Goal: Communication & Community: Answer question/provide support

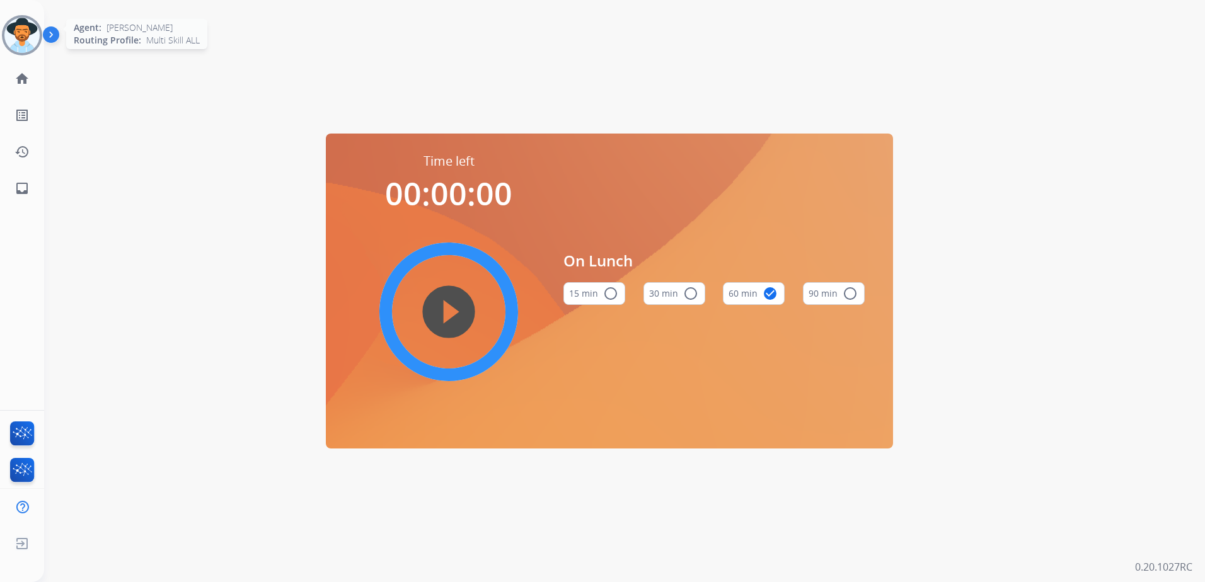
click at [30, 37] on img at bounding box center [21, 35] width 35 height 35
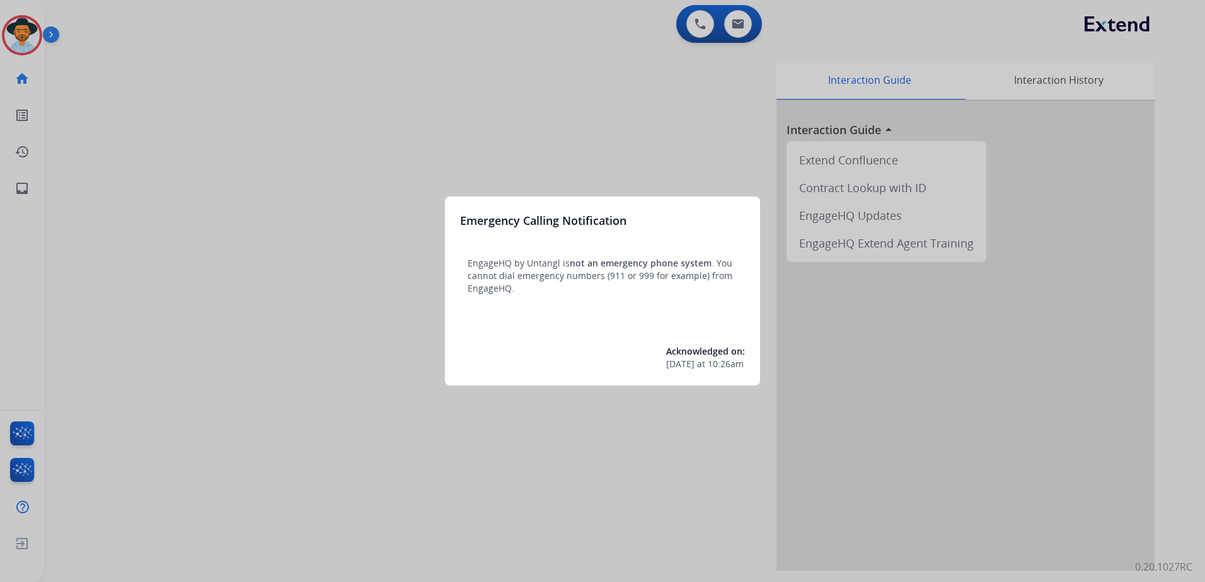
click at [389, 452] on div at bounding box center [602, 291] width 1205 height 582
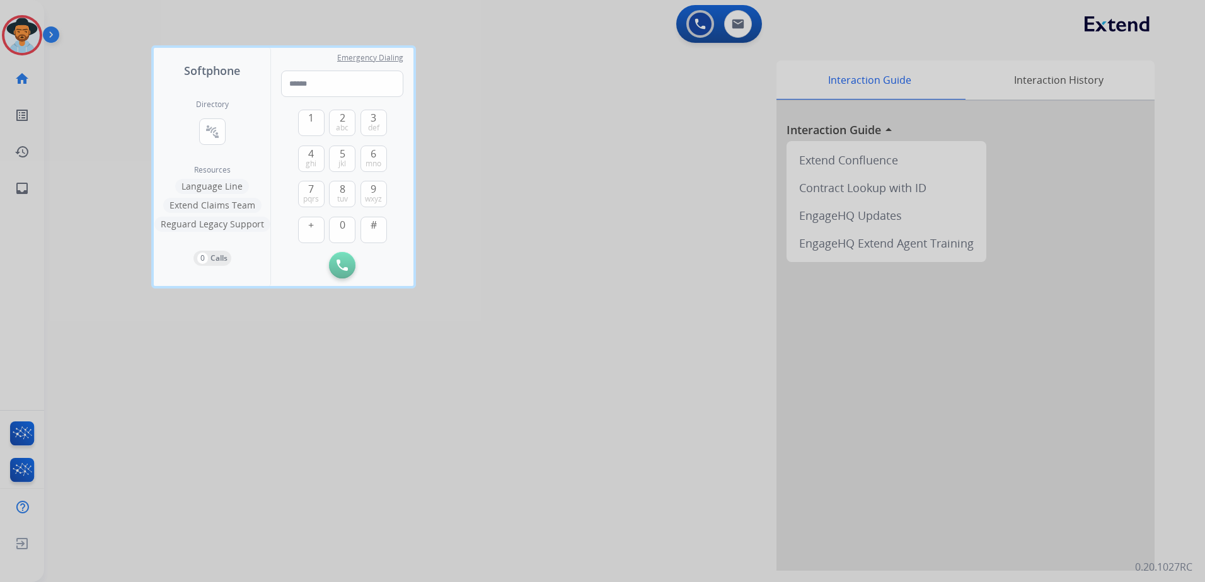
click at [403, 503] on div at bounding box center [602, 291] width 1205 height 582
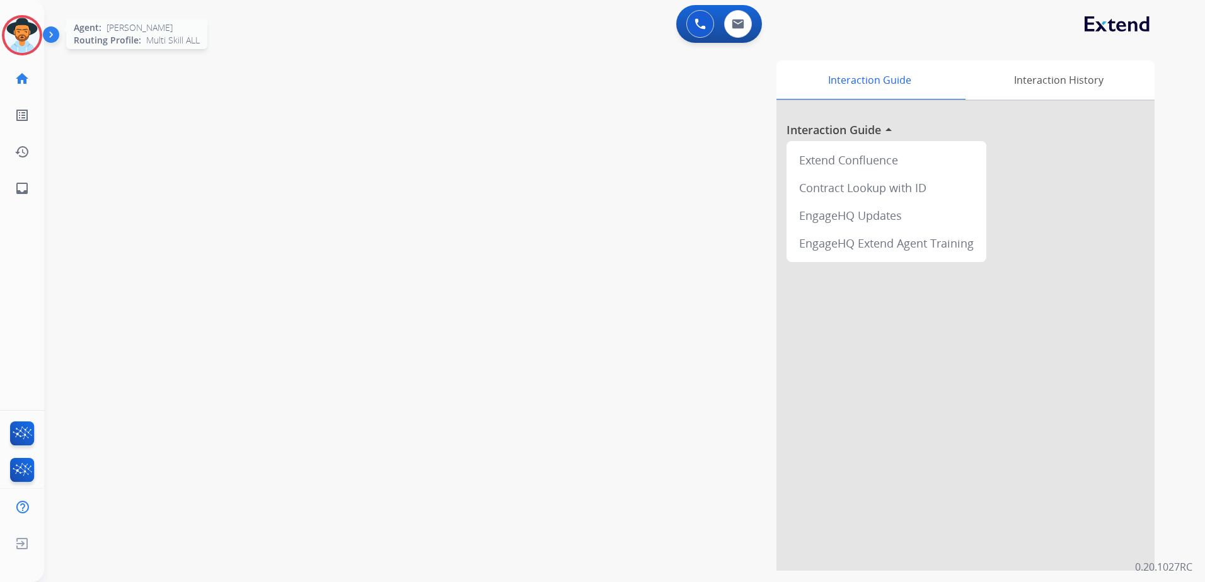
click at [18, 36] on img at bounding box center [21, 35] width 35 height 35
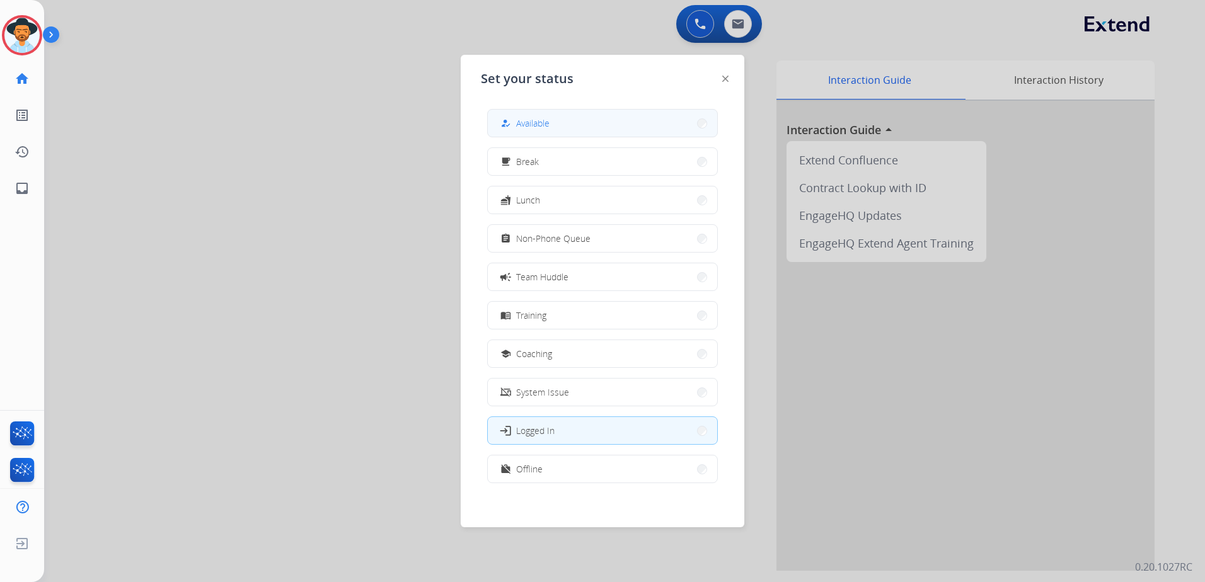
click at [642, 124] on button "how_to_reg Available" at bounding box center [602, 123] width 229 height 27
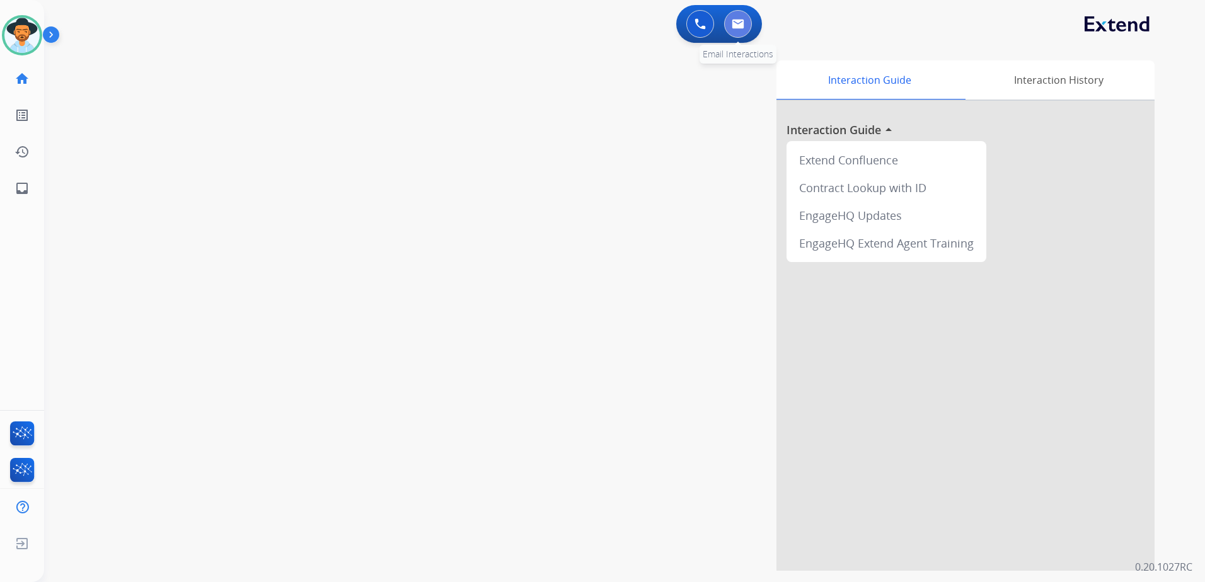
click at [742, 23] on img at bounding box center [737, 24] width 13 height 10
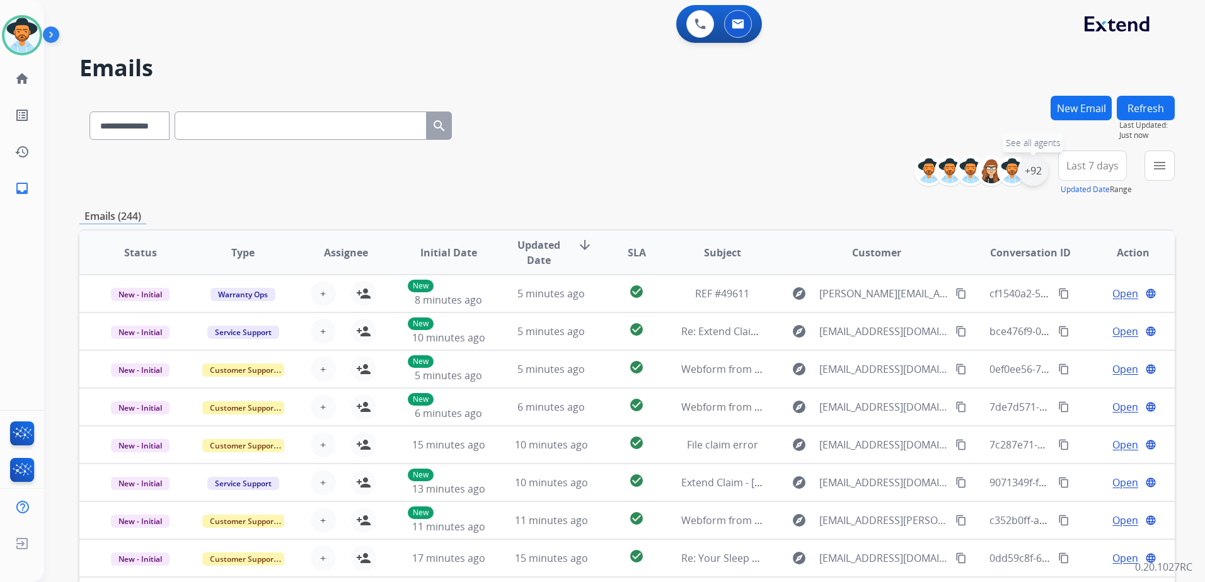
click at [1040, 176] on div "+92" at bounding box center [1032, 171] width 30 height 30
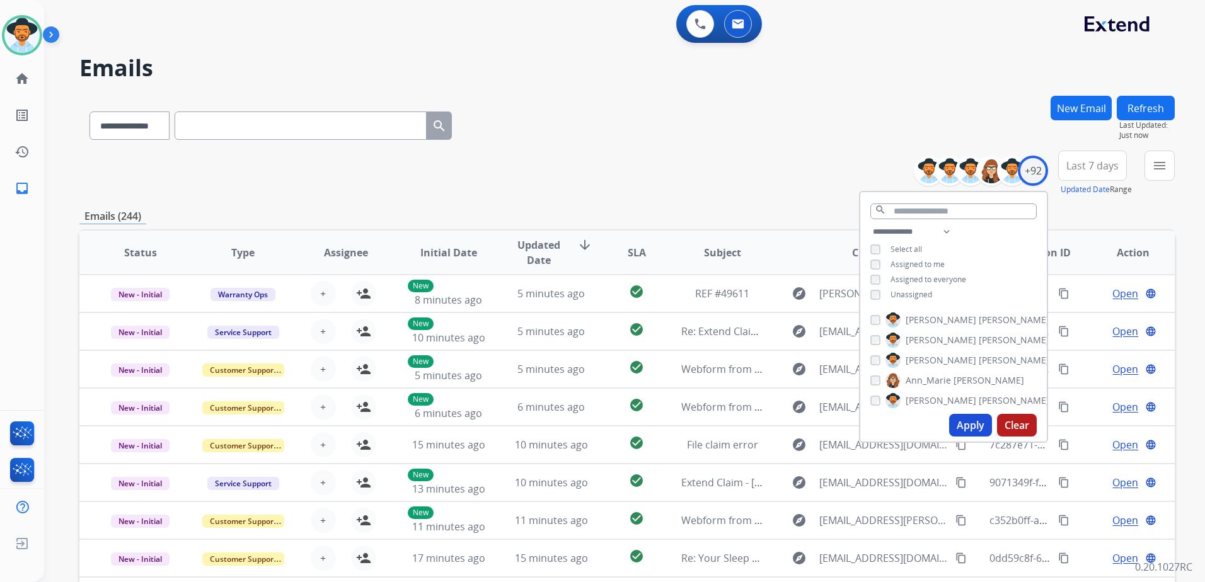
click at [912, 294] on span "Unassigned" at bounding box center [911, 294] width 42 height 11
click at [976, 425] on button "Apply" at bounding box center [970, 425] width 43 height 23
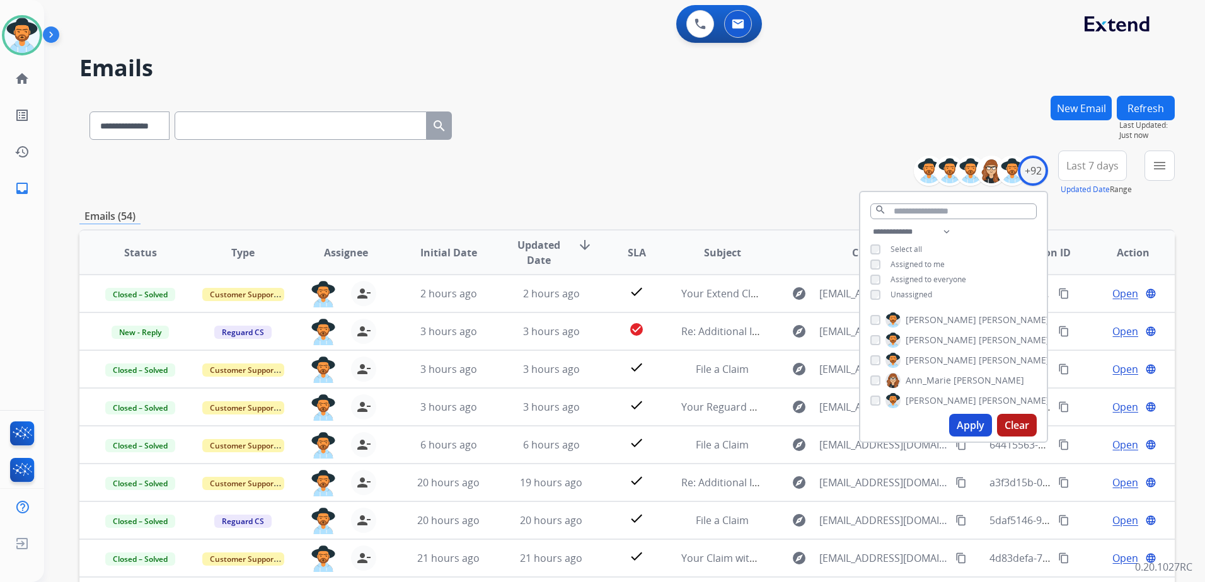
click at [535, 143] on div "**********" at bounding box center [626, 123] width 1095 height 55
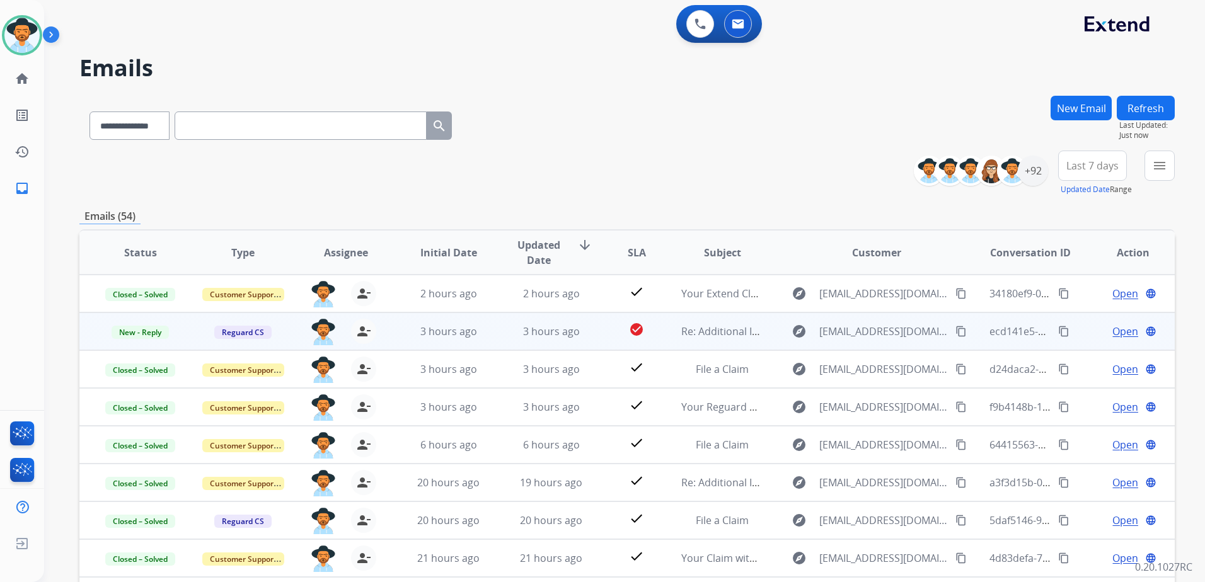
click at [953, 331] on button "content_copy" at bounding box center [960, 331] width 15 height 15
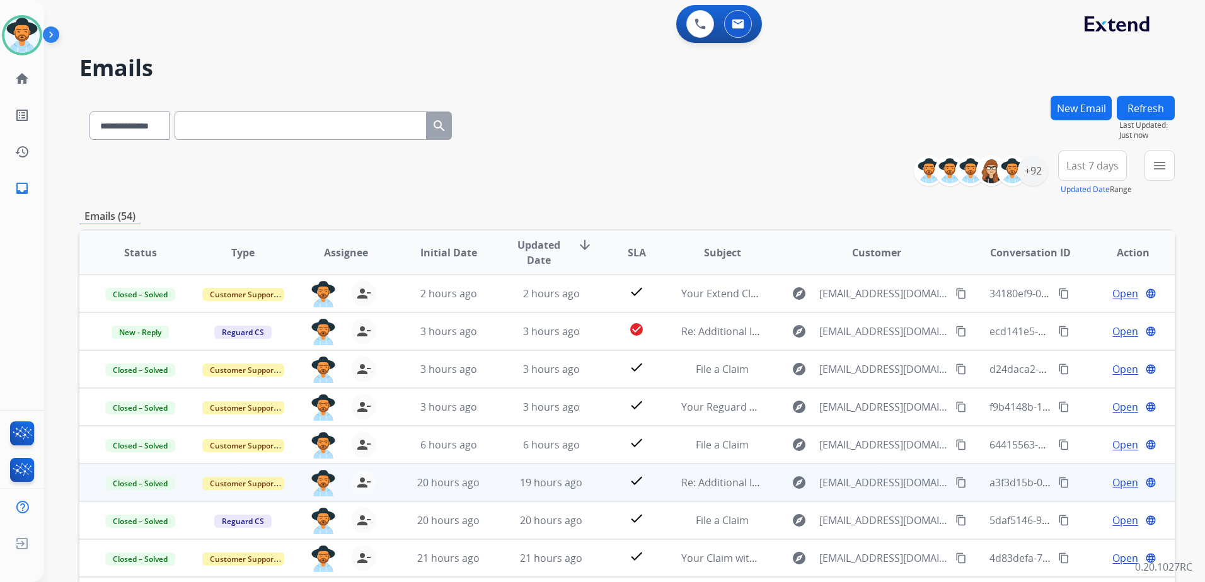
click at [1114, 480] on span "Open" at bounding box center [1125, 482] width 26 height 15
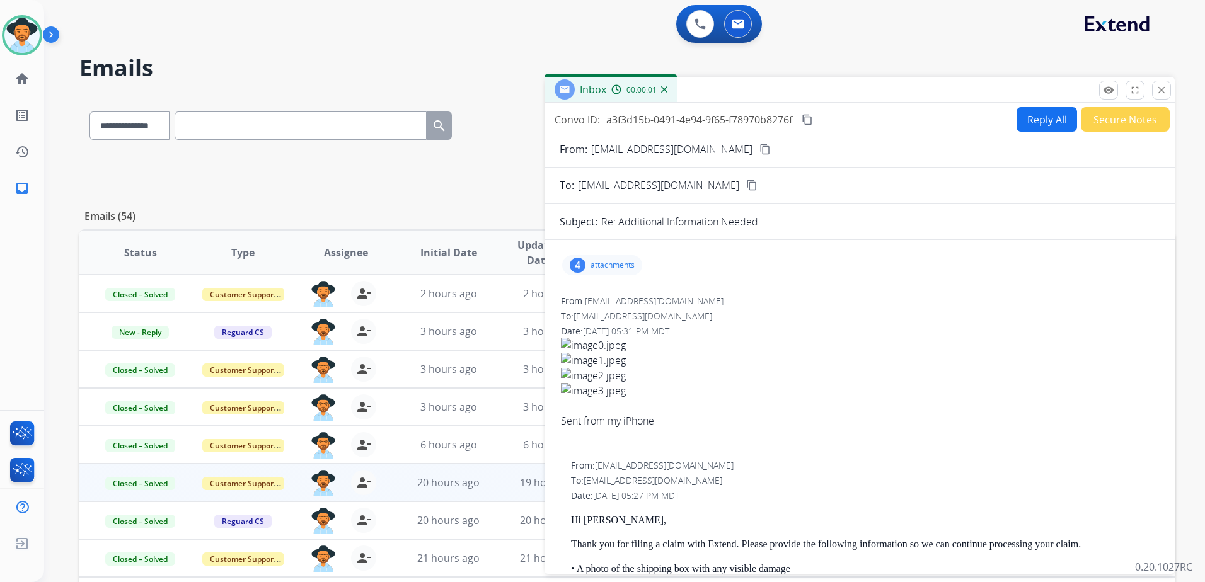
click at [759, 147] on mat-icon "content_copy" at bounding box center [764, 149] width 11 height 11
drag, startPoint x: 593, startPoint y: 258, endPoint x: 600, endPoint y: 258, distance: 6.9
click at [593, 258] on div "4 attachments" at bounding box center [602, 265] width 80 height 20
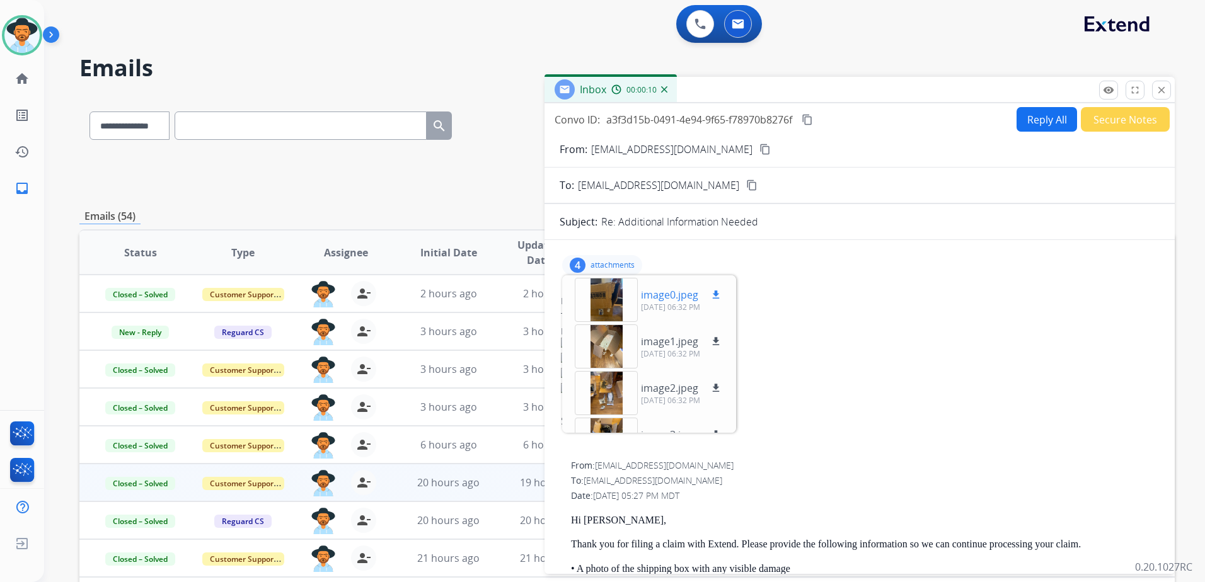
click at [719, 297] on mat-icon "download" at bounding box center [715, 294] width 11 height 11
click at [713, 343] on mat-icon "download" at bounding box center [715, 341] width 11 height 11
click at [718, 391] on mat-icon "download" at bounding box center [715, 387] width 11 height 11
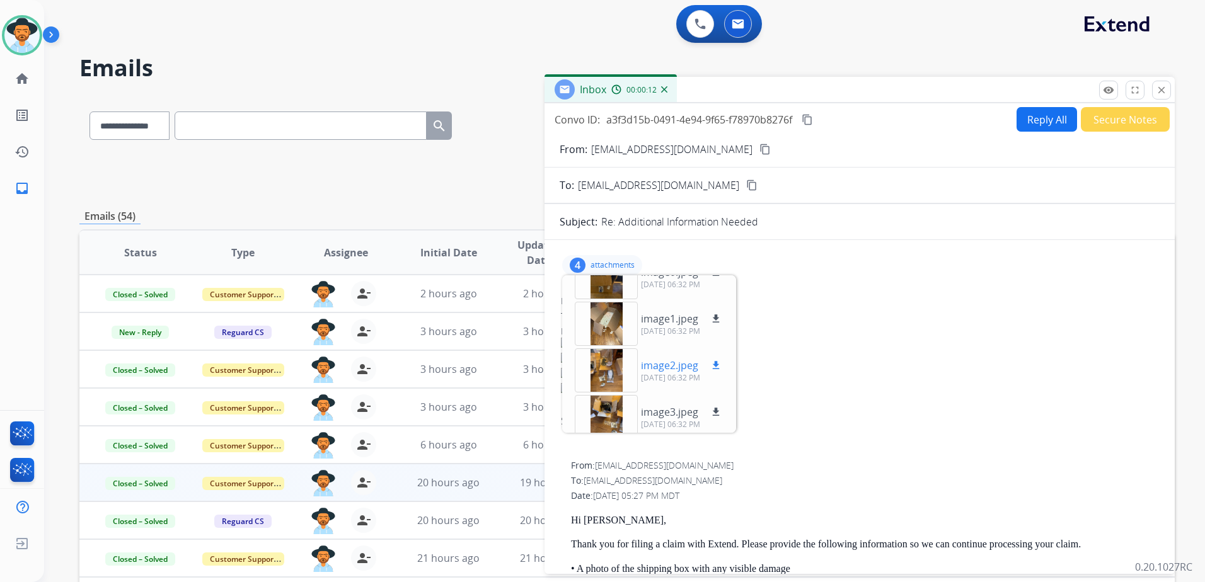
scroll to position [32, 0]
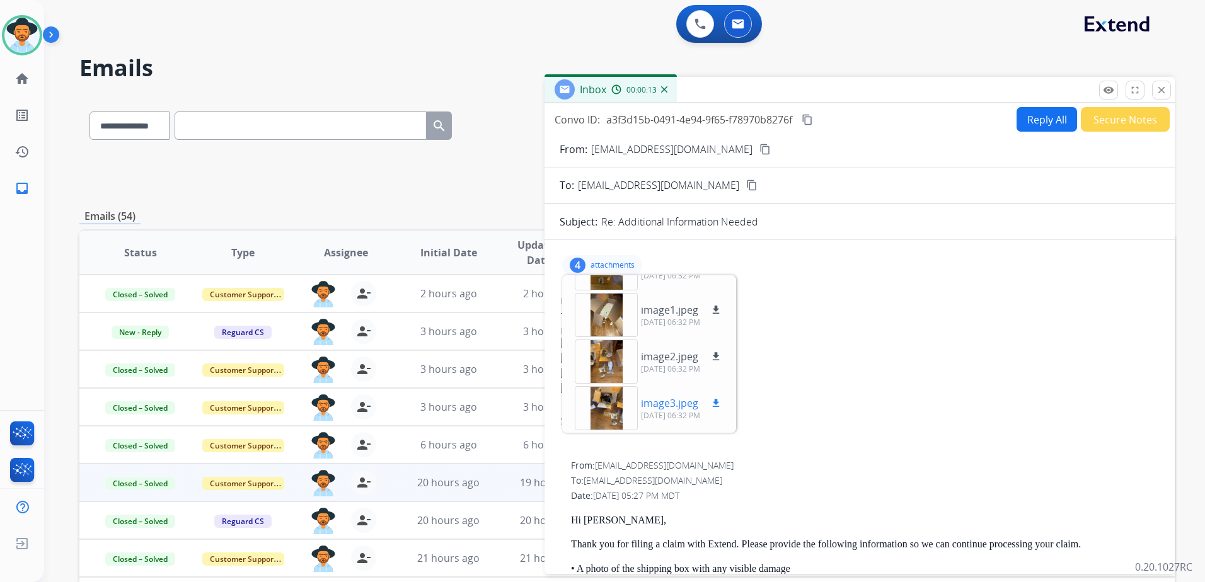
click at [716, 405] on mat-icon "download" at bounding box center [715, 403] width 11 height 11
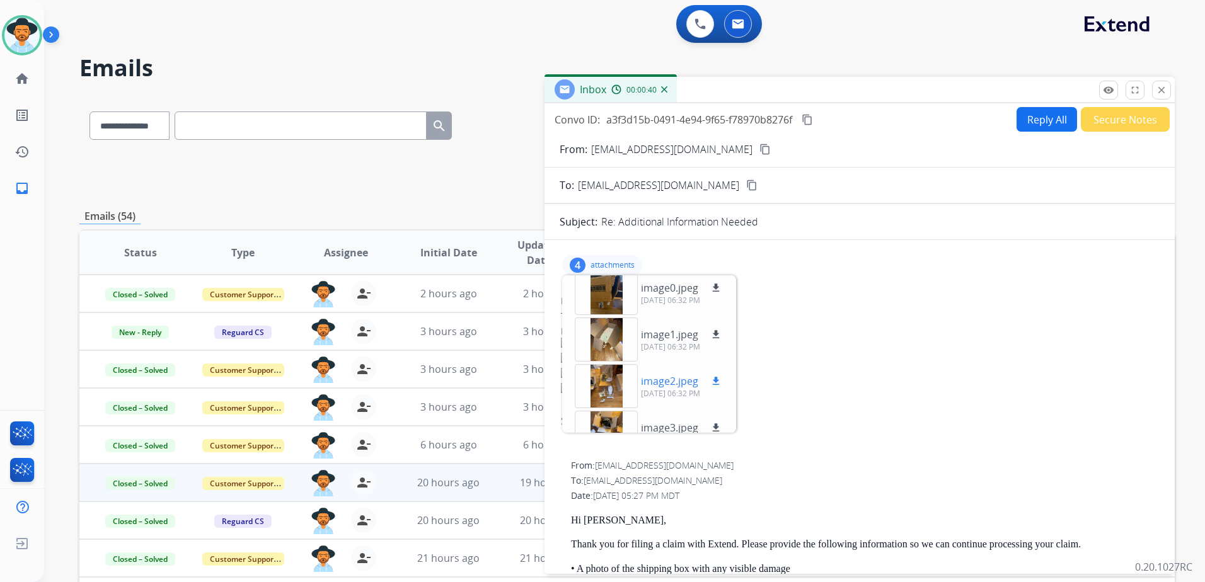
scroll to position [0, 0]
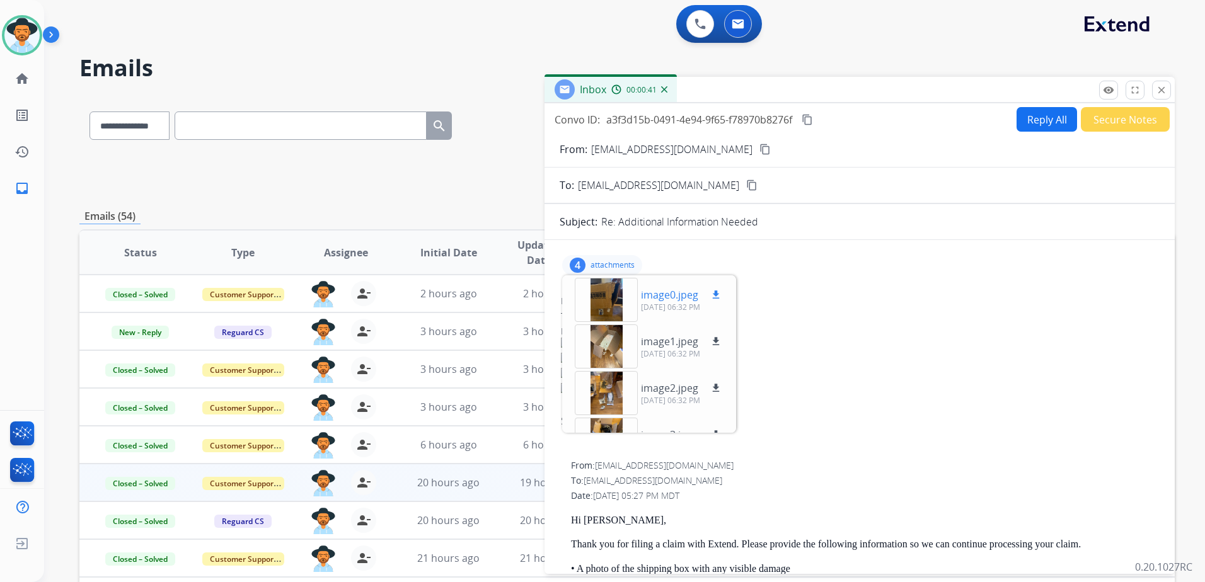
click at [713, 292] on mat-icon "download" at bounding box center [715, 294] width 11 height 11
click at [612, 267] on p "attachments" at bounding box center [612, 265] width 44 height 10
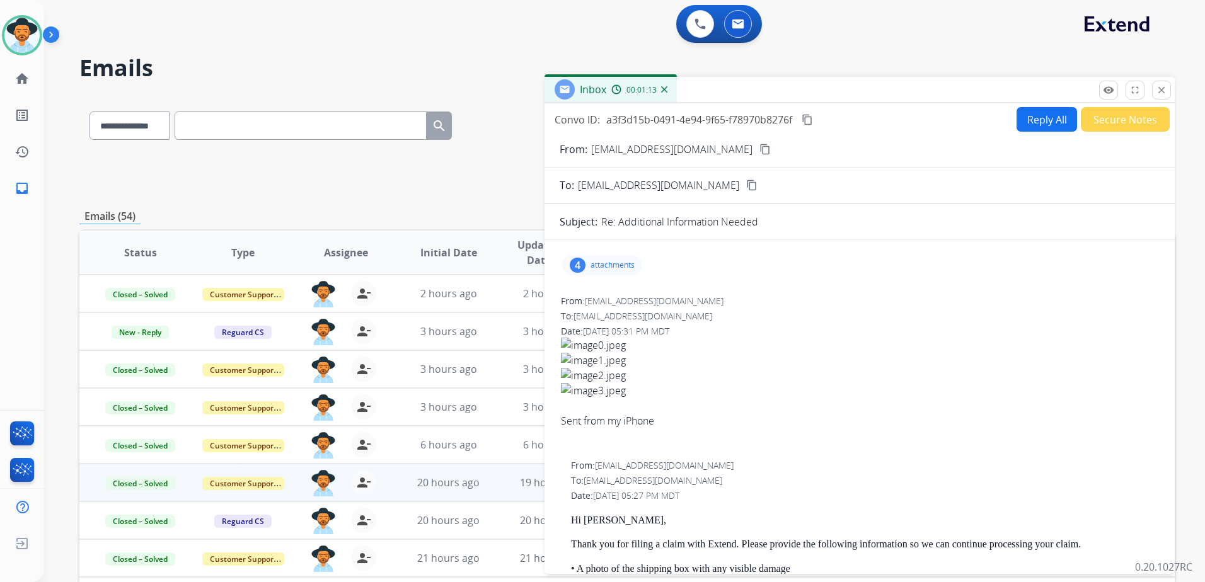
click at [1036, 122] on button "Reply All" at bounding box center [1046, 119] width 60 height 25
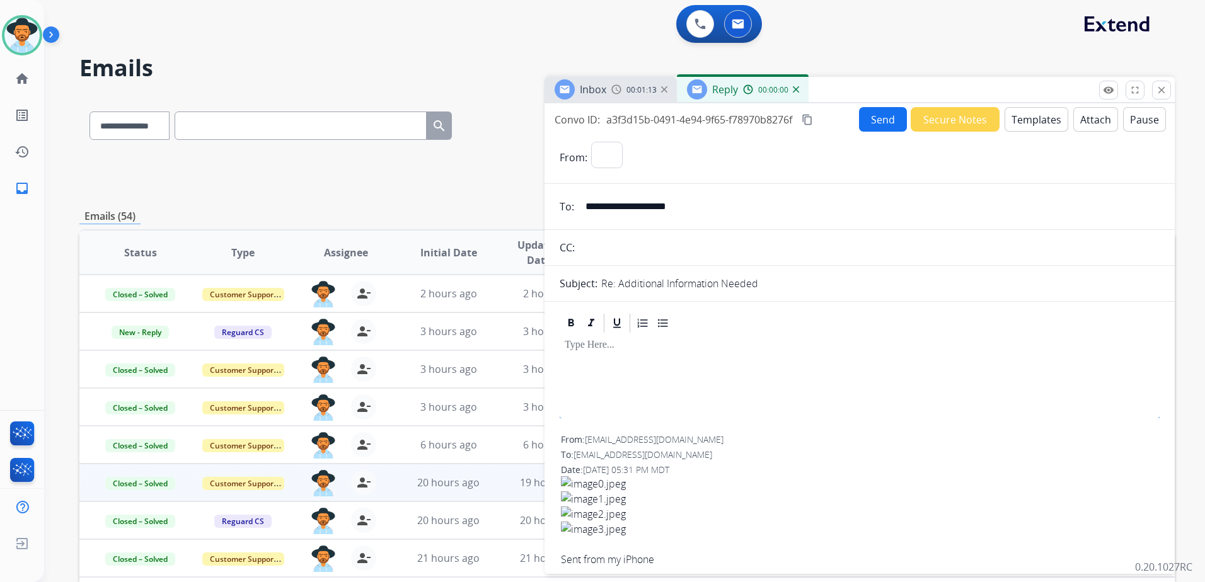
click at [1036, 122] on button "Templates" at bounding box center [1036, 119] width 64 height 25
select select "**********"
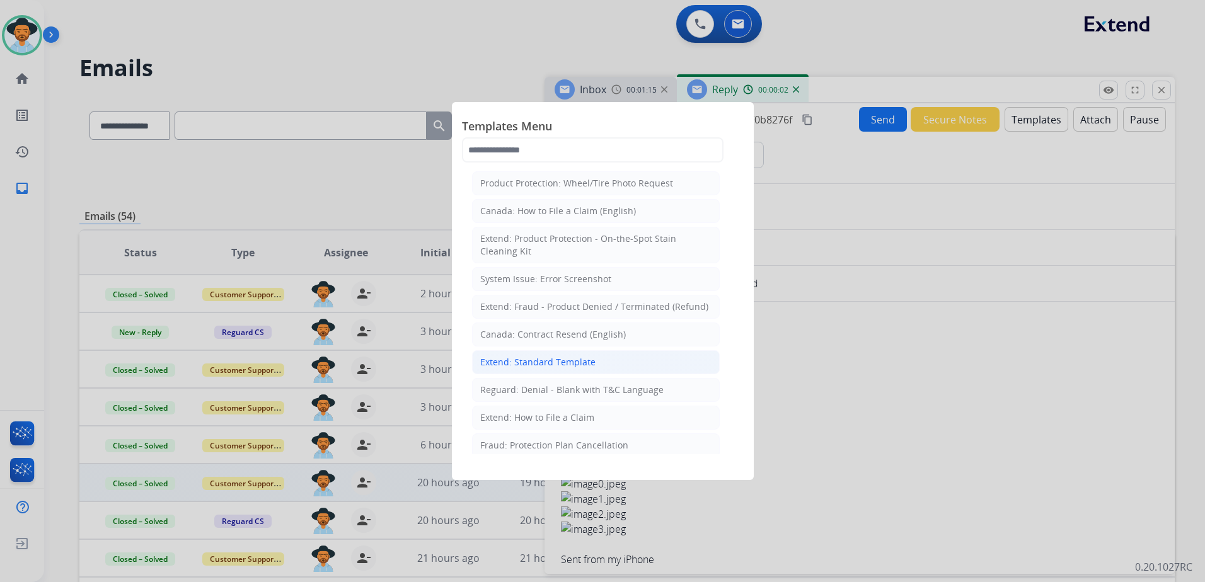
click at [579, 361] on div "Extend: Standard Template" at bounding box center [537, 362] width 115 height 13
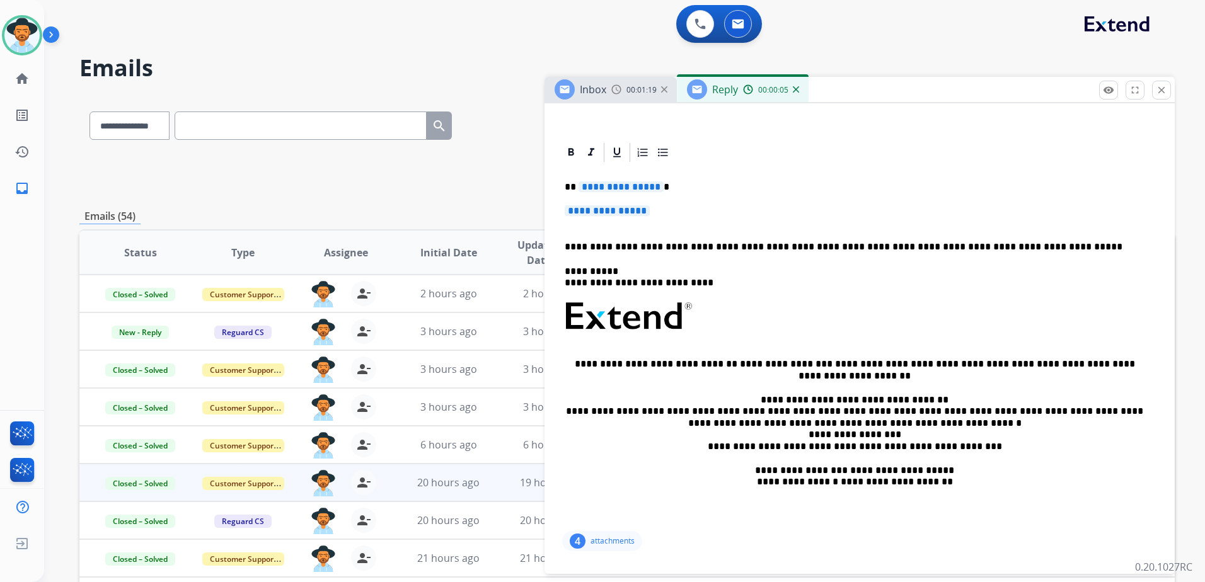
scroll to position [252, 0]
click at [614, 189] on span "**********" at bounding box center [620, 186] width 85 height 11
click at [583, 209] on span "**********" at bounding box center [606, 210] width 85 height 11
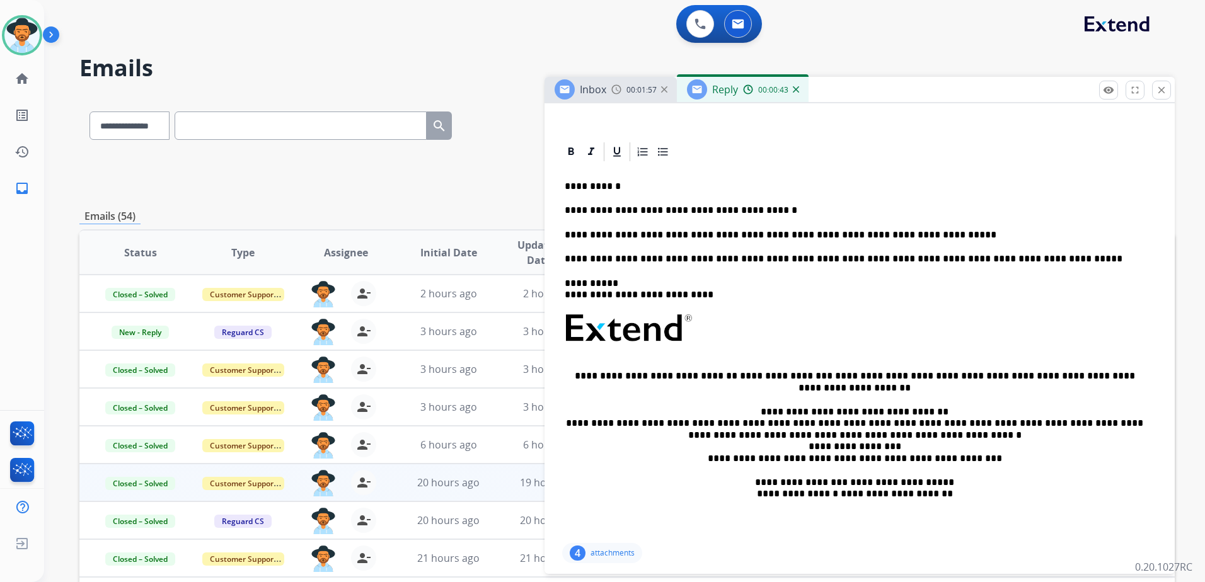
click at [781, 215] on p "**********" at bounding box center [854, 210] width 580 height 11
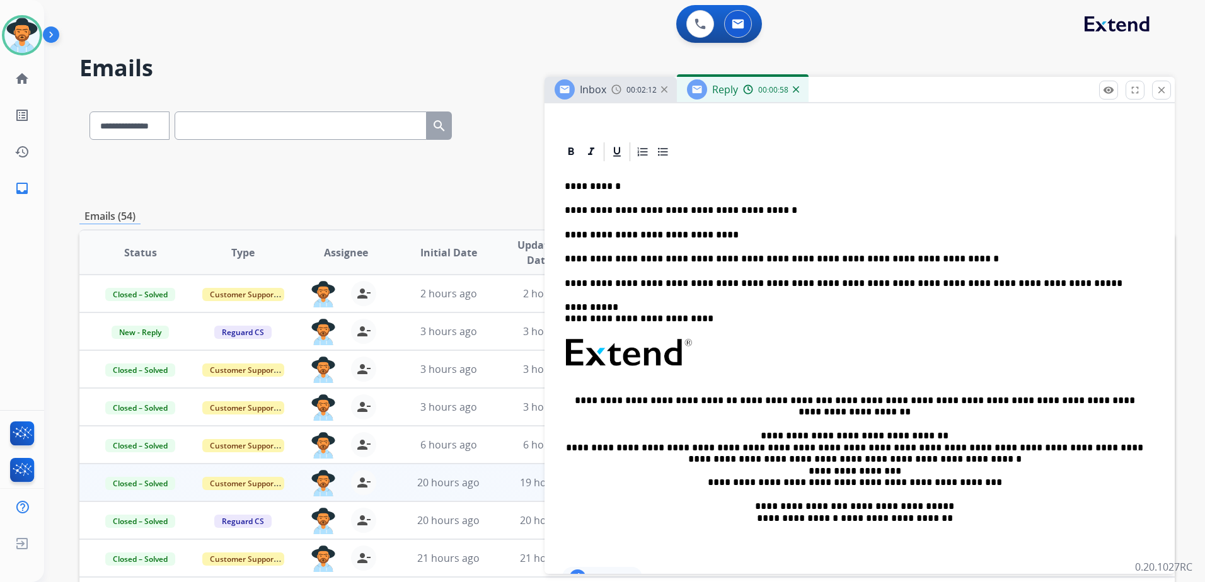
click at [768, 203] on div "**********" at bounding box center [859, 363] width 600 height 401
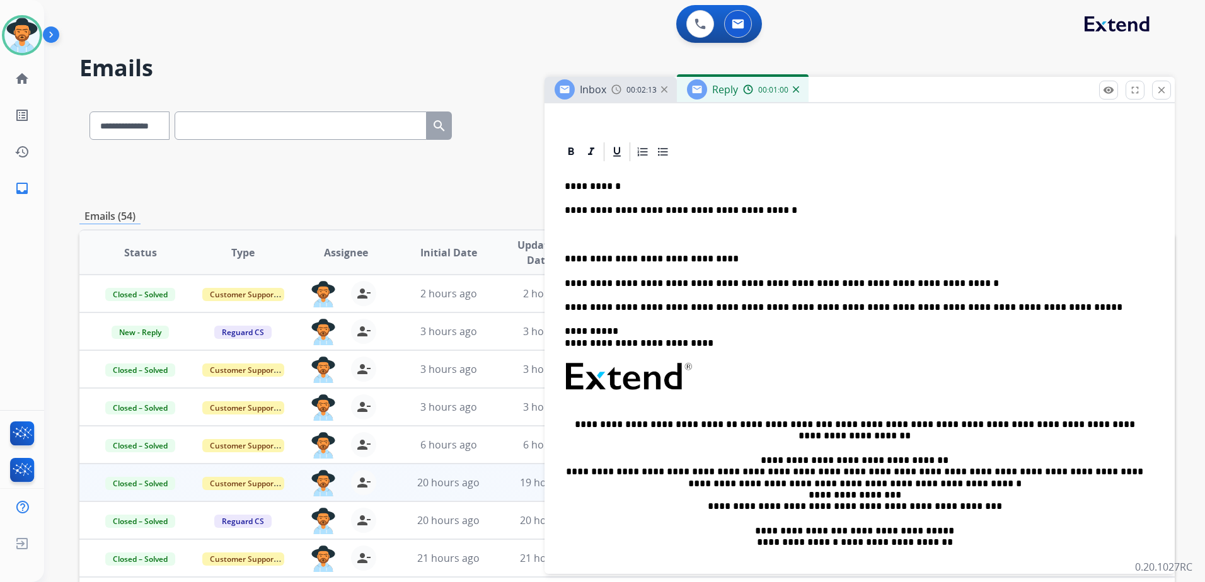
click at [718, 253] on div "**********" at bounding box center [859, 376] width 600 height 426
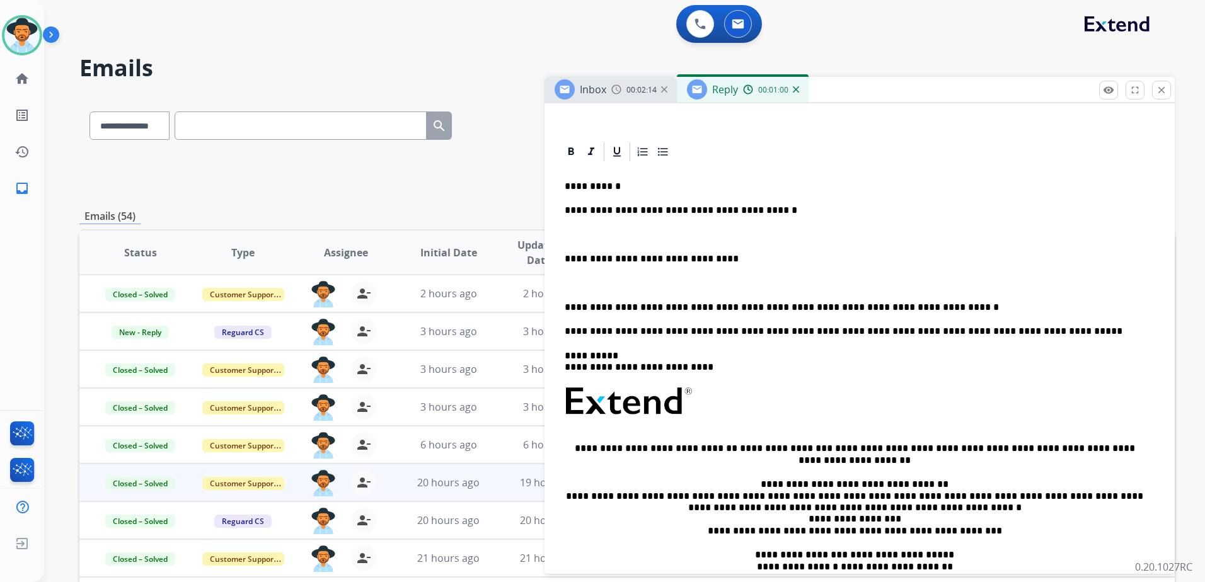
click at [927, 311] on p "**********" at bounding box center [854, 307] width 580 height 11
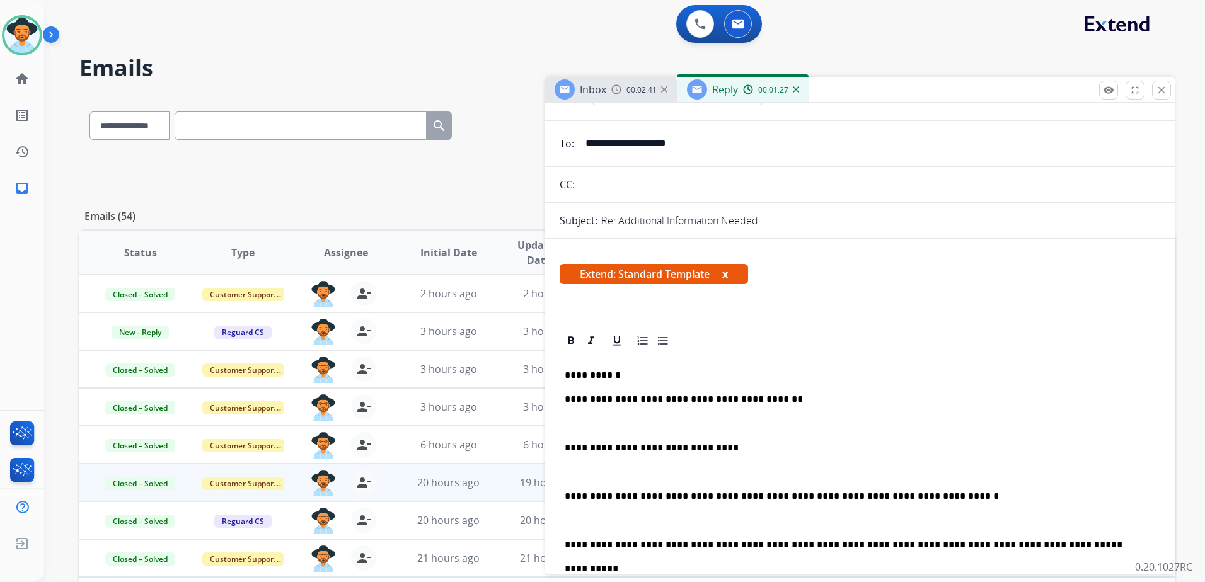
scroll to position [0, 0]
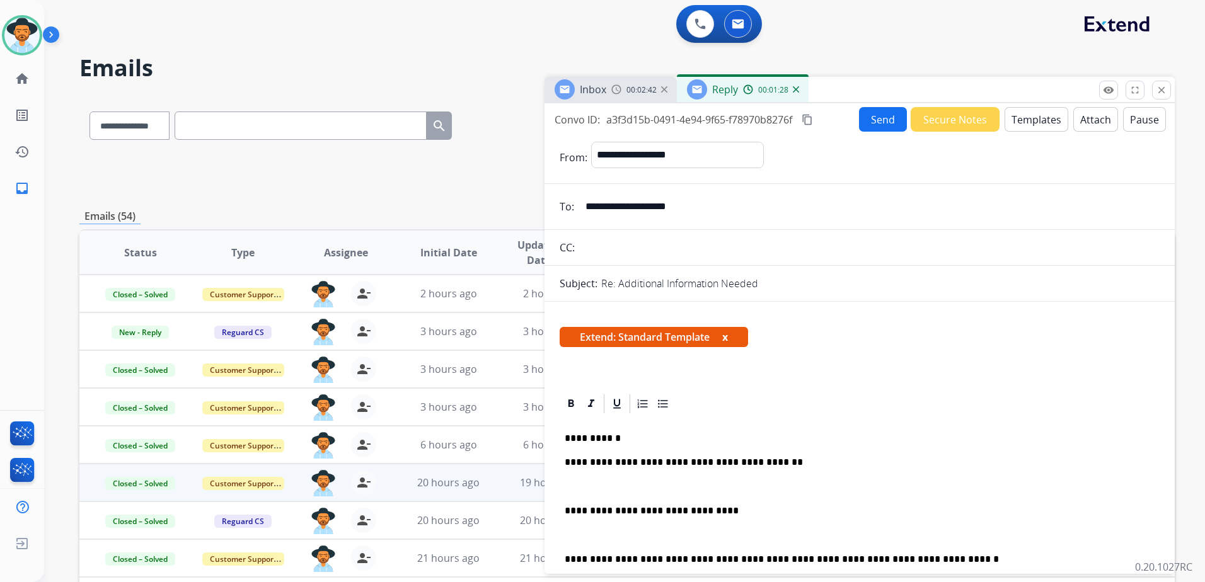
click at [868, 117] on button "Send" at bounding box center [883, 119] width 48 height 25
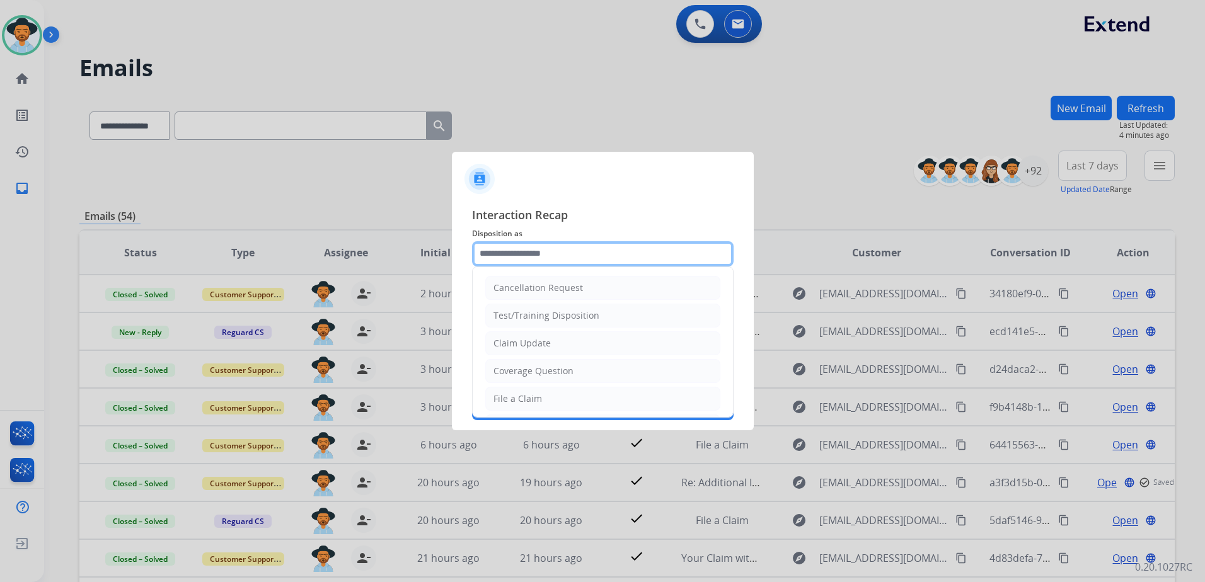
click at [648, 254] on input "text" at bounding box center [602, 253] width 261 height 25
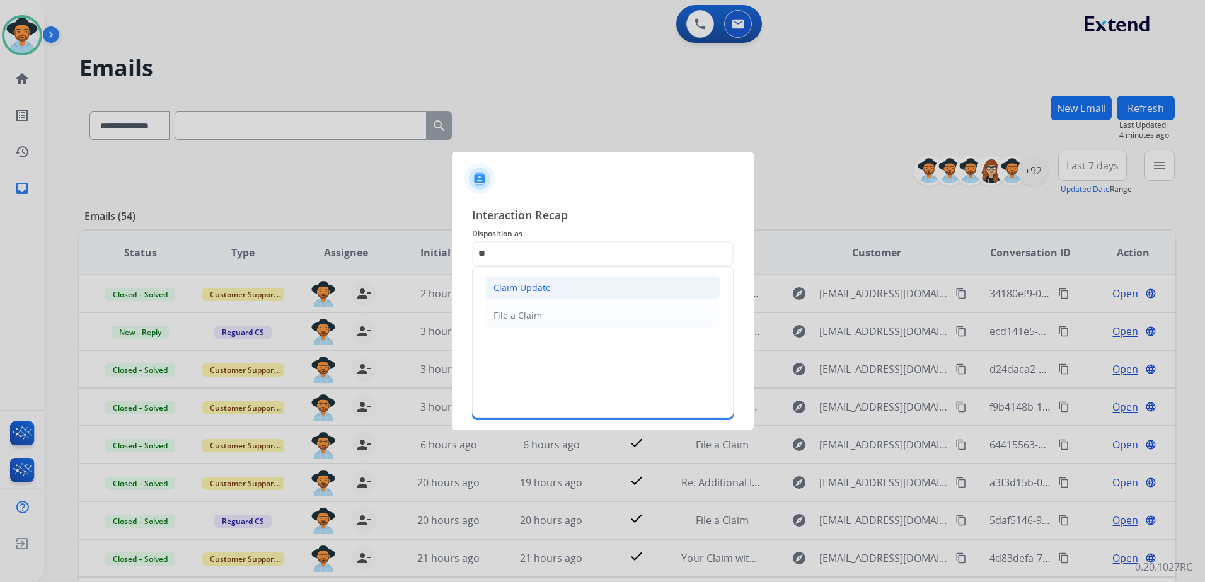
click at [607, 283] on li "Claim Update" at bounding box center [602, 288] width 235 height 24
type input "**********"
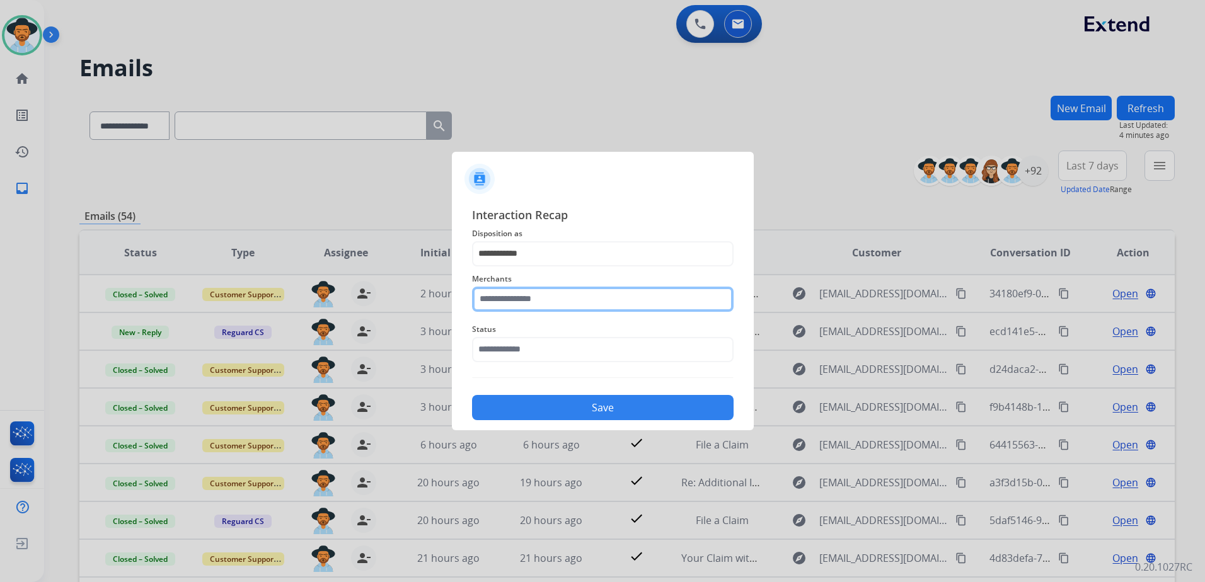
click at [579, 297] on input "text" at bounding box center [602, 299] width 261 height 25
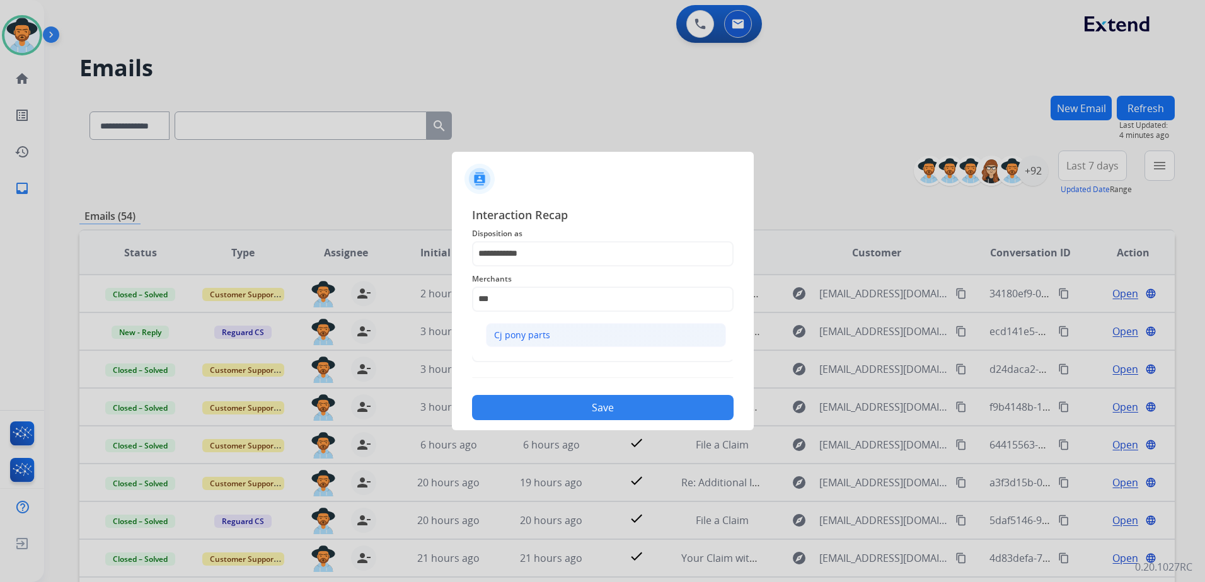
click at [507, 326] on li "Cj pony parts" at bounding box center [606, 335] width 240 height 24
type input "**********"
click at [525, 344] on input "text" at bounding box center [602, 349] width 261 height 25
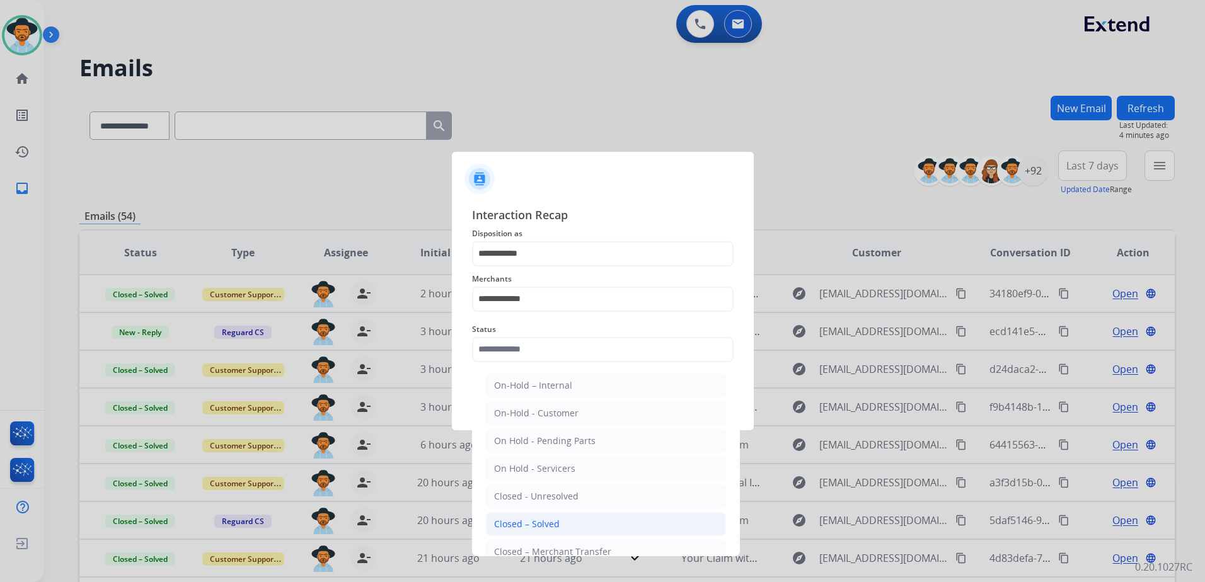
click at [542, 525] on div "Closed – Solved" at bounding box center [527, 524] width 66 height 13
type input "**********"
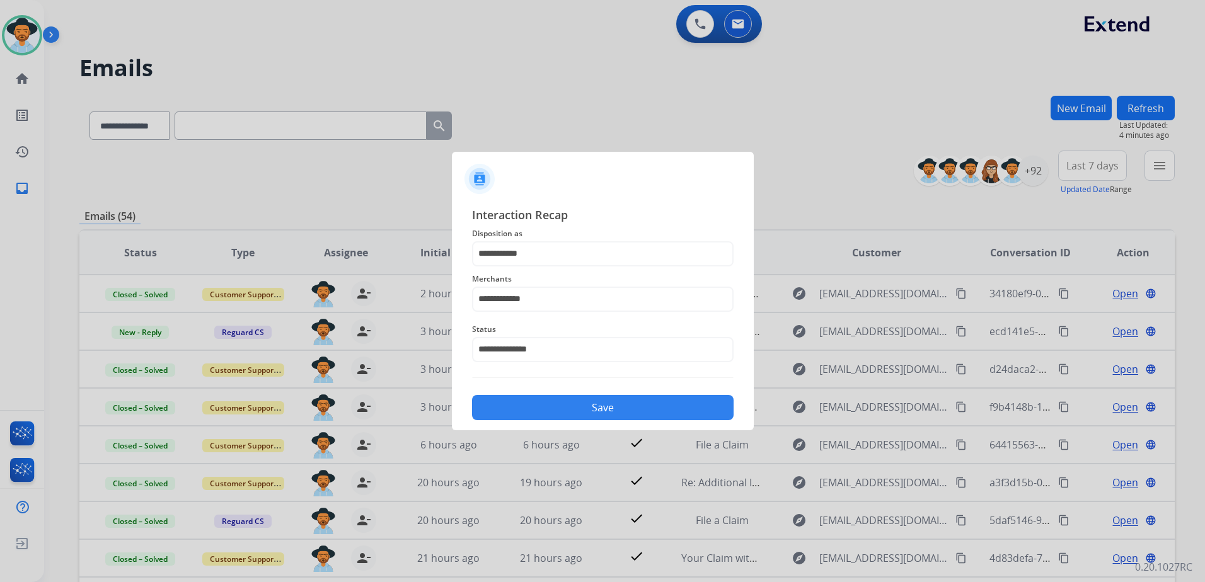
click at [622, 401] on button "Save" at bounding box center [602, 407] width 261 height 25
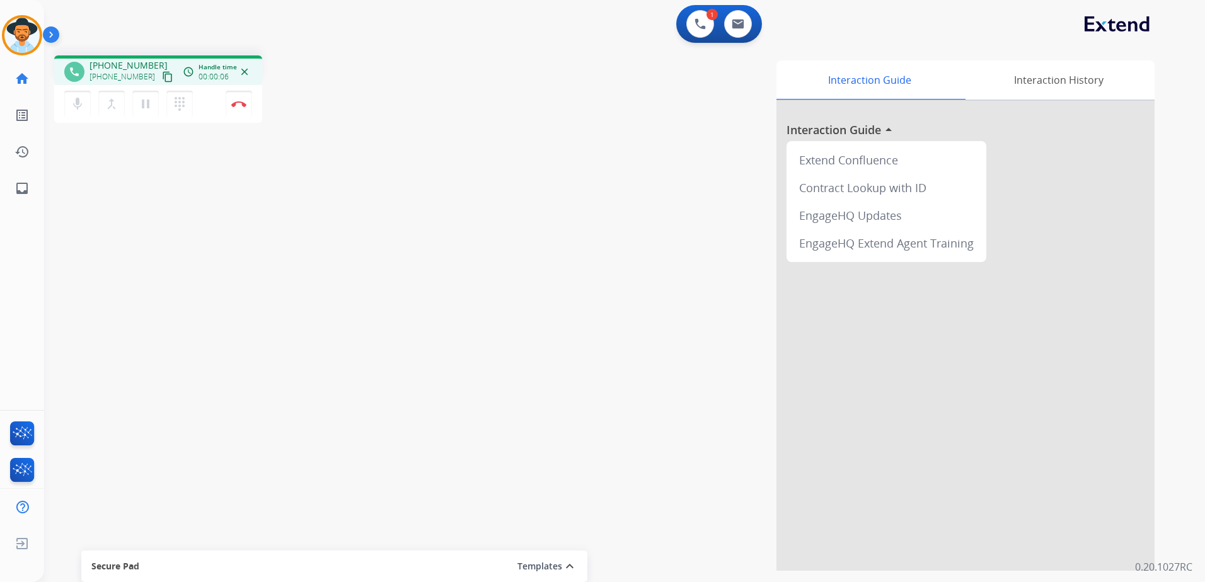
click at [162, 77] on mat-icon "content_copy" at bounding box center [167, 76] width 11 height 11
drag, startPoint x: 147, startPoint y: 106, endPoint x: 184, endPoint y: 109, distance: 37.3
click at [147, 106] on mat-icon "pause" at bounding box center [145, 103] width 15 height 15
click at [185, 110] on mat-icon "dialpad" at bounding box center [179, 103] width 15 height 15
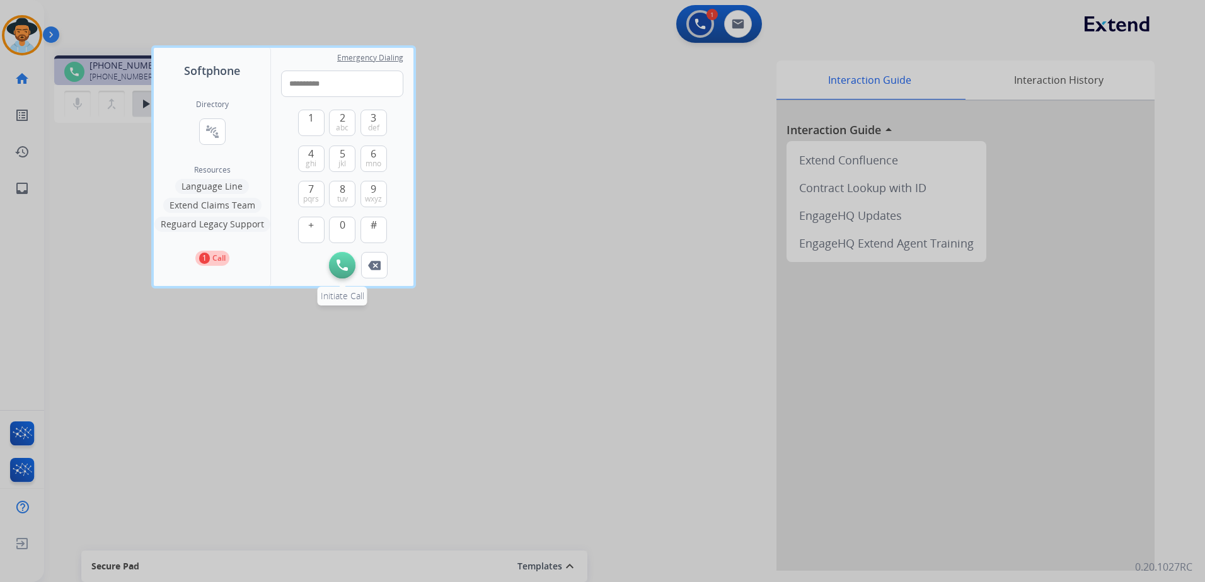
type input "**********"
click at [342, 269] on img at bounding box center [341, 265] width 11 height 11
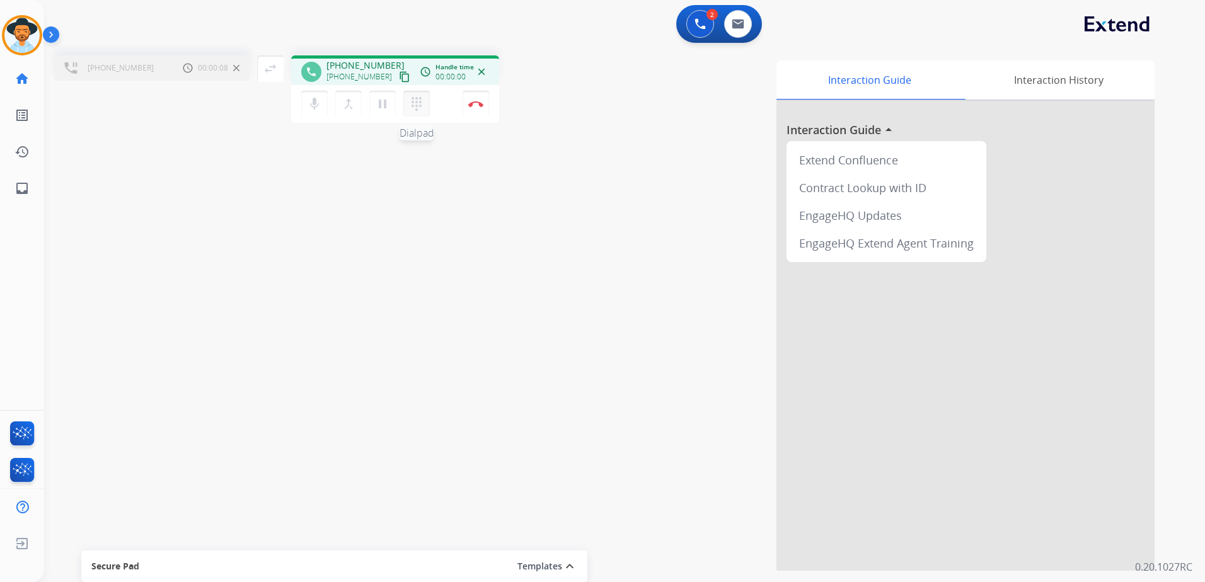
click at [418, 102] on mat-icon "dialpad" at bounding box center [416, 103] width 15 height 15
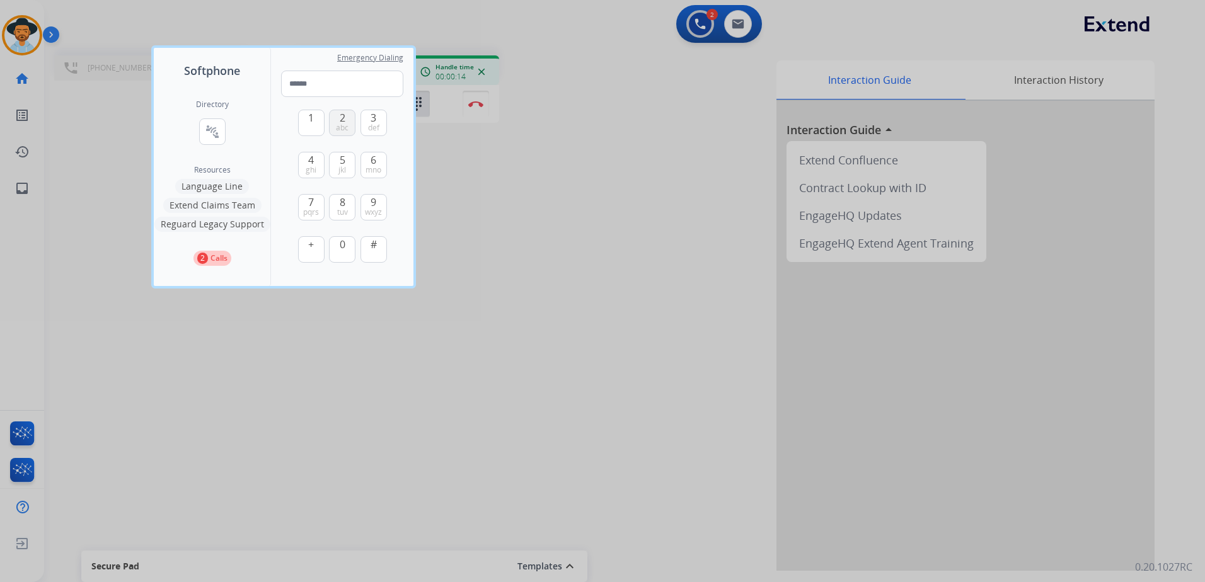
click at [340, 119] on span "2" at bounding box center [343, 117] width 6 height 15
type input "*"
click at [570, 238] on div at bounding box center [602, 291] width 1205 height 582
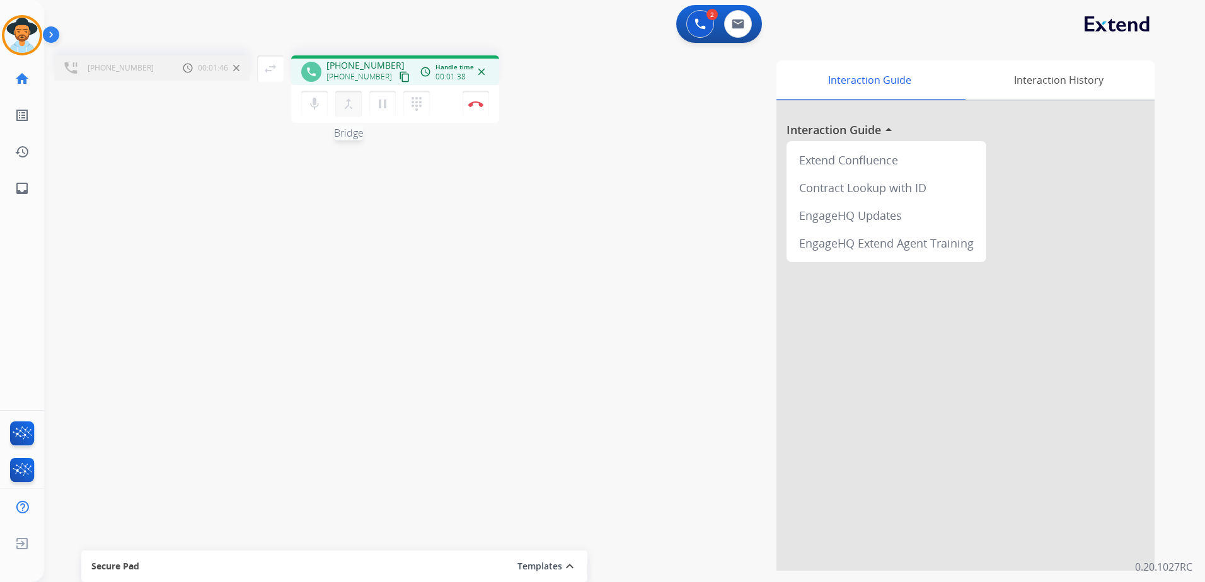
click at [350, 108] on mat-icon "merge_type" at bounding box center [348, 103] width 15 height 15
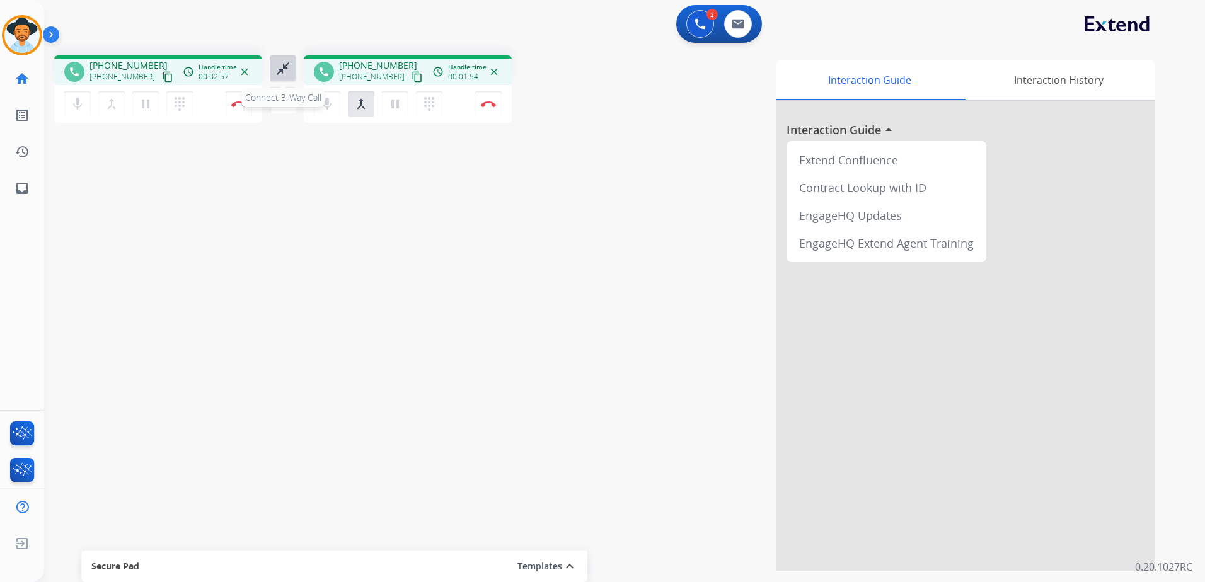
click at [288, 63] on mat-icon "close_fullscreen" at bounding box center [282, 68] width 15 height 15
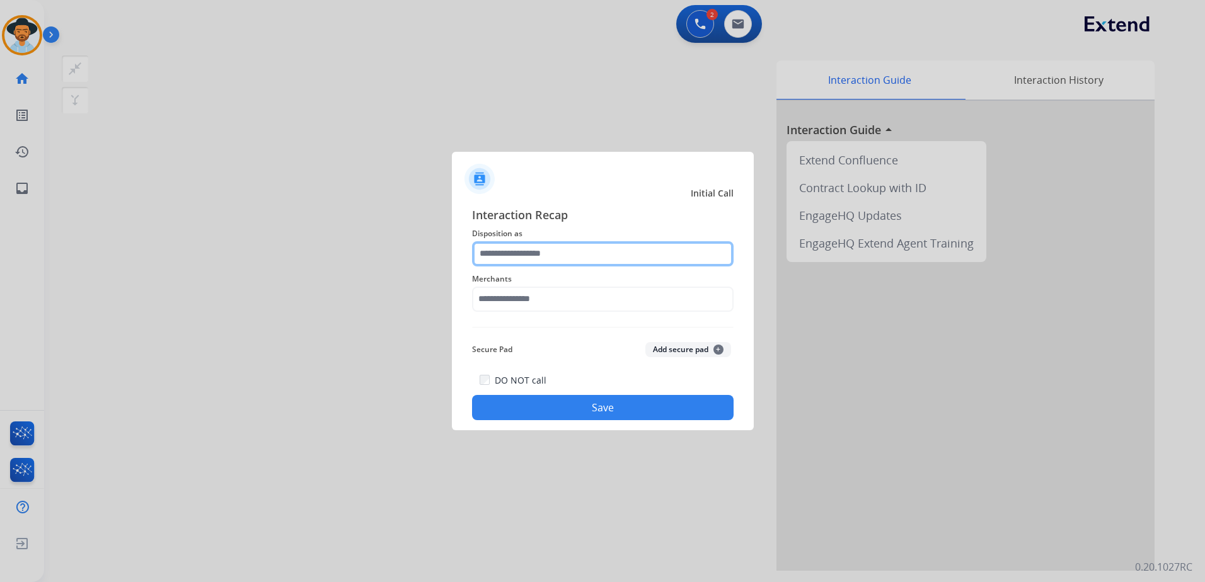
click at [616, 257] on input "text" at bounding box center [602, 253] width 261 height 25
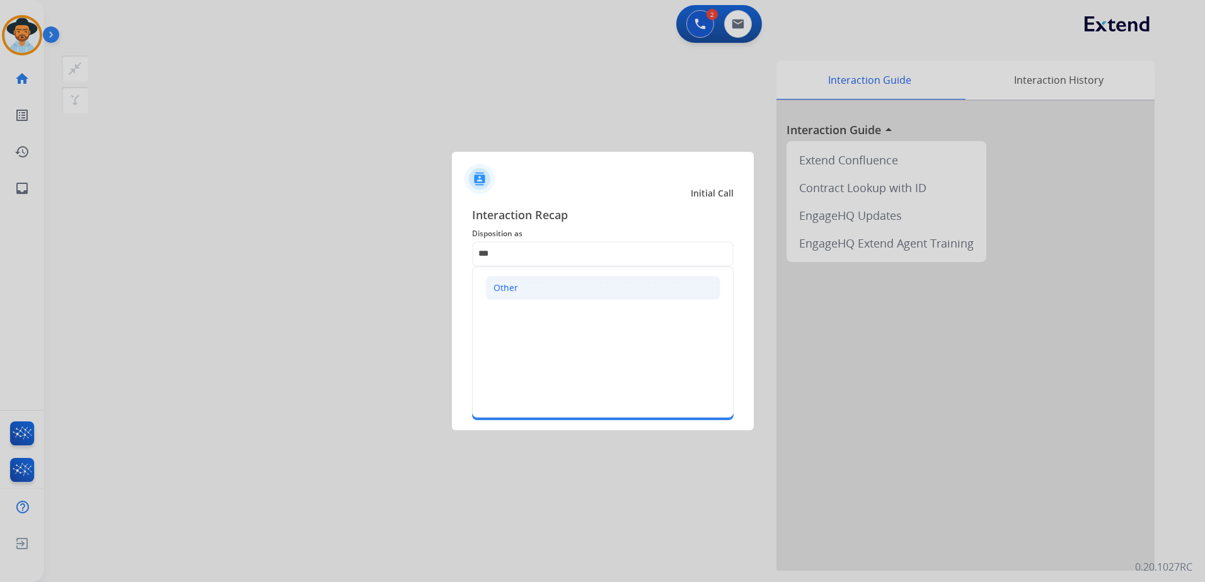
click at [580, 293] on li "Other" at bounding box center [602, 288] width 235 height 24
type input "*****"
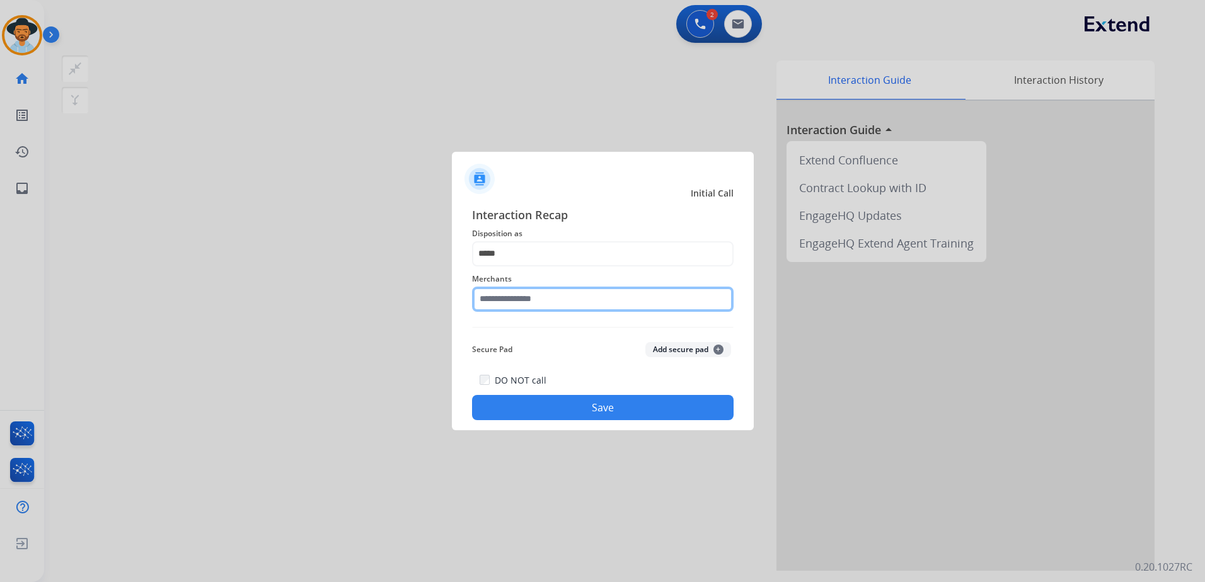
click at [553, 292] on input "text" at bounding box center [602, 299] width 261 height 25
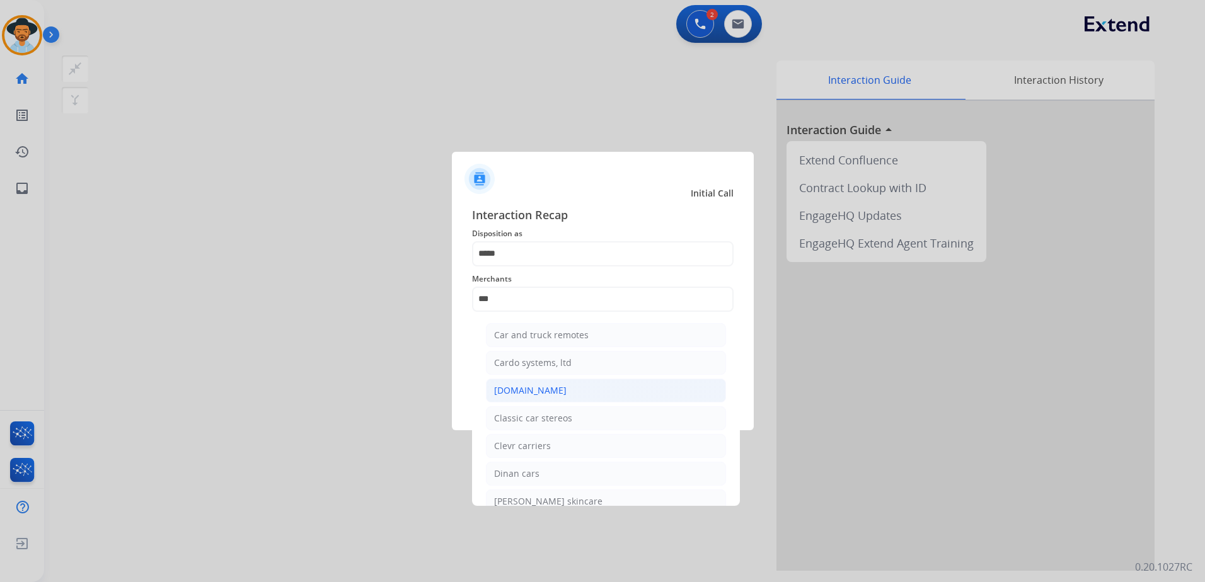
click at [555, 391] on li "Carparts.com" at bounding box center [606, 391] width 240 height 24
type input "**********"
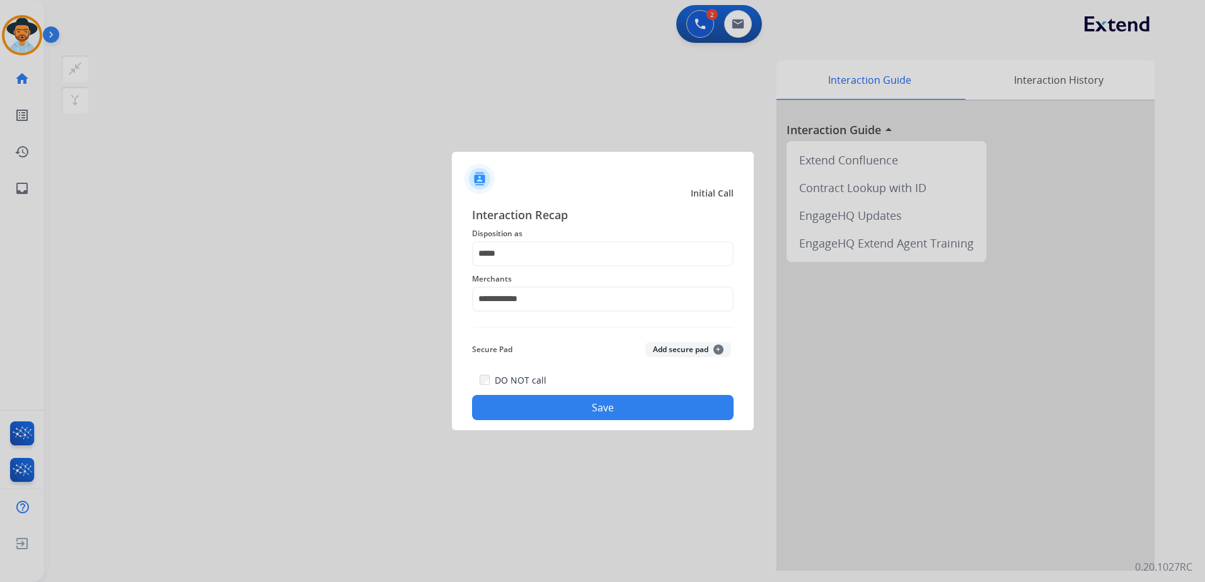
click at [634, 408] on button "Save" at bounding box center [602, 407] width 261 height 25
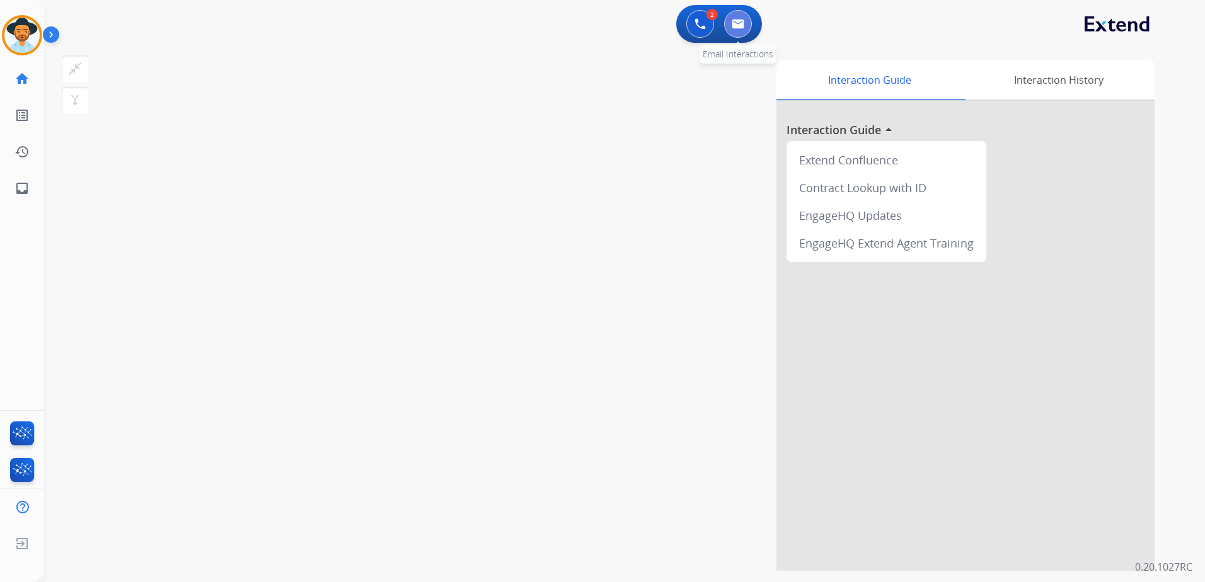
click at [742, 21] on img at bounding box center [737, 24] width 13 height 10
select select "**********"
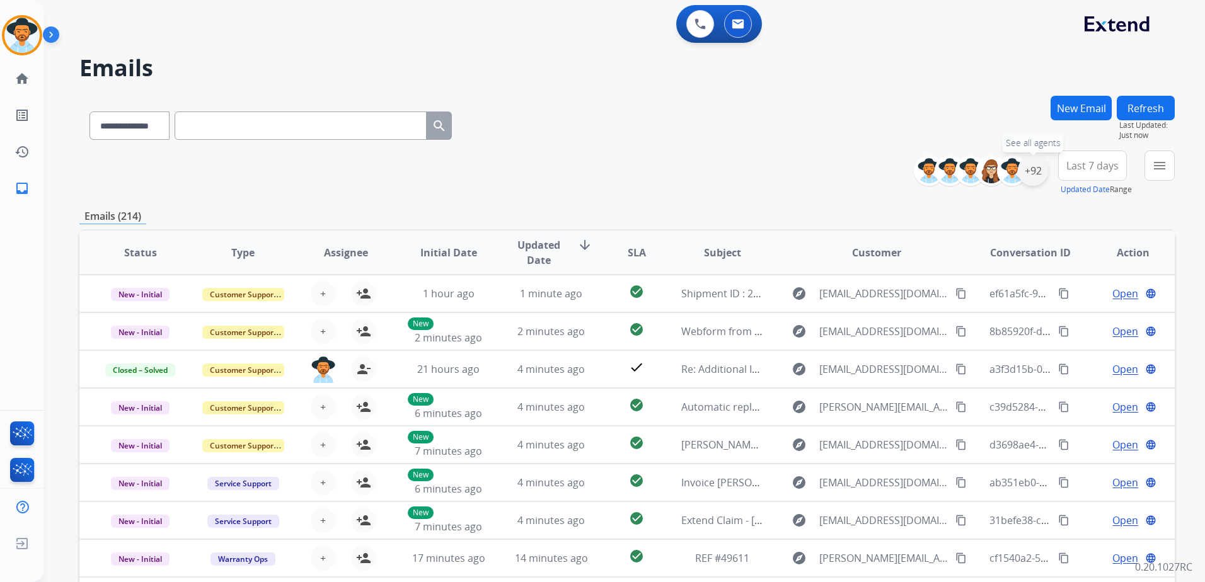
click at [1029, 181] on div "+92" at bounding box center [1032, 171] width 30 height 30
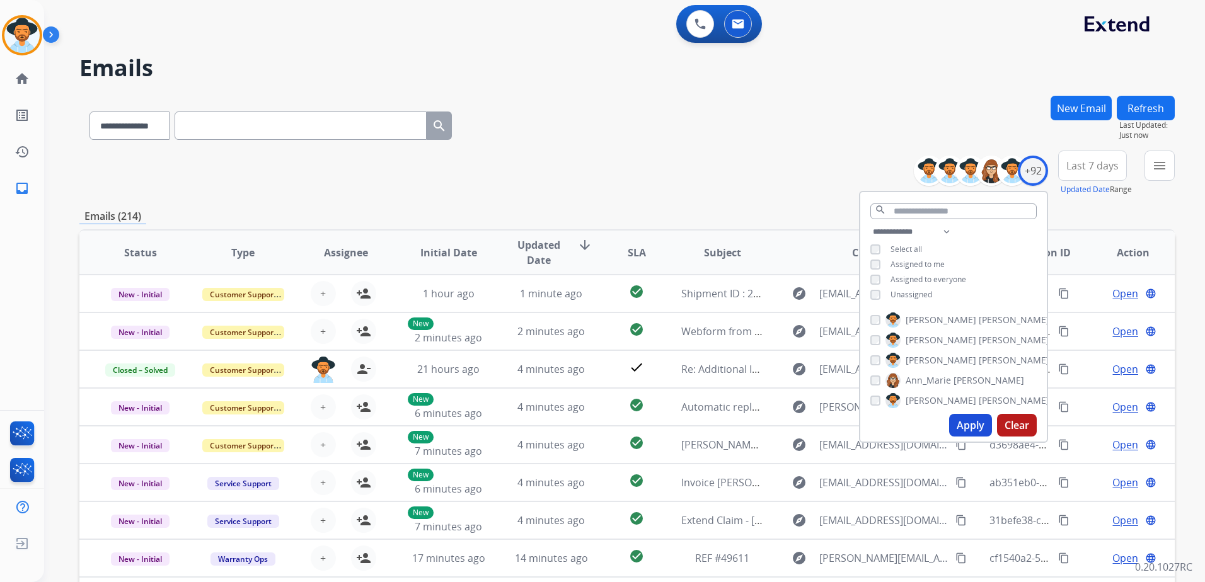
click at [908, 296] on span "Unassigned" at bounding box center [911, 294] width 42 height 11
click at [975, 427] on button "Apply" at bounding box center [970, 425] width 43 height 23
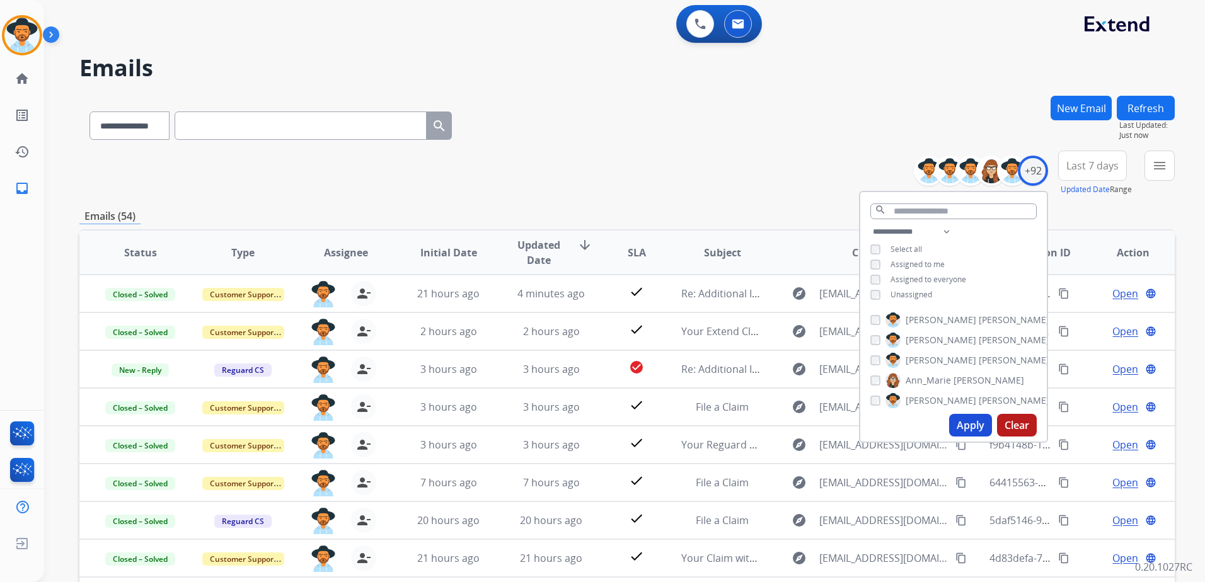
click at [794, 192] on div "**********" at bounding box center [626, 173] width 1095 height 45
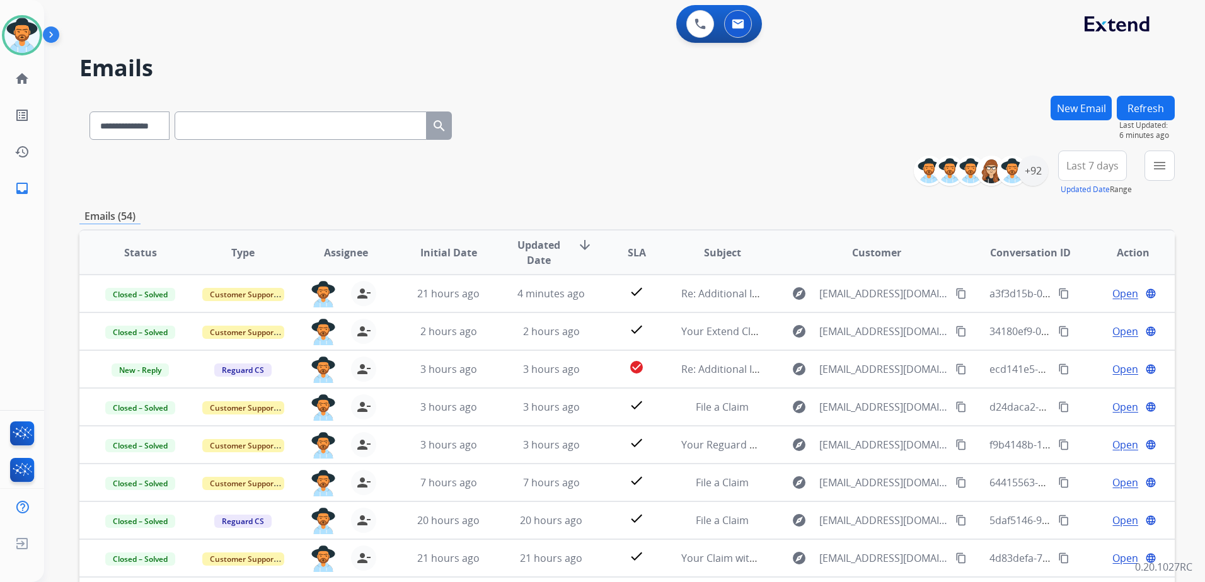
drag, startPoint x: 17, startPoint y: 30, endPoint x: 44, endPoint y: 38, distance: 28.3
click at [17, 30] on img at bounding box center [21, 35] width 35 height 35
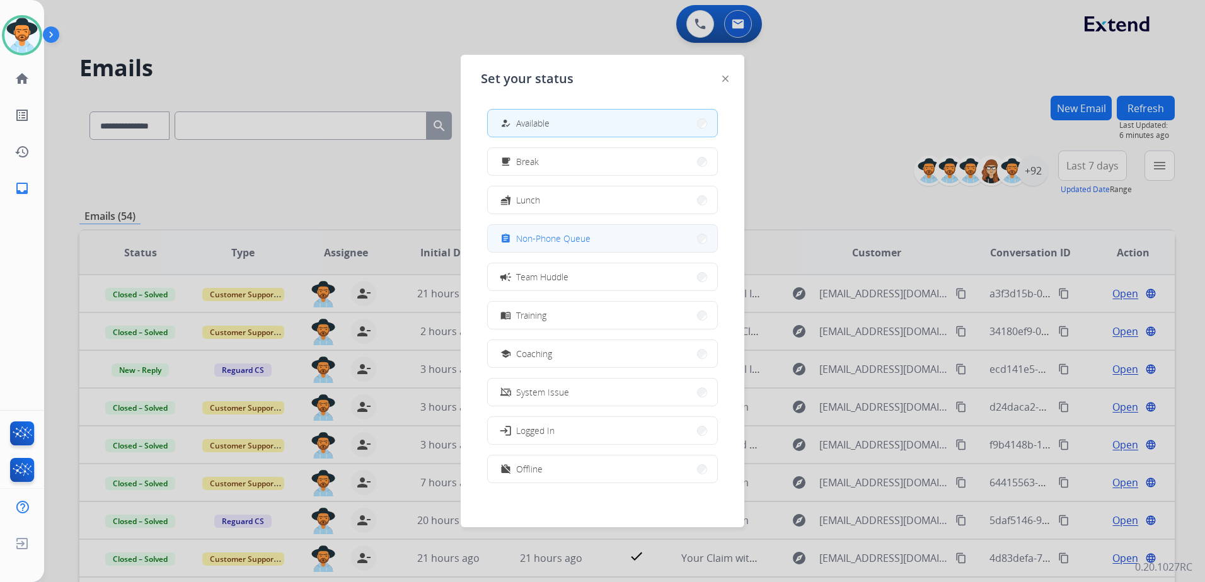
click at [591, 232] on button "assignment Non-Phone Queue" at bounding box center [602, 238] width 229 height 27
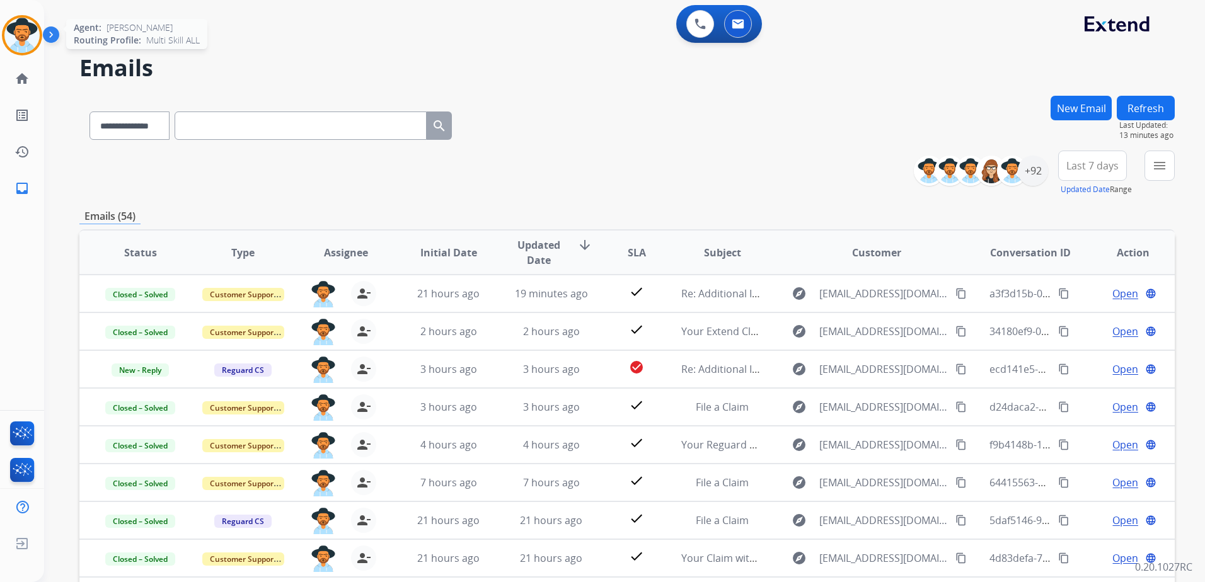
click at [6, 42] on img at bounding box center [21, 35] width 35 height 35
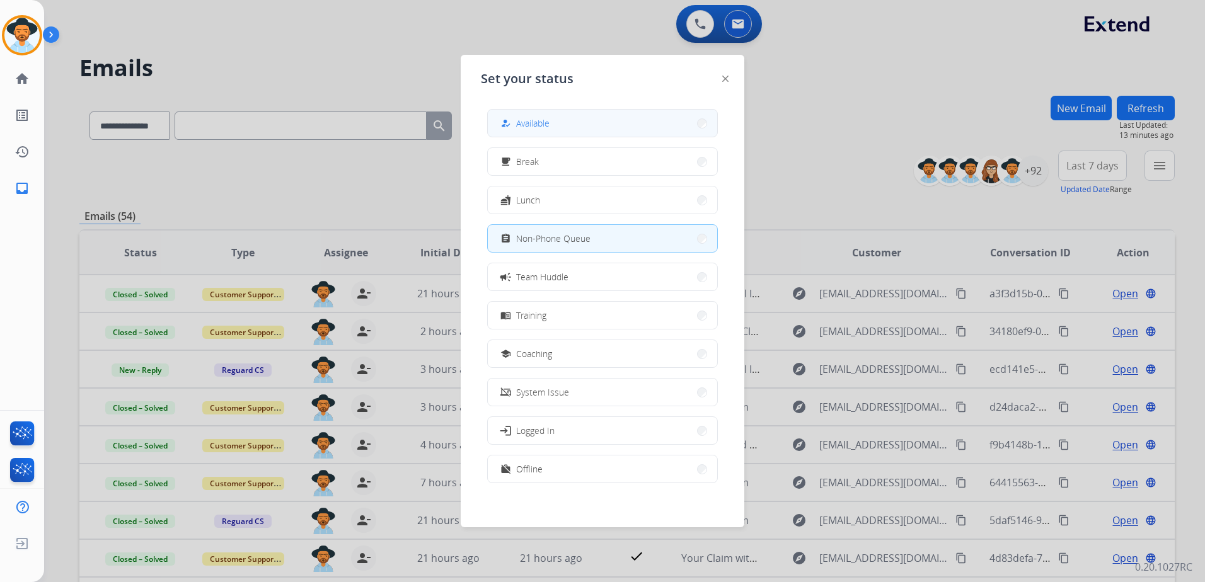
click at [546, 117] on span "Available" at bounding box center [532, 123] width 33 height 13
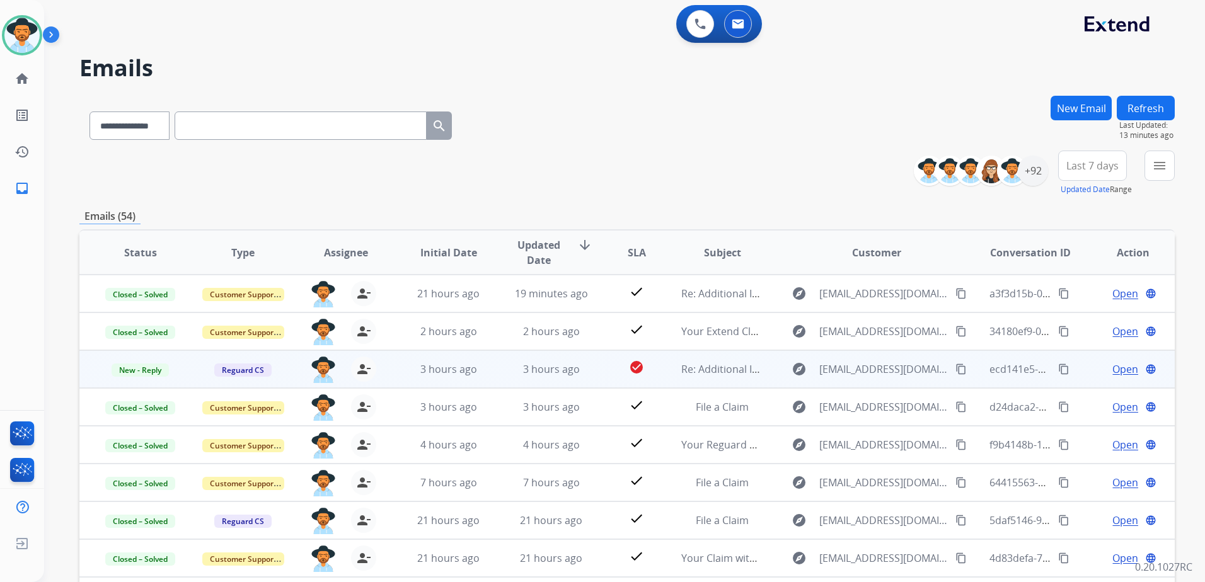
click at [955, 369] on mat-icon "content_copy" at bounding box center [960, 369] width 11 height 11
click at [1120, 370] on span "Open" at bounding box center [1125, 369] width 26 height 15
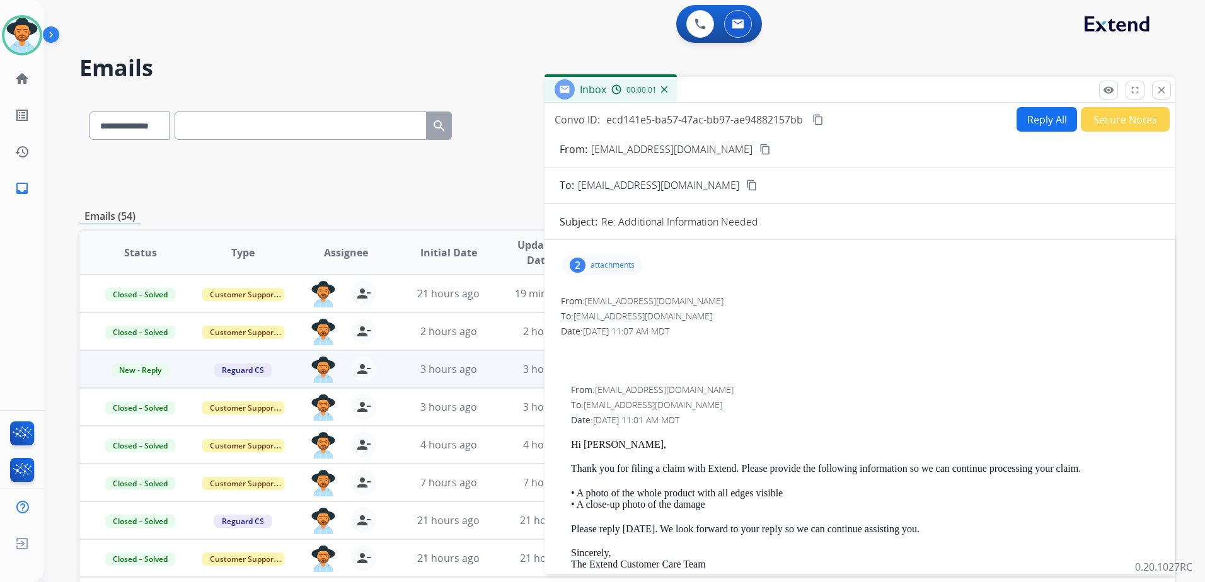
click at [615, 270] on p "attachments" at bounding box center [612, 265] width 44 height 10
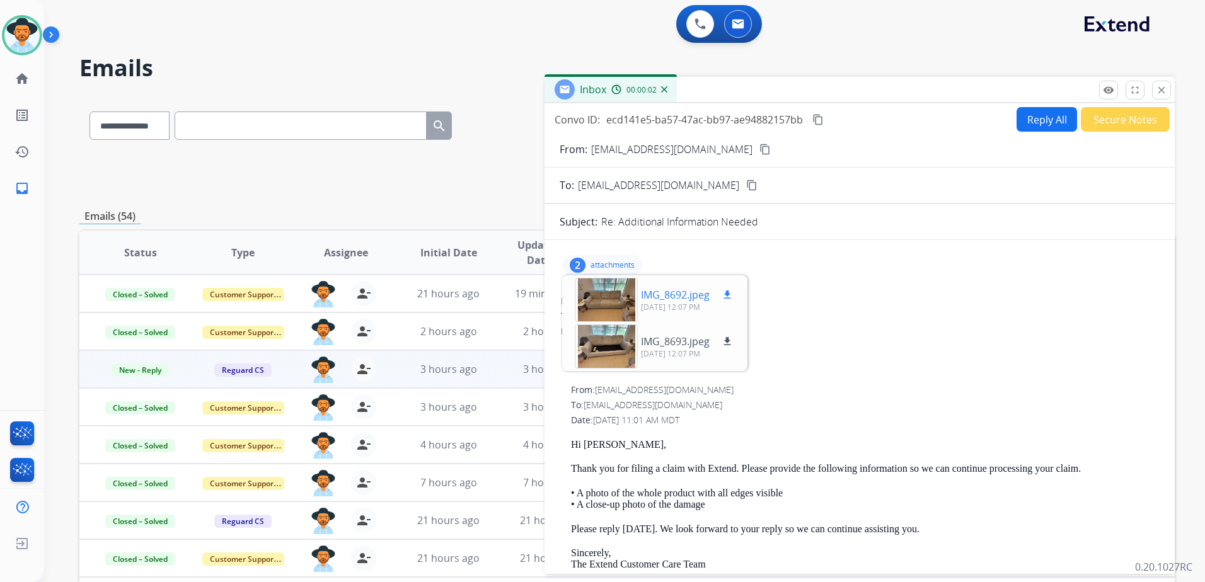
click at [730, 293] on mat-icon "download" at bounding box center [726, 294] width 11 height 11
click at [728, 345] on mat-icon "download" at bounding box center [726, 341] width 11 height 11
drag, startPoint x: 805, startPoint y: 255, endPoint x: 816, endPoint y: 249, distance: 12.1
click at [805, 255] on div "2 attachments IMG_8692.jpeg download 09/30/2025, 12:07 PM IMG_8693.jpeg downloa…" at bounding box center [859, 265] width 600 height 30
click at [1030, 114] on button "Reply All" at bounding box center [1046, 119] width 60 height 25
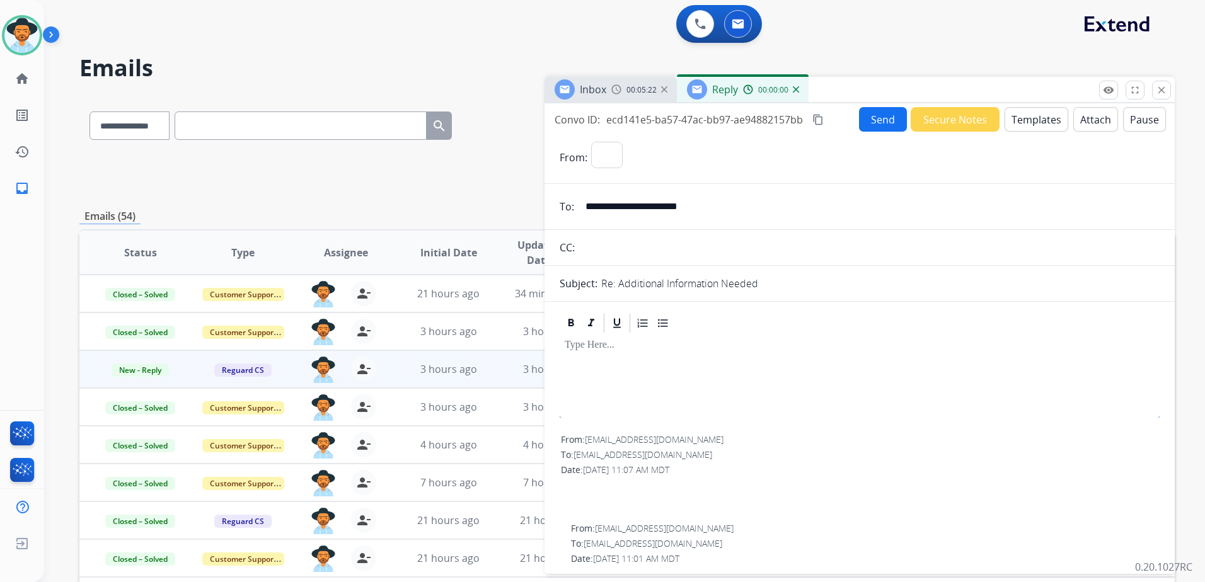
click at [1033, 119] on button "Templates" at bounding box center [1036, 119] width 64 height 25
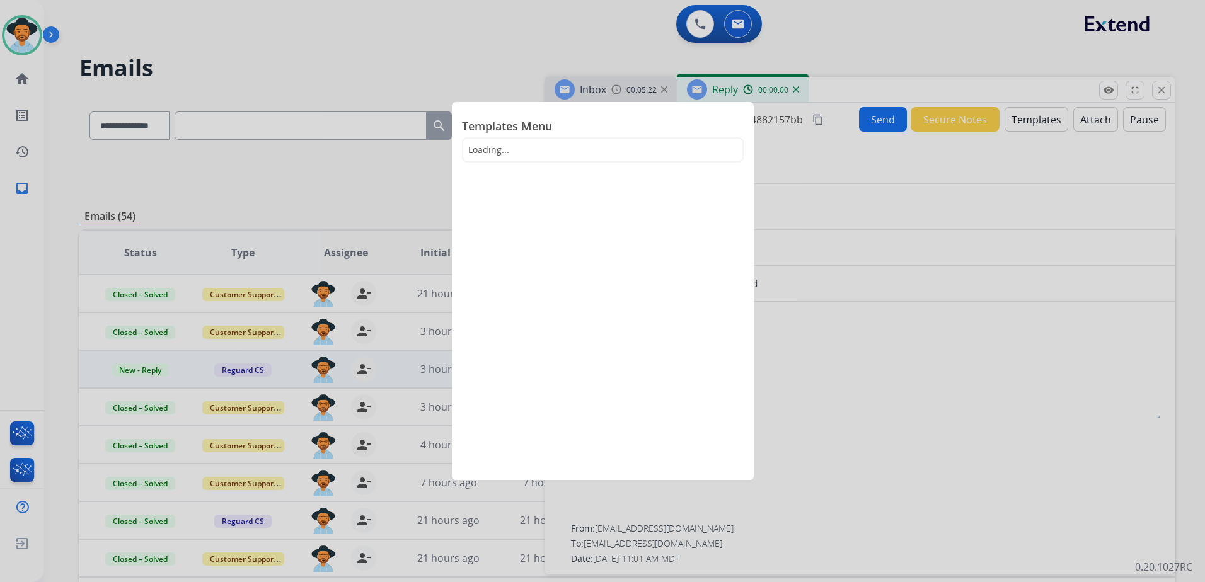
select select "**********"
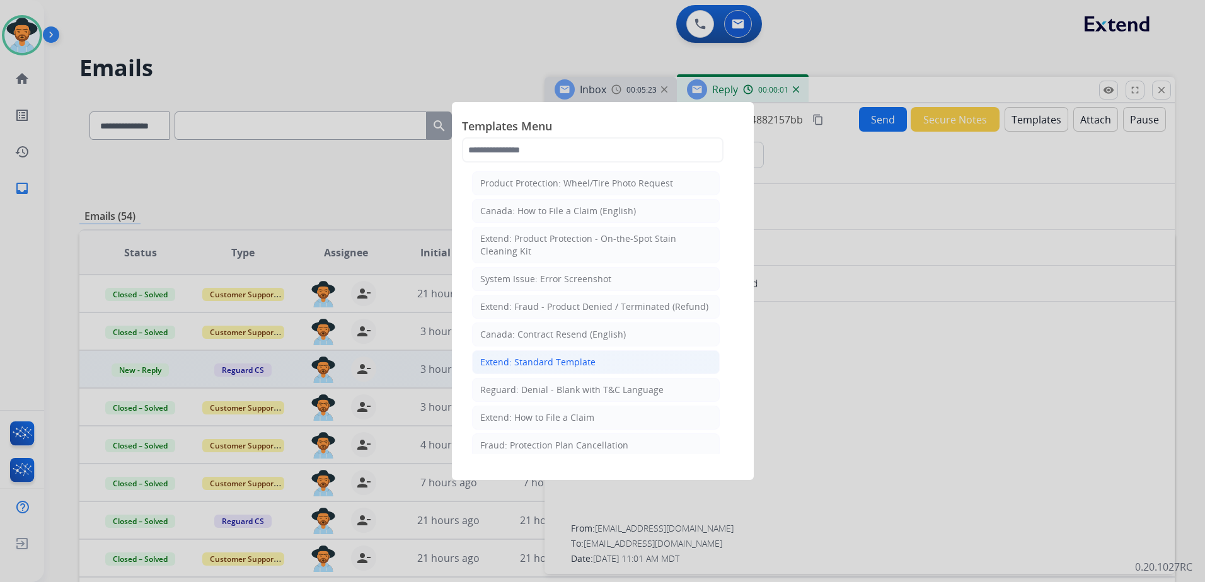
click at [599, 364] on li "Extend: Standard Template" at bounding box center [596, 362] width 248 height 24
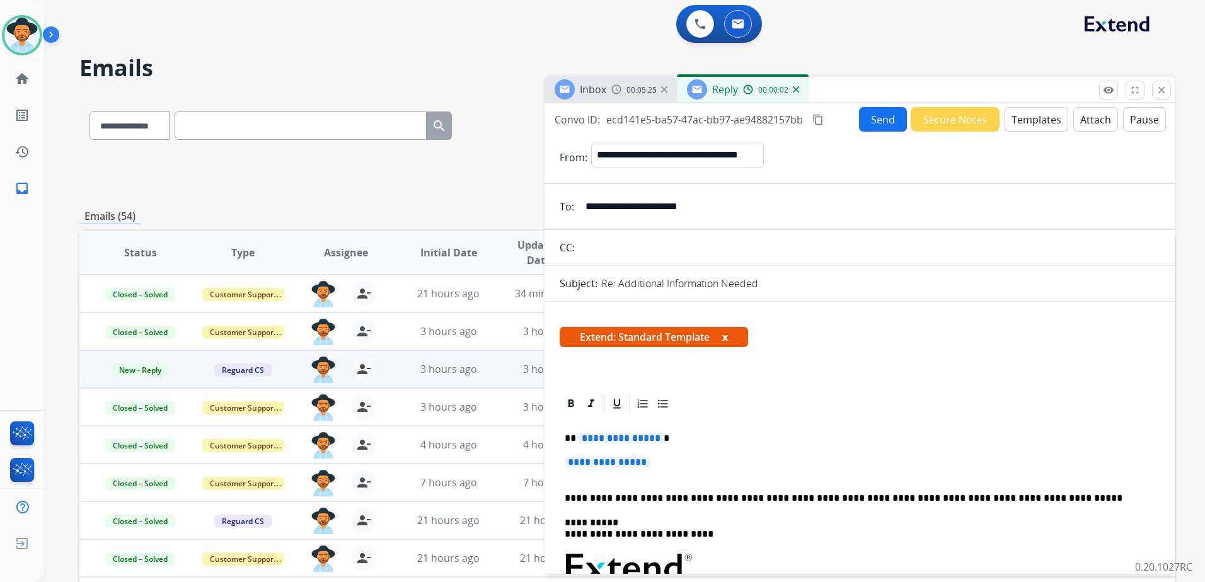
click at [1047, 118] on button "Templates" at bounding box center [1036, 119] width 64 height 25
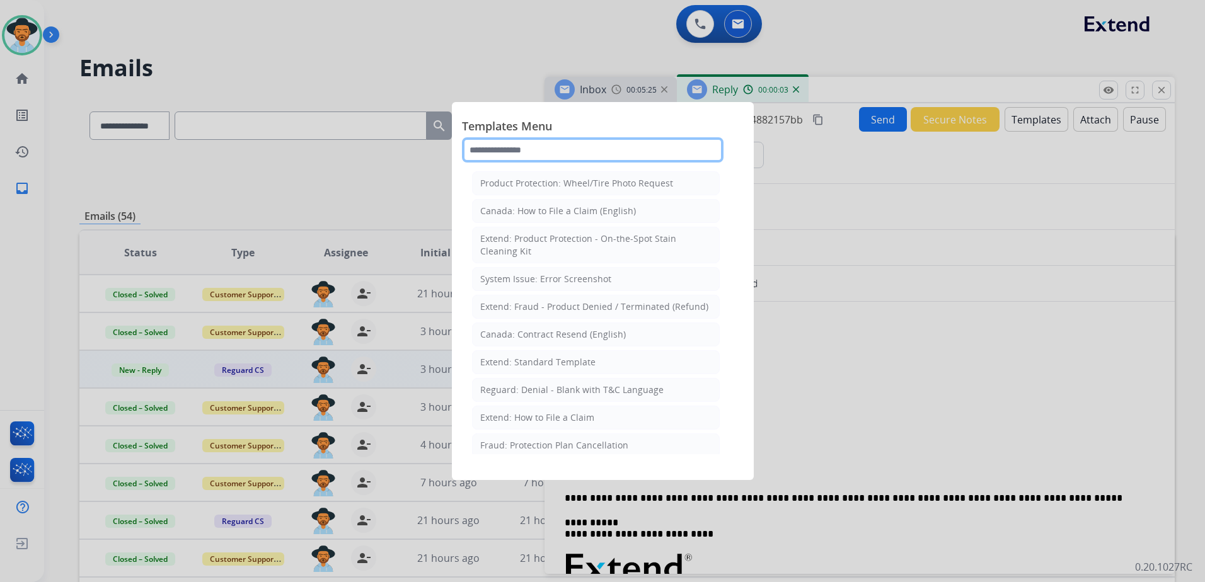
click at [639, 157] on input "text" at bounding box center [592, 149] width 261 height 25
type input "*******"
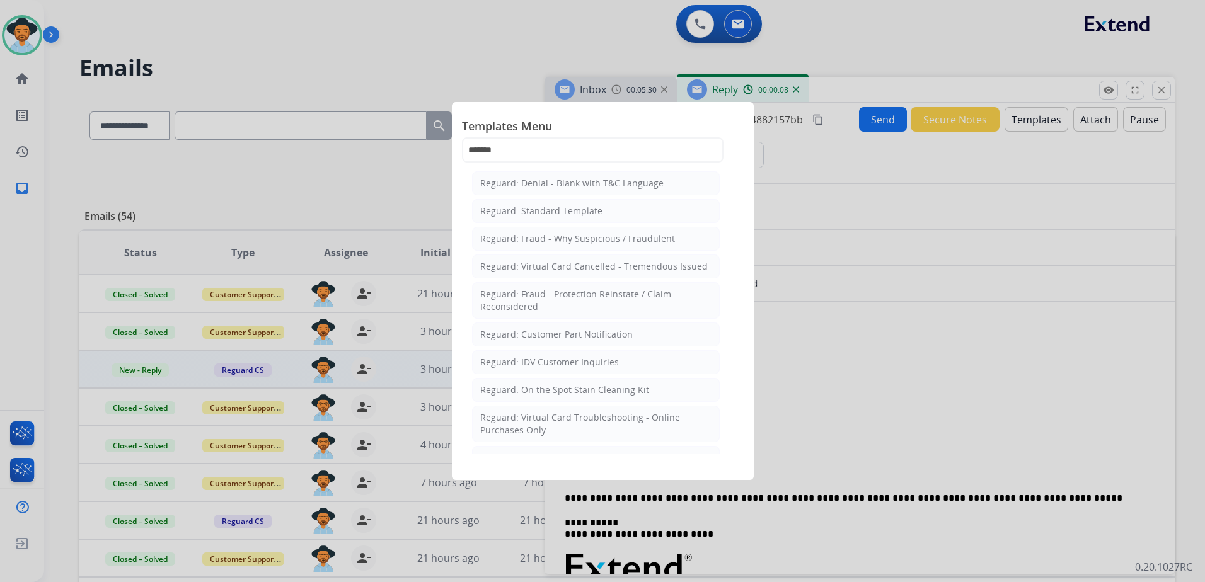
click at [554, 186] on div "Reguard: Denial - Blank with T&C Language" at bounding box center [571, 183] width 183 height 13
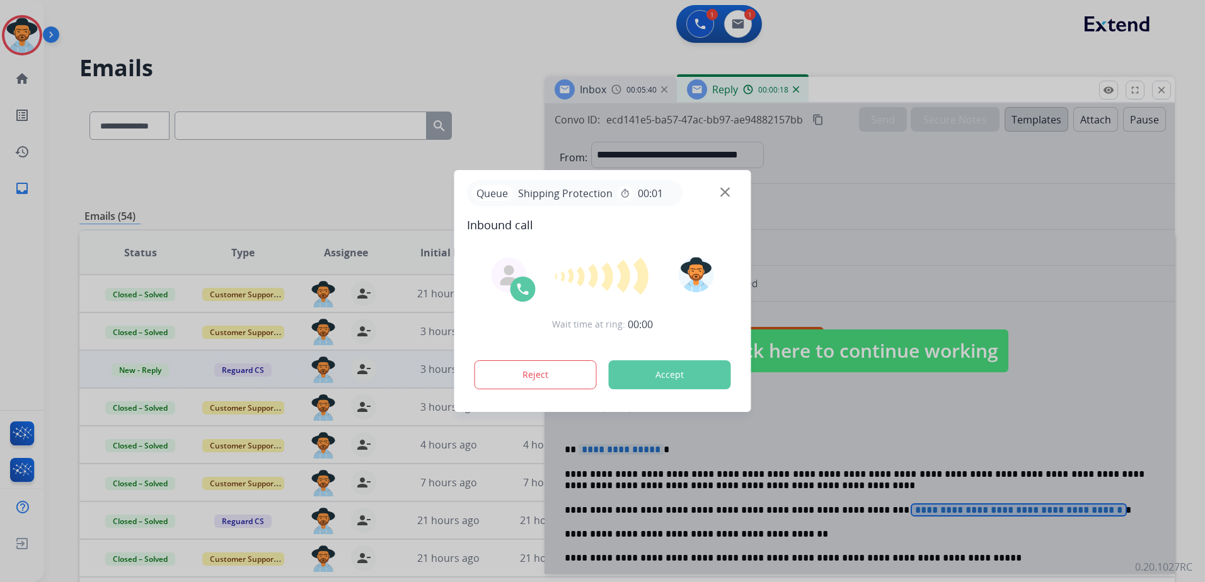
drag, startPoint x: 978, startPoint y: 512, endPoint x: 915, endPoint y: 484, distance: 69.4
click at [913, 484] on div at bounding box center [602, 291] width 1205 height 582
click at [922, 507] on div at bounding box center [602, 291] width 1205 height 582
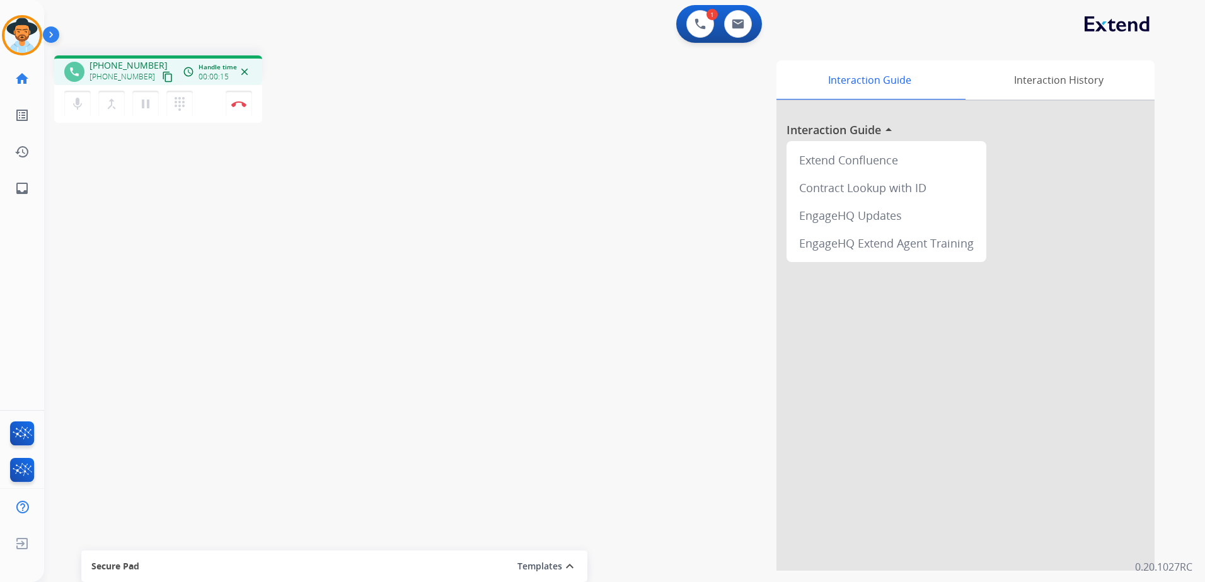
drag, startPoint x: 154, startPoint y: 76, endPoint x: 164, endPoint y: 76, distance: 10.7
click at [162, 76] on mat-icon "content_copy" at bounding box center [167, 76] width 11 height 11
click at [146, 105] on mat-icon "pause" at bounding box center [145, 103] width 15 height 15
click at [176, 108] on mat-icon "dialpad" at bounding box center [179, 103] width 15 height 15
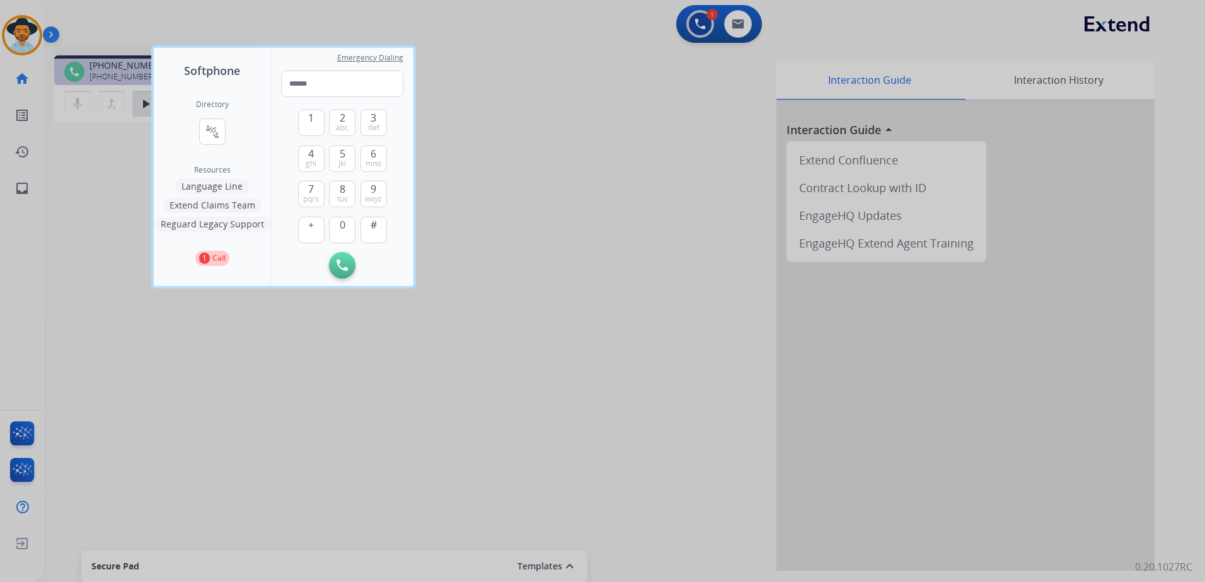
click at [232, 185] on button "Language Line" at bounding box center [212, 186] width 74 height 15
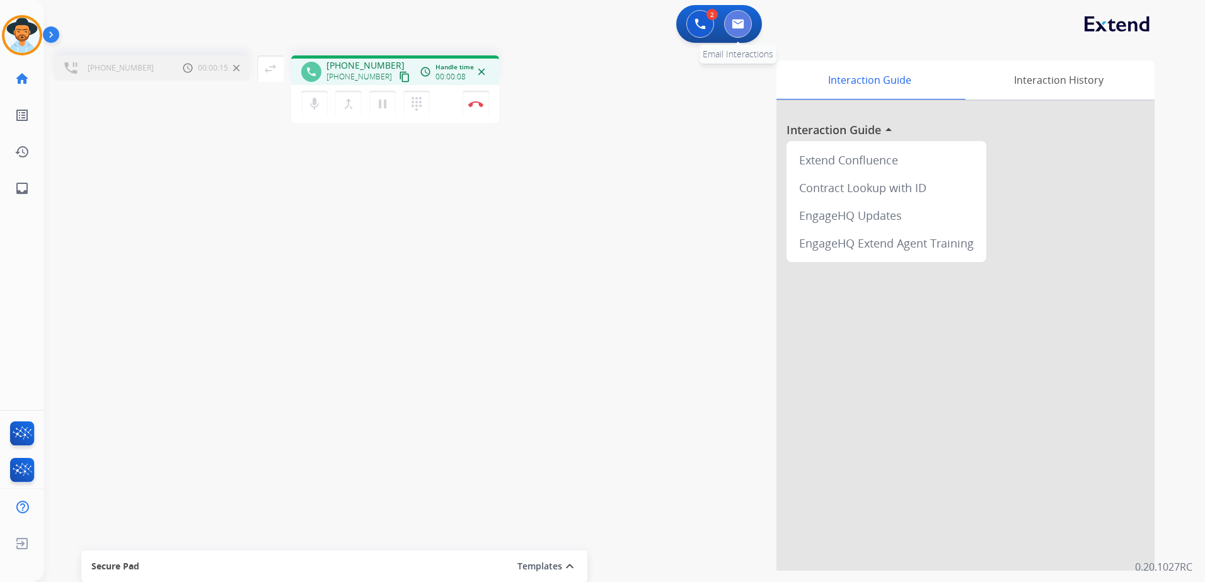
click at [747, 20] on button at bounding box center [738, 24] width 28 height 28
select select "**********"
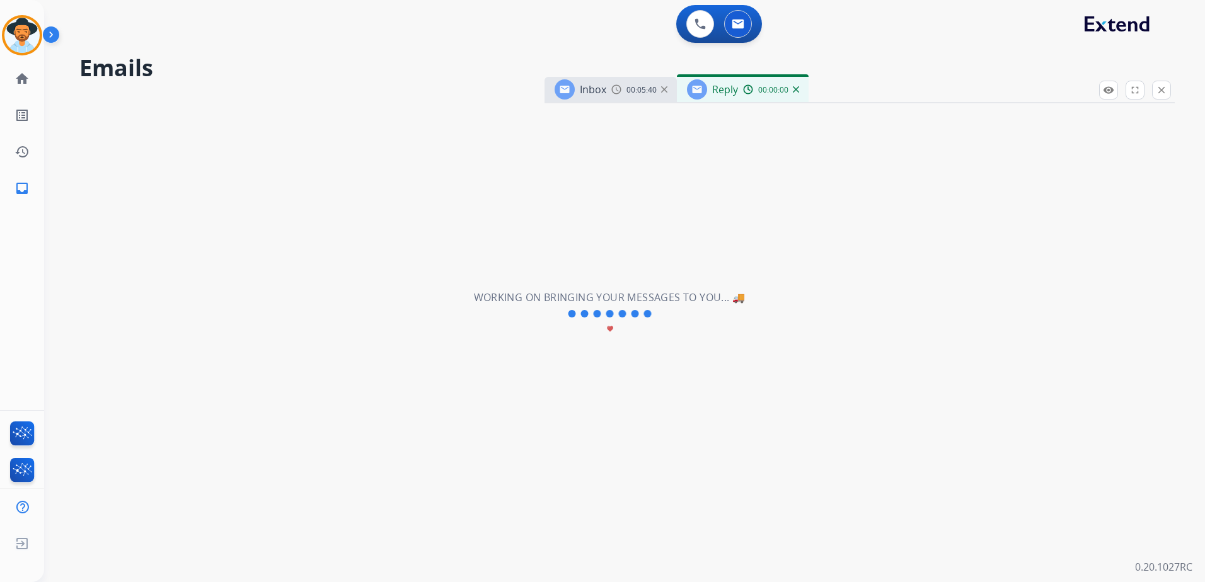
select select "**********"
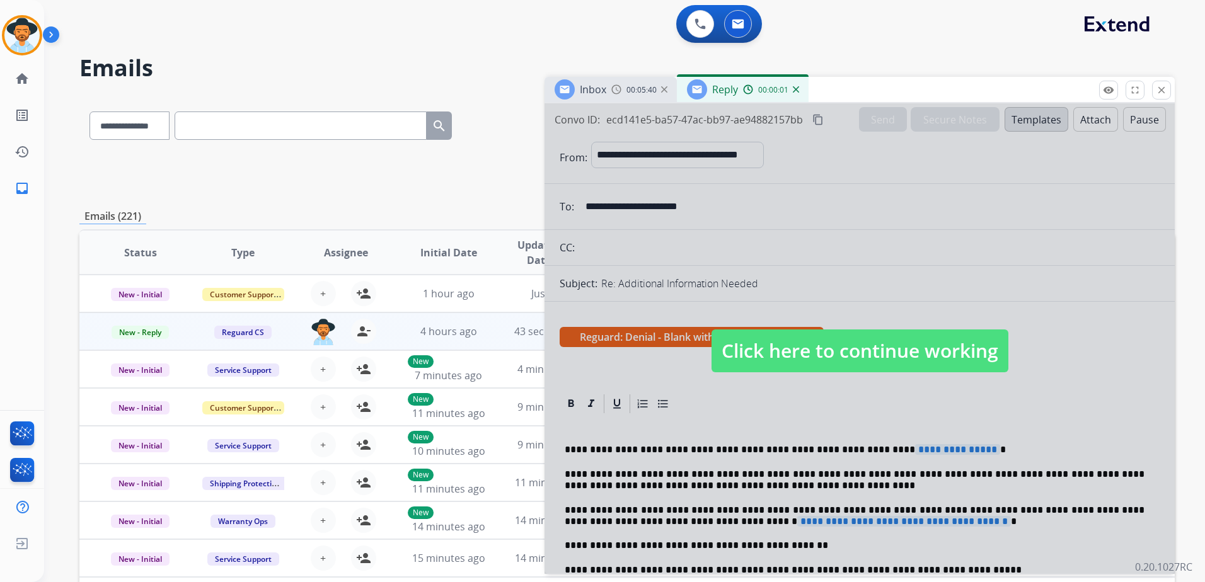
drag, startPoint x: 905, startPoint y: 379, endPoint x: 910, endPoint y: 374, distance: 6.7
click at [905, 378] on div at bounding box center [859, 338] width 630 height 471
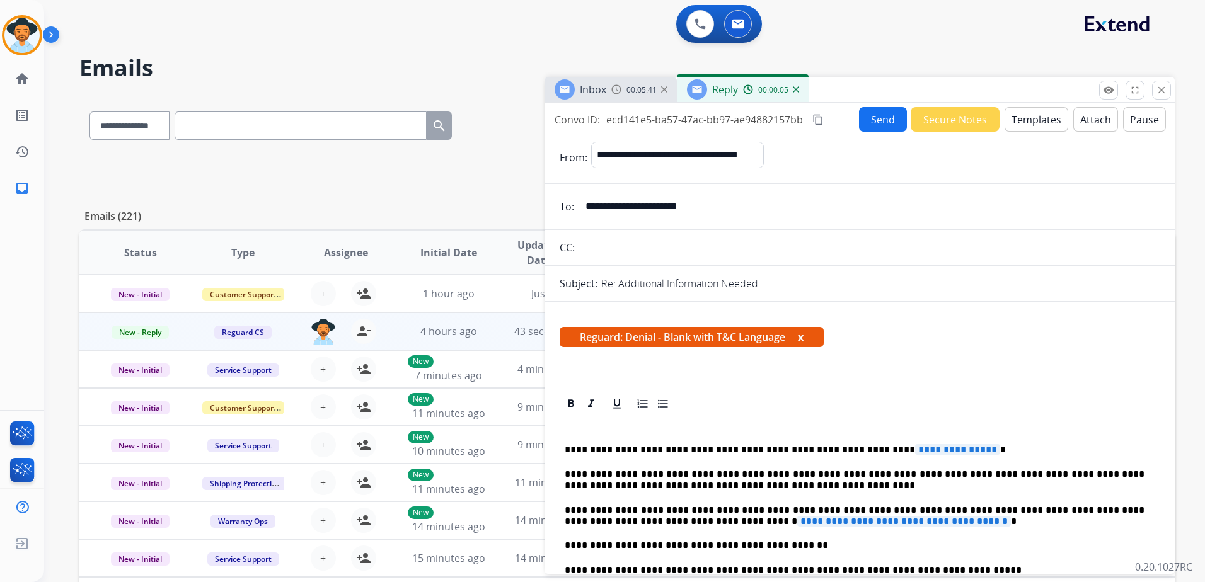
click at [1021, 101] on div "Inbox 00:05:41 Reply 00:00:05" at bounding box center [859, 90] width 630 height 26
click at [1029, 120] on button "Templates" at bounding box center [1036, 119] width 64 height 25
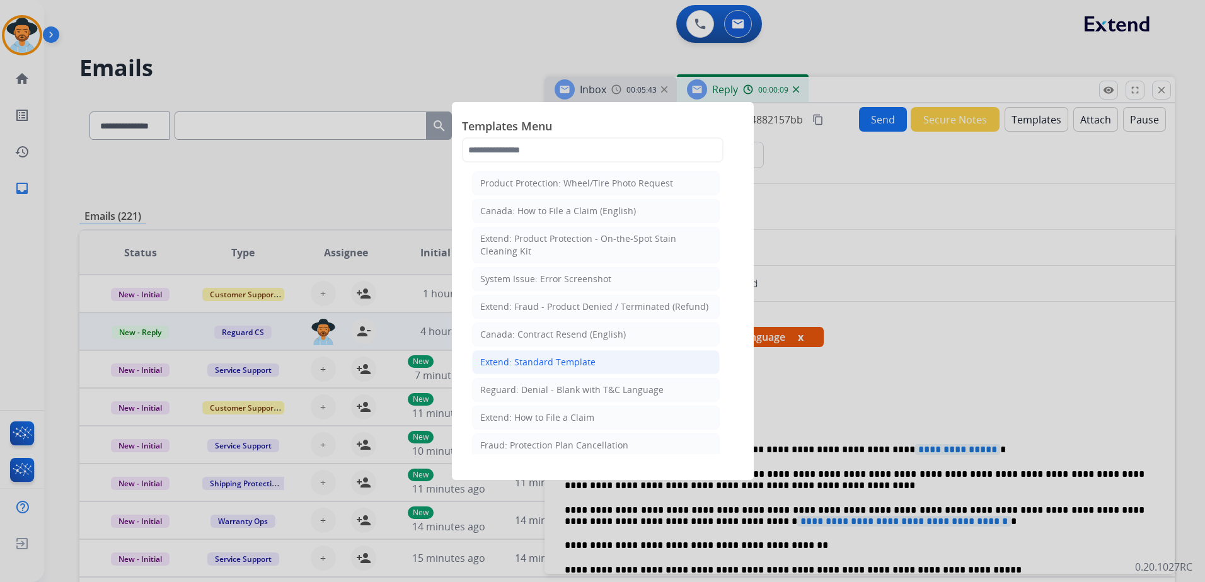
click at [590, 365] on div "Extend: Standard Template" at bounding box center [537, 362] width 115 height 13
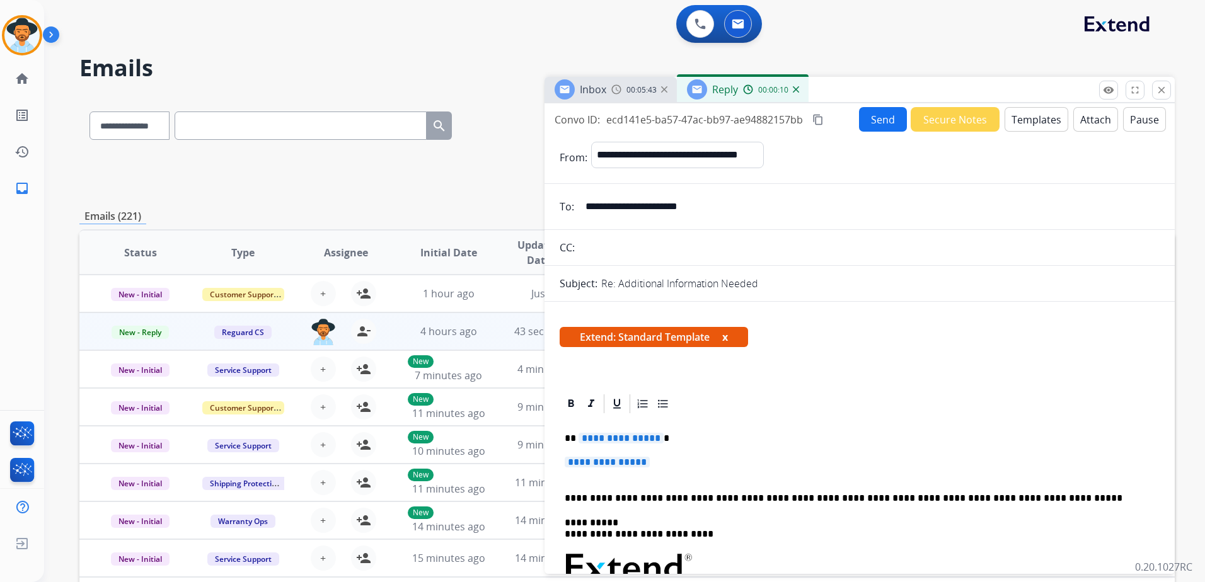
click at [1038, 109] on button "Templates" at bounding box center [1036, 119] width 64 height 25
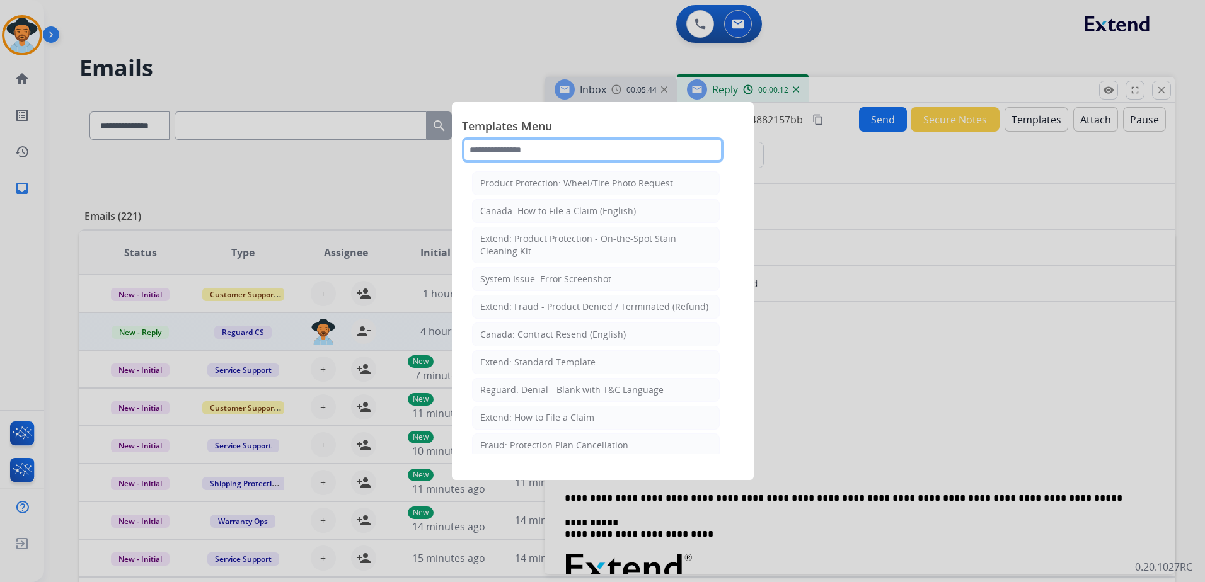
click at [587, 153] on input "text" at bounding box center [592, 149] width 261 height 25
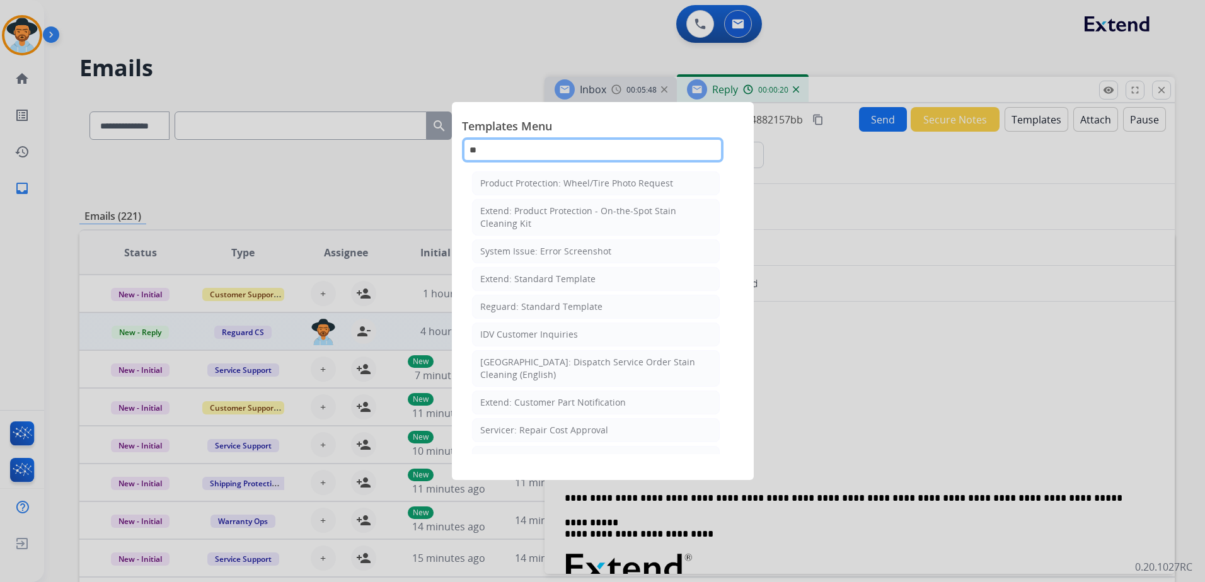
type input "*"
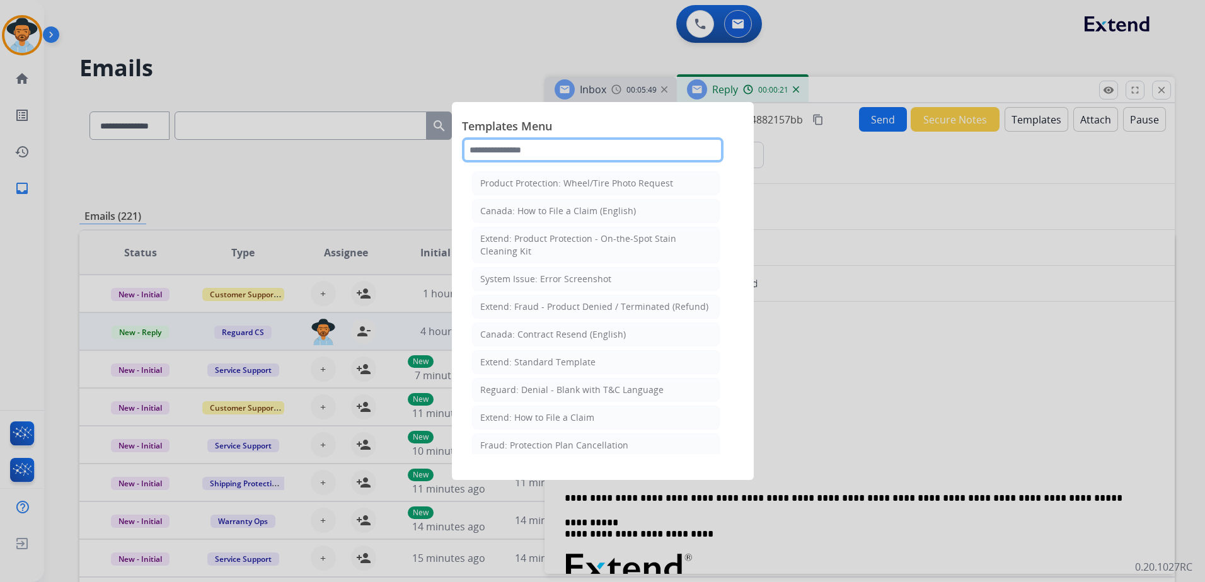
type input "*"
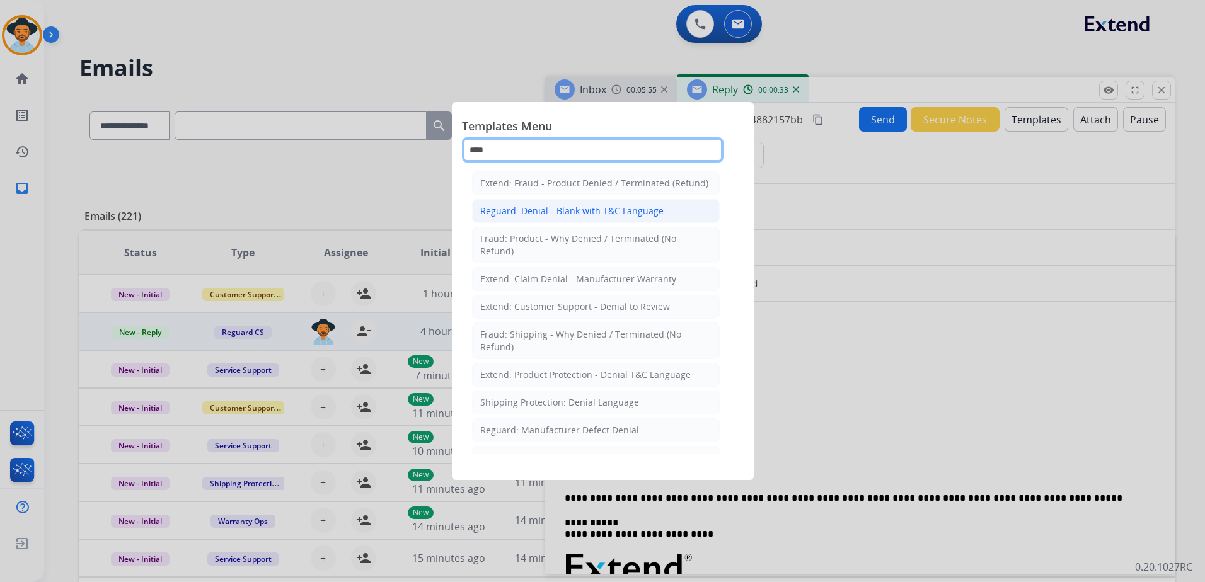
type input "****"
click at [609, 212] on div "Reguard: Denial - Blank with T&C Language" at bounding box center [571, 211] width 183 height 13
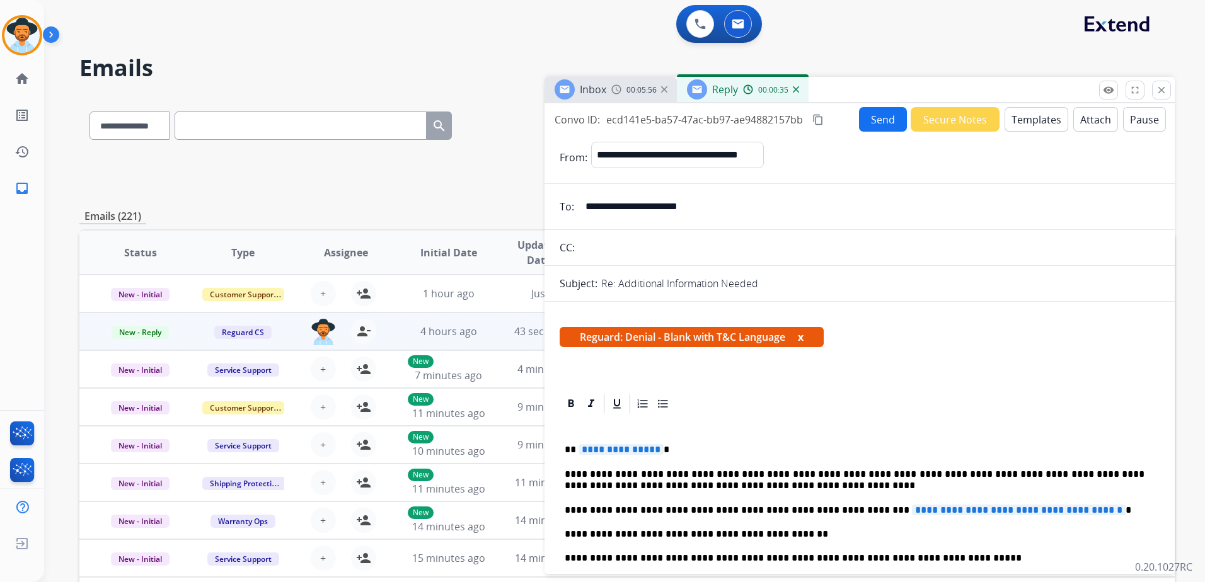
scroll to position [189, 0]
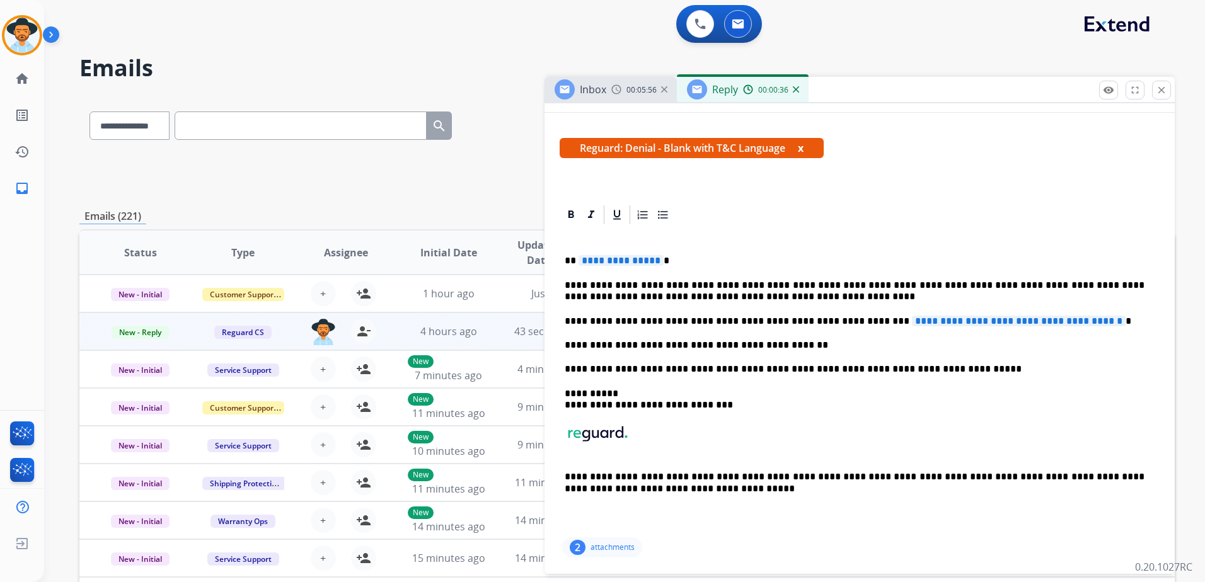
click at [912, 321] on span "**********" at bounding box center [1019, 321] width 214 height 11
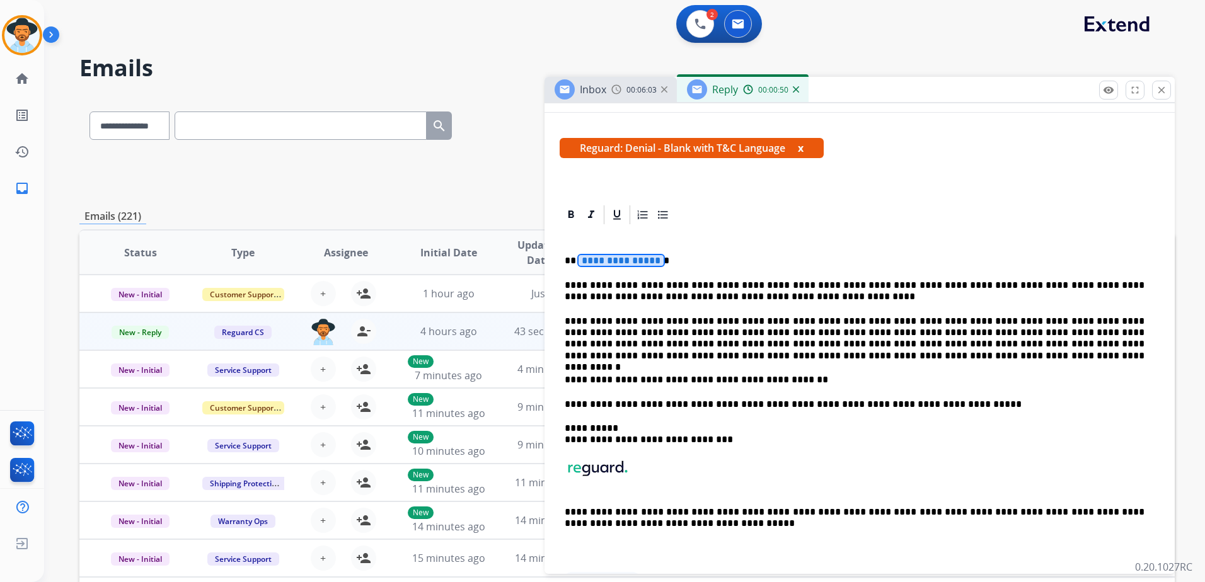
click at [634, 262] on span "**********" at bounding box center [620, 260] width 85 height 11
click at [613, 261] on span "**********" at bounding box center [620, 260] width 85 height 11
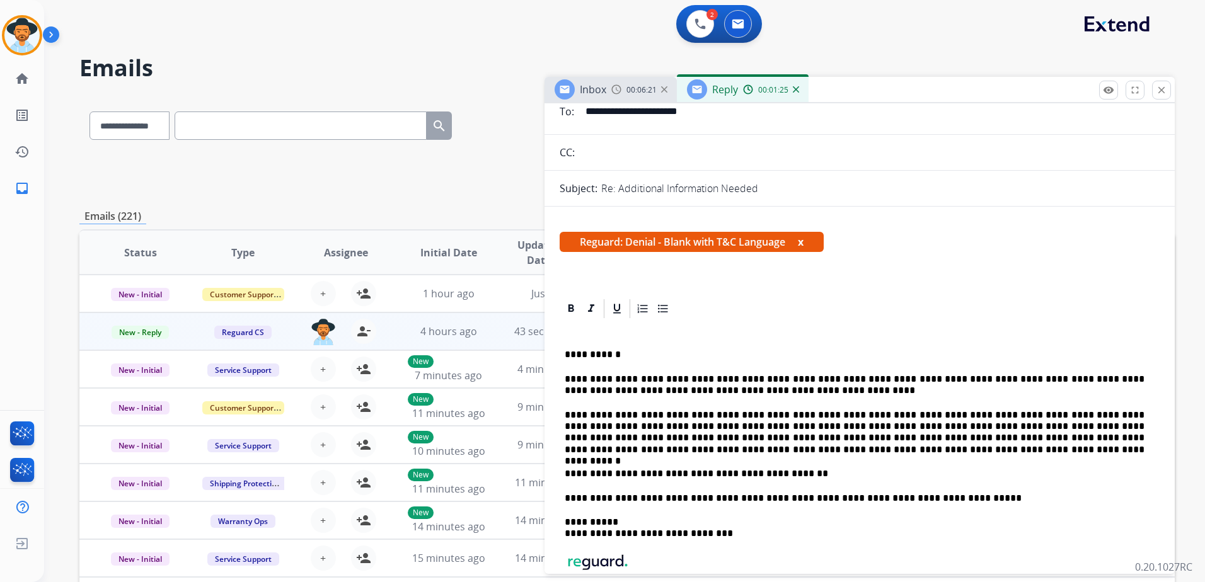
scroll to position [0, 0]
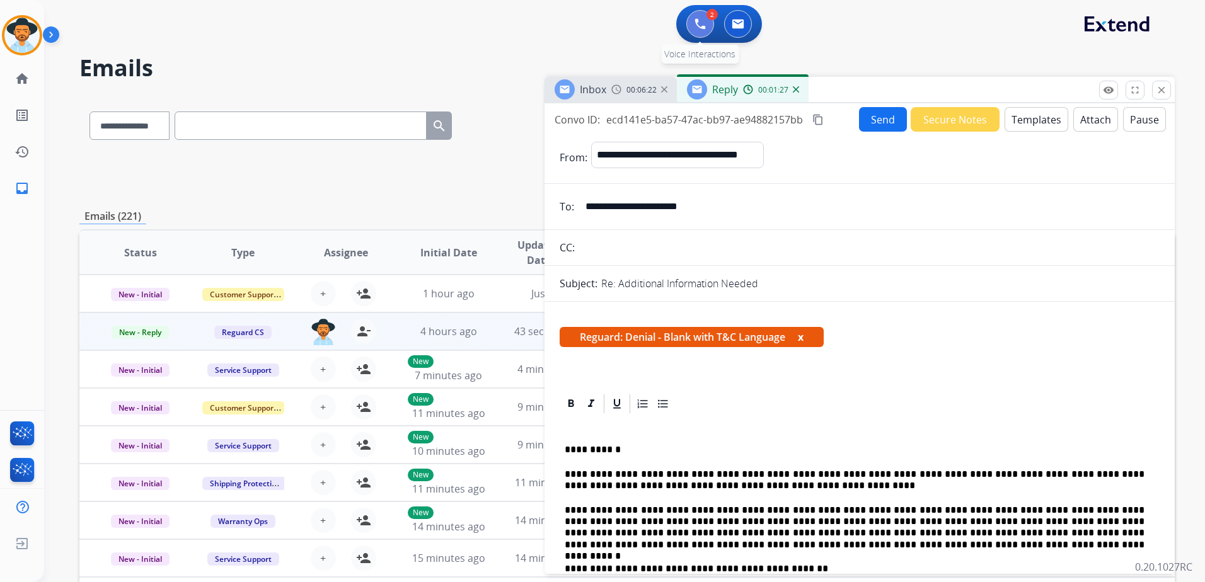
click at [699, 25] on img at bounding box center [699, 23] width 11 height 11
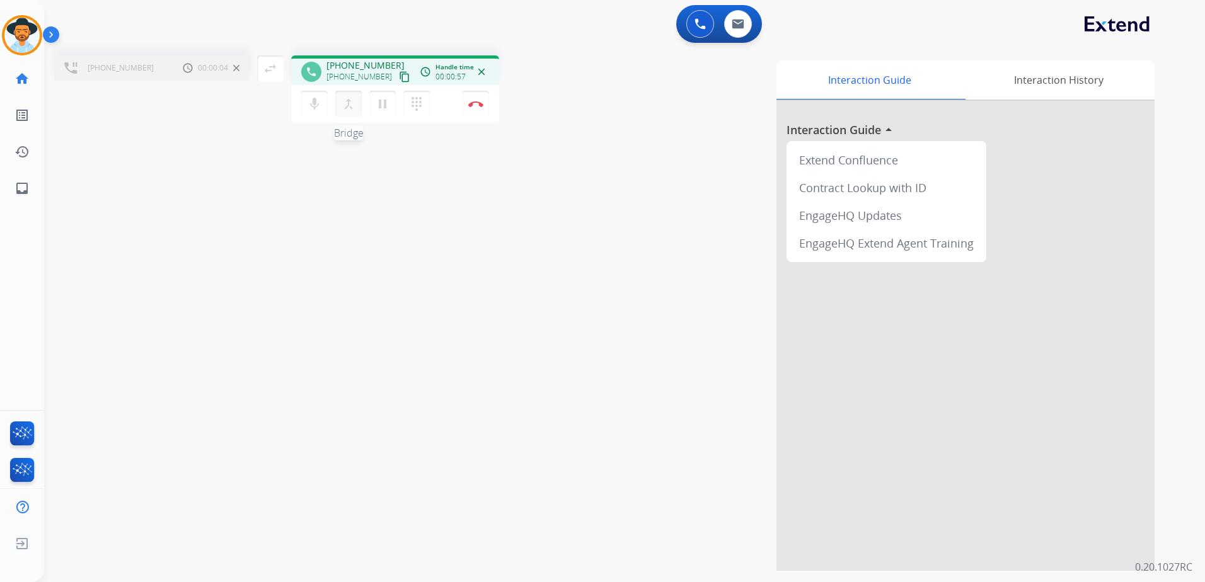
click at [349, 105] on mat-icon "merge_type" at bounding box center [348, 103] width 15 height 15
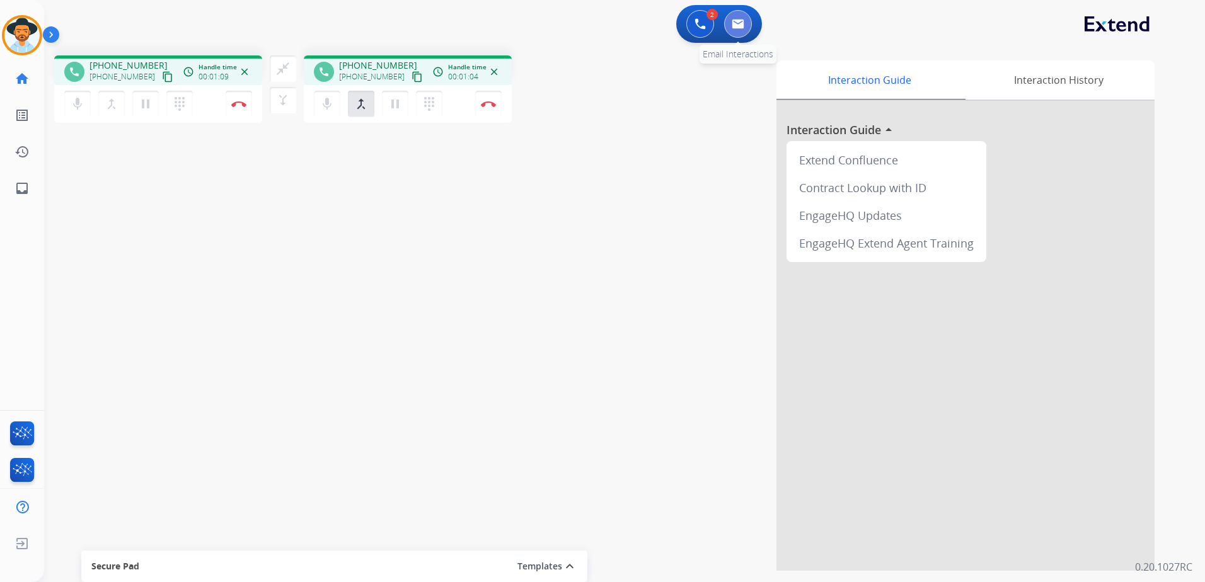
click at [735, 21] on img at bounding box center [737, 24] width 13 height 10
select select "**********"
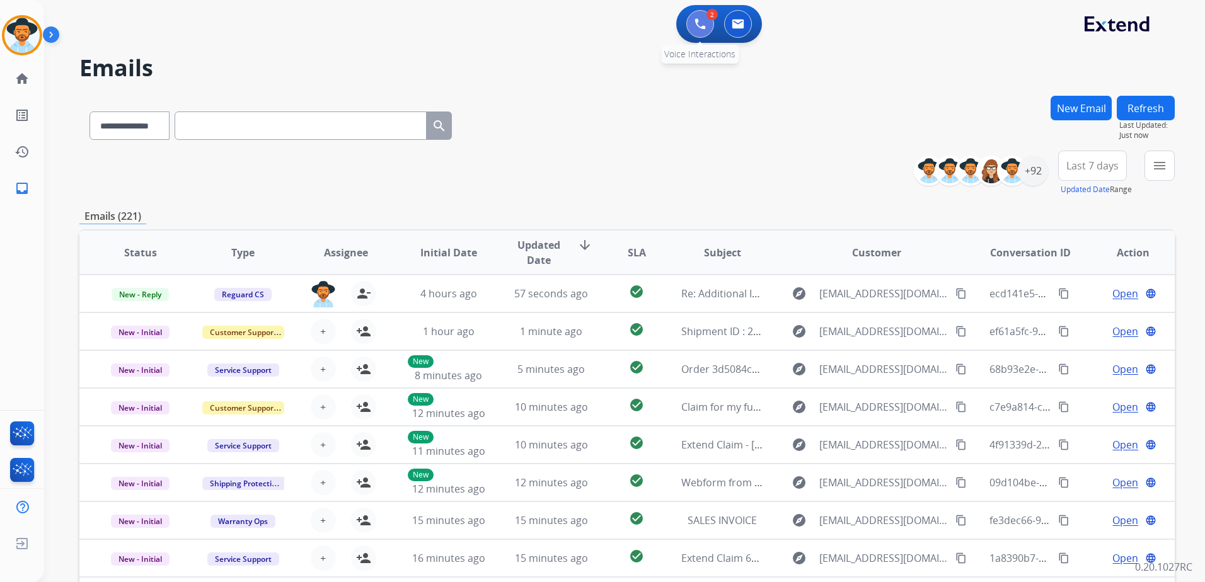
click at [709, 30] on button at bounding box center [700, 24] width 28 height 28
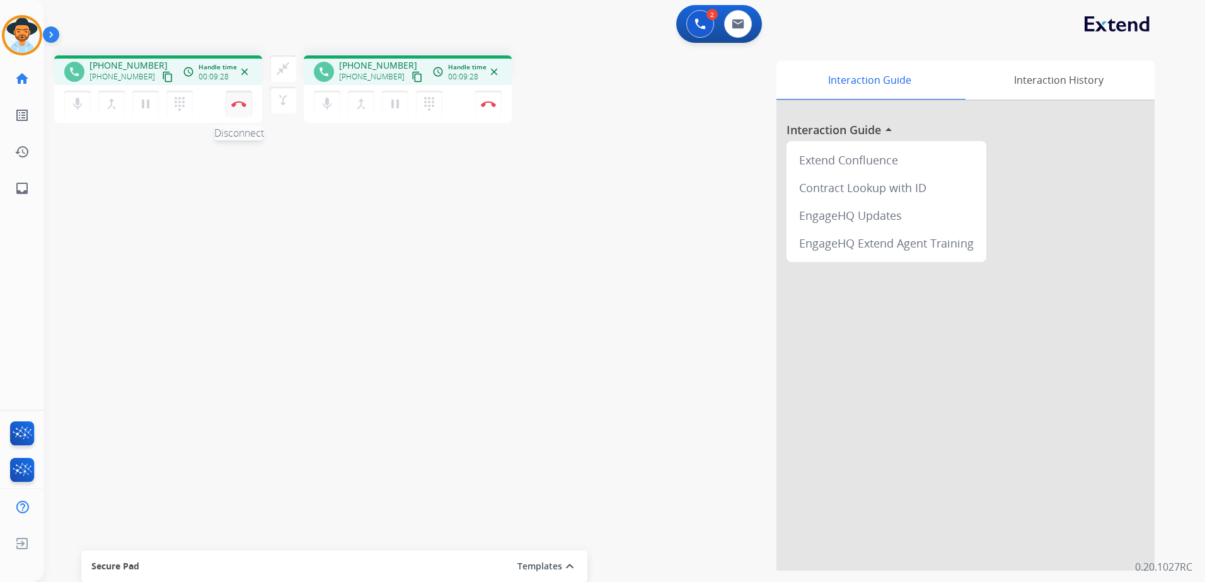
click at [240, 106] on img at bounding box center [238, 104] width 15 height 6
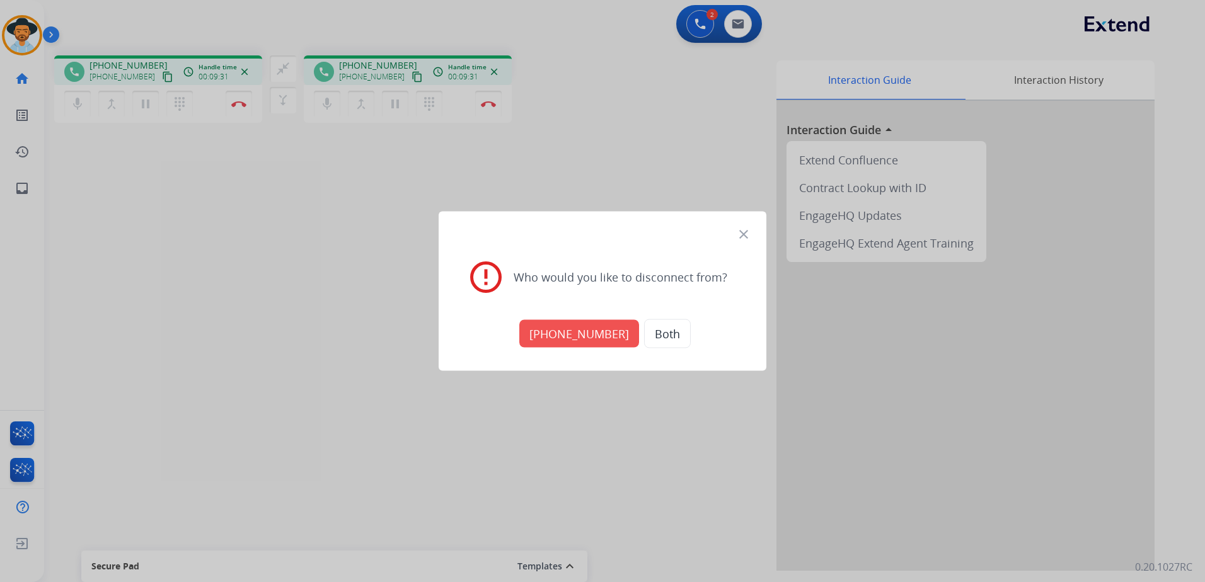
click at [665, 331] on button "Both" at bounding box center [667, 333] width 47 height 29
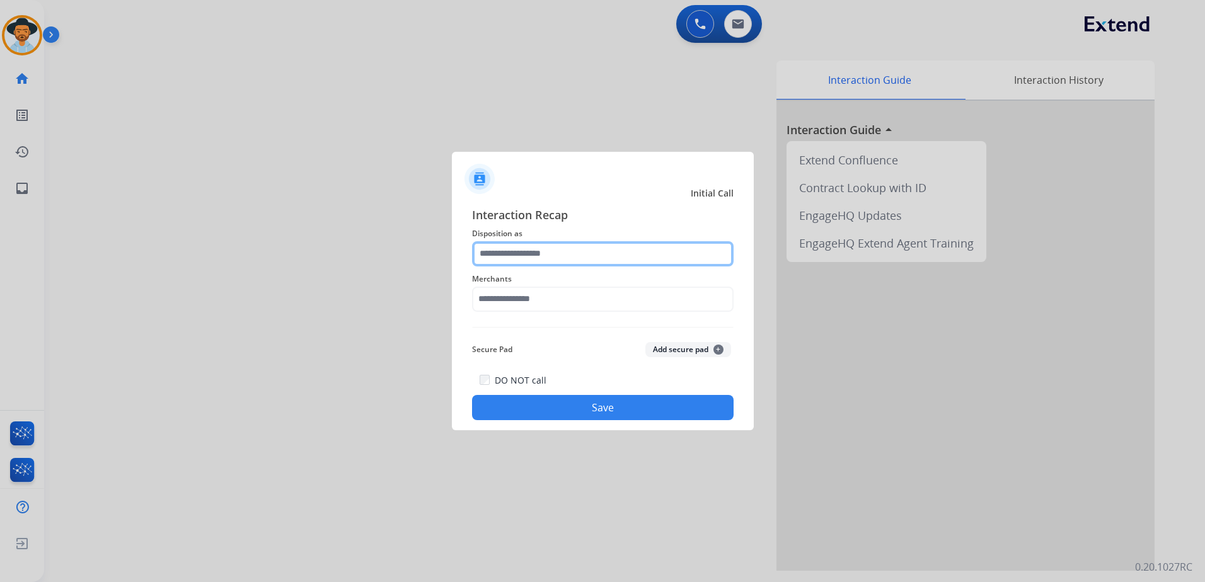
click at [609, 253] on input "text" at bounding box center [602, 253] width 261 height 25
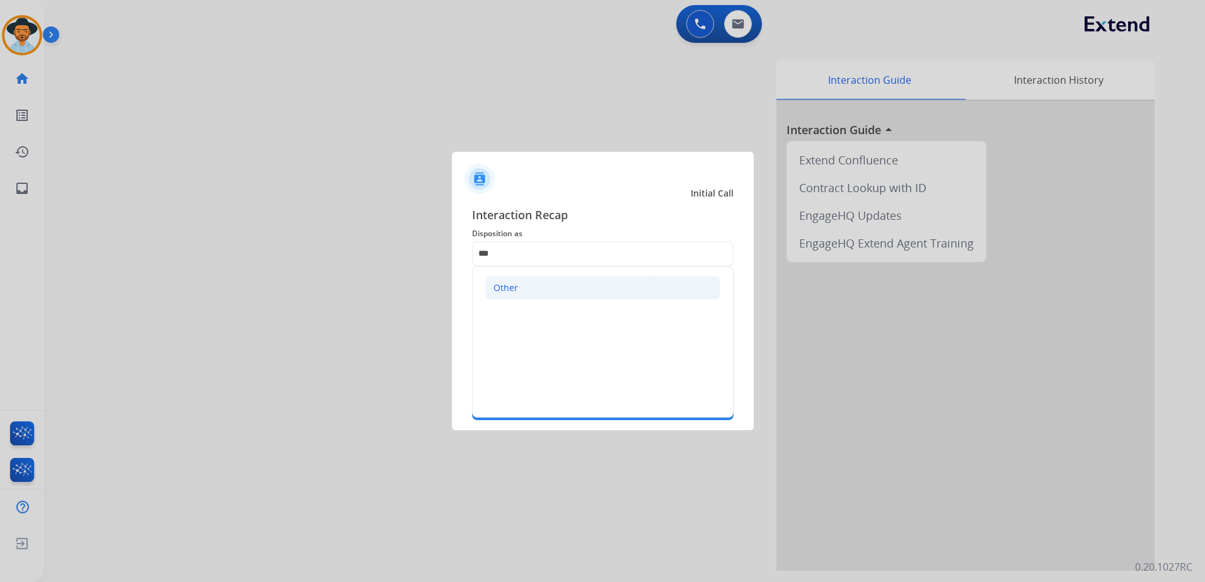
click at [580, 287] on li "Other" at bounding box center [602, 288] width 235 height 24
type input "*****"
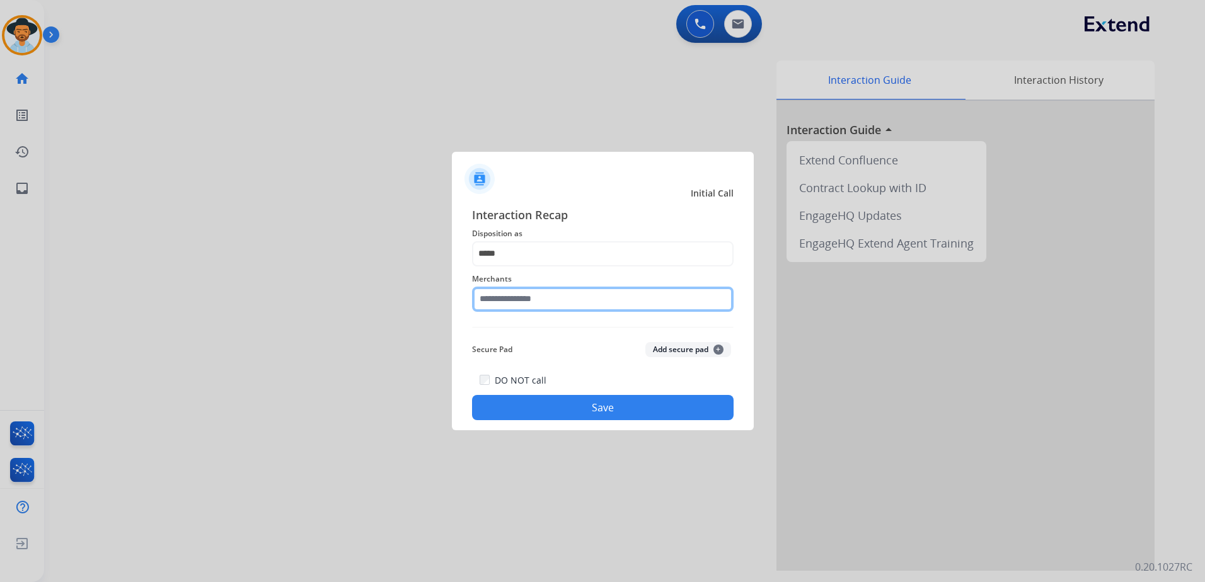
click at [554, 299] on input "text" at bounding box center [602, 299] width 261 height 25
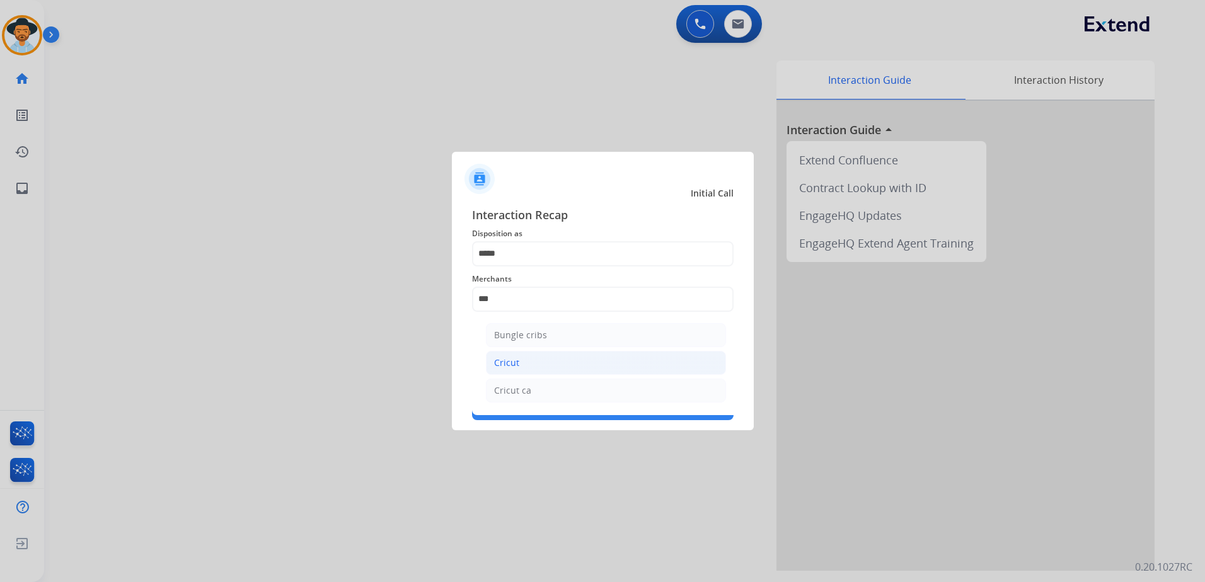
click at [554, 373] on li "Cricut" at bounding box center [606, 363] width 240 height 24
type input "******"
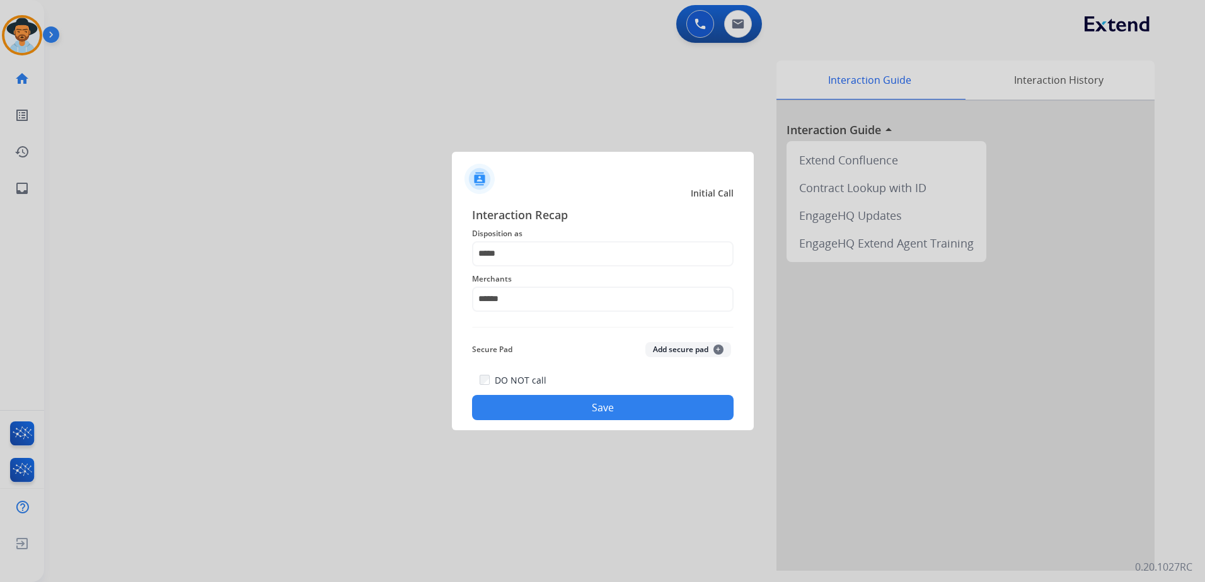
click at [650, 414] on button "Save" at bounding box center [602, 407] width 261 height 25
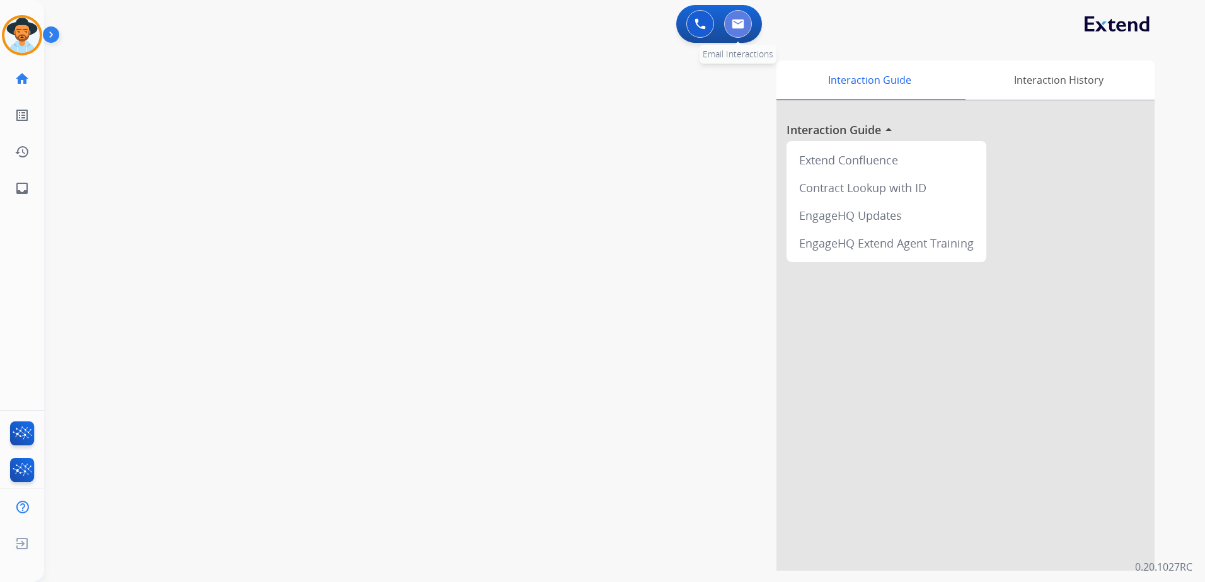
click at [729, 17] on button at bounding box center [738, 24] width 28 height 28
select select "**********"
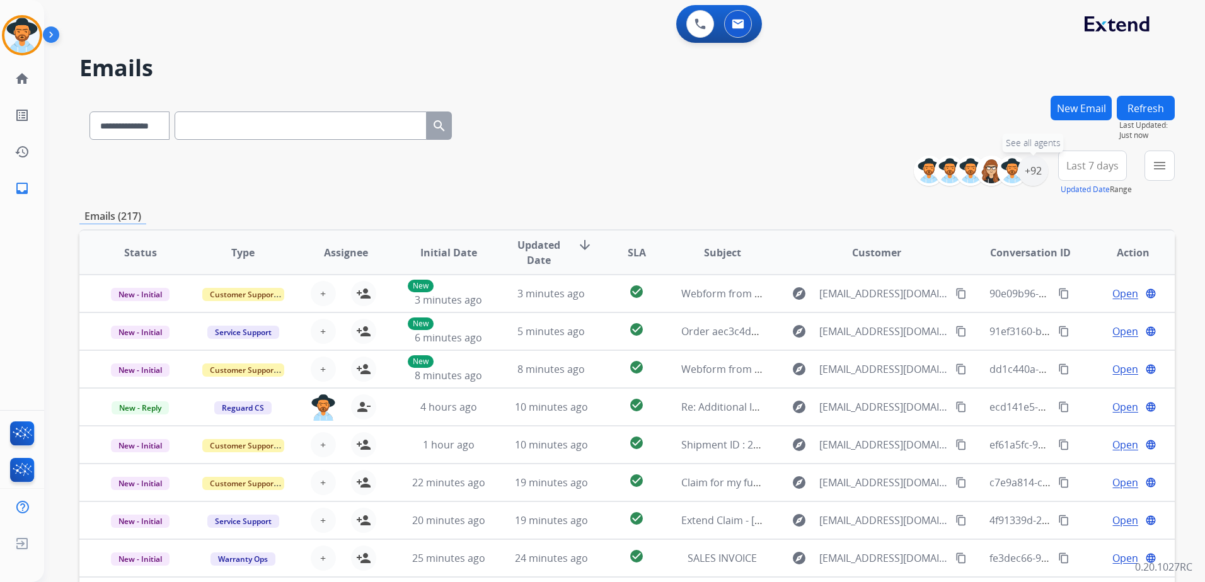
drag, startPoint x: 1029, startPoint y: 171, endPoint x: 1001, endPoint y: 226, distance: 61.4
click at [1029, 171] on div "+92" at bounding box center [1032, 171] width 30 height 30
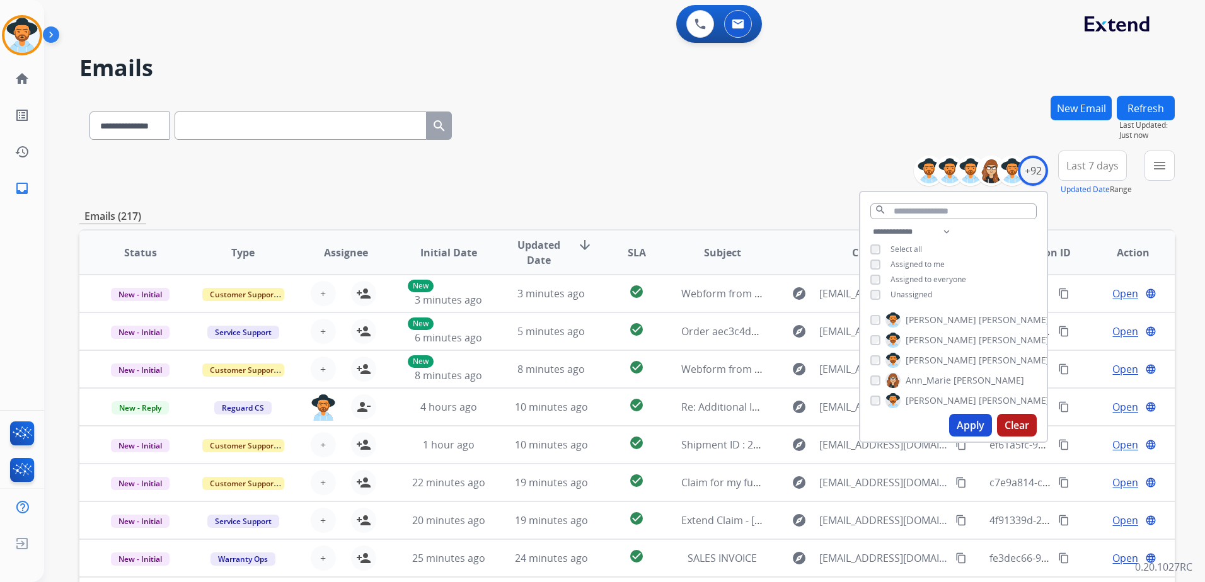
click at [898, 291] on span "Unassigned" at bounding box center [911, 294] width 42 height 11
click at [965, 425] on button "Apply" at bounding box center [970, 425] width 43 height 23
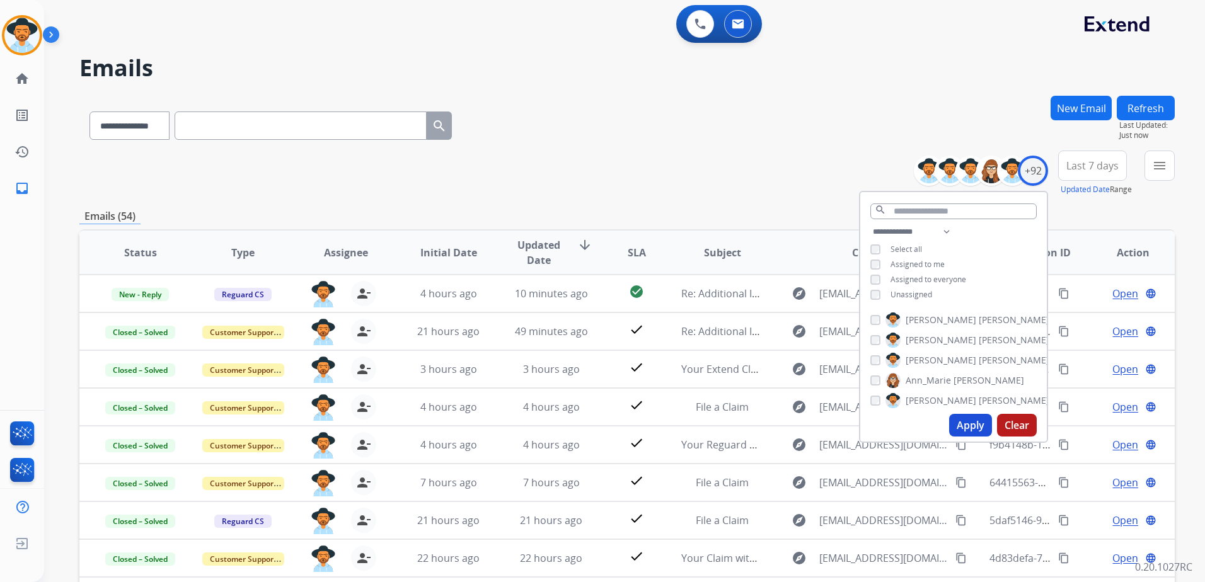
click at [766, 147] on div "**********" at bounding box center [626, 123] width 1095 height 55
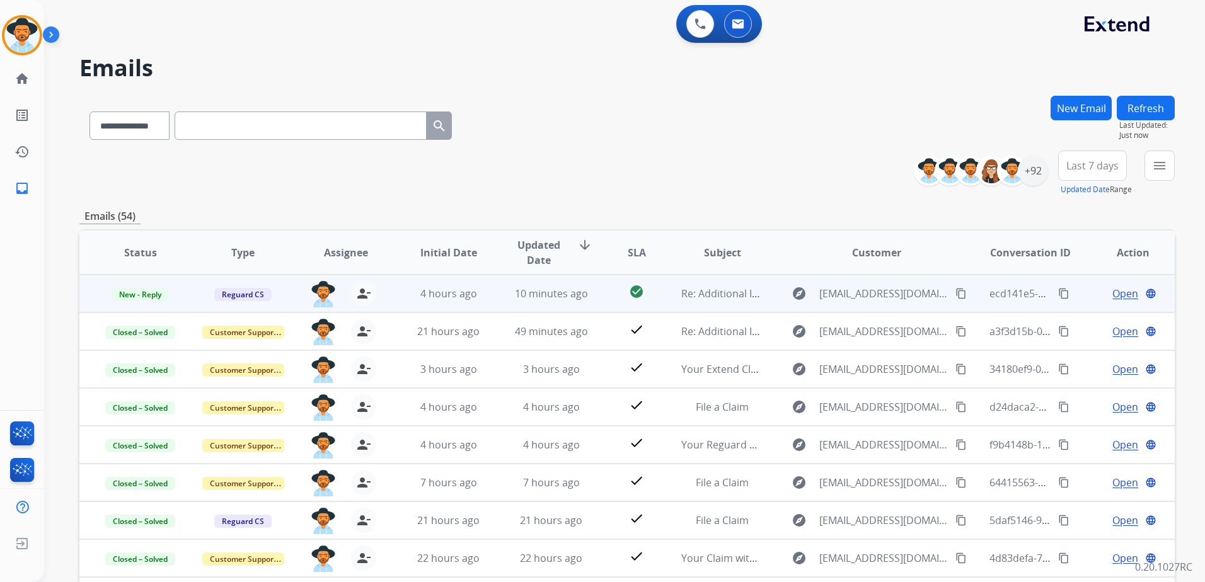
click at [1117, 289] on span "Open" at bounding box center [1125, 293] width 26 height 15
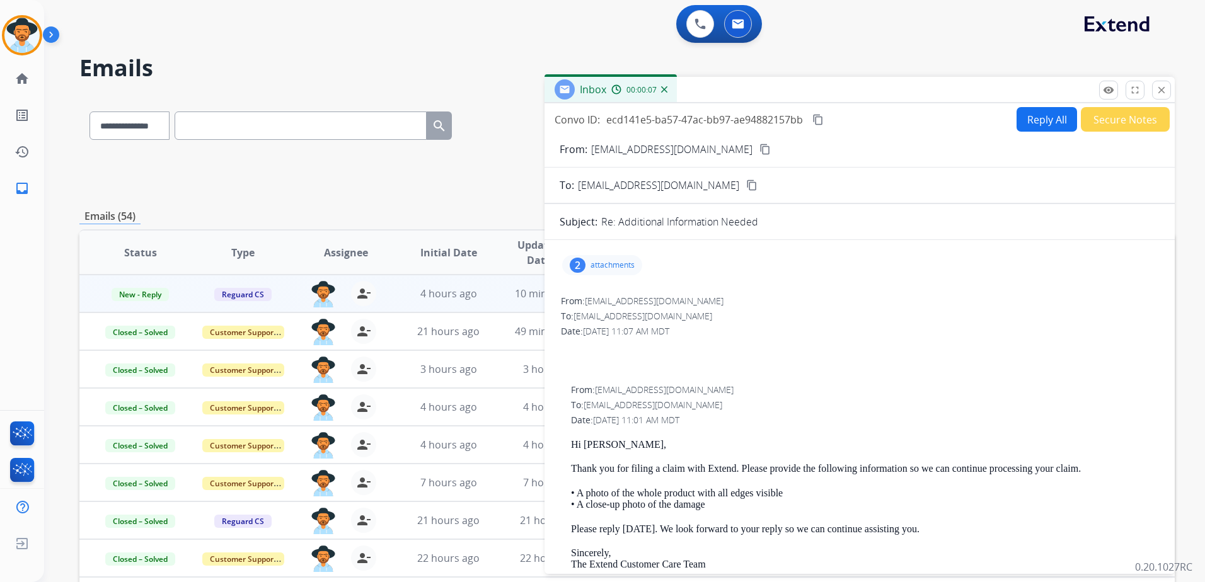
click at [1051, 117] on button "Reply All" at bounding box center [1046, 119] width 60 height 25
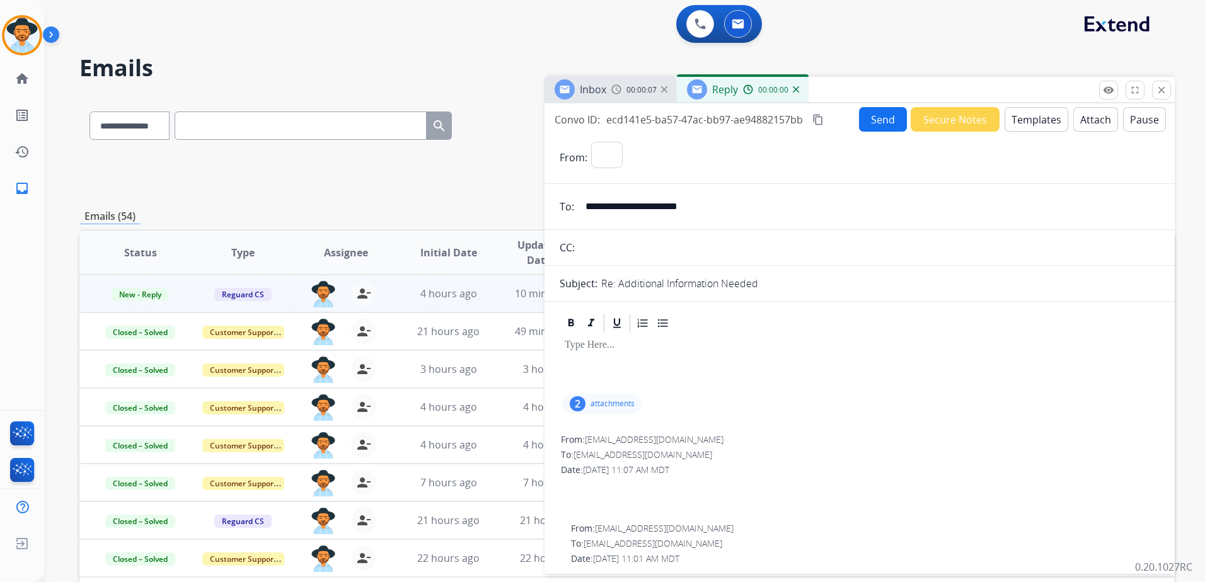
click at [1045, 119] on button "Templates" at bounding box center [1036, 119] width 64 height 25
select select "**********"
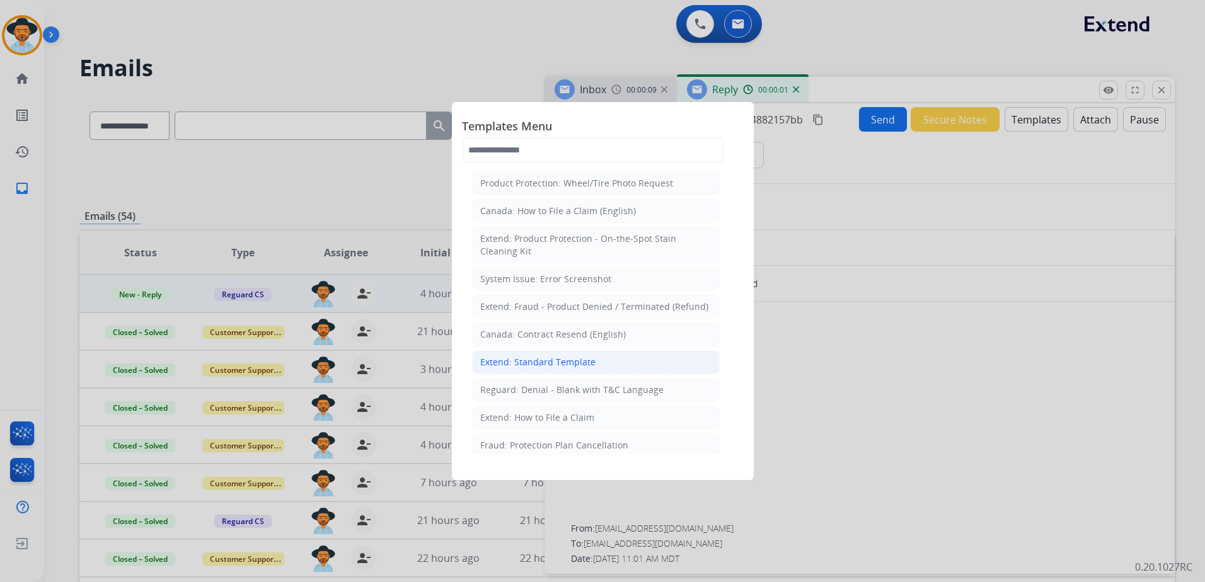
click at [603, 358] on li "Extend: Standard Template" at bounding box center [596, 362] width 248 height 24
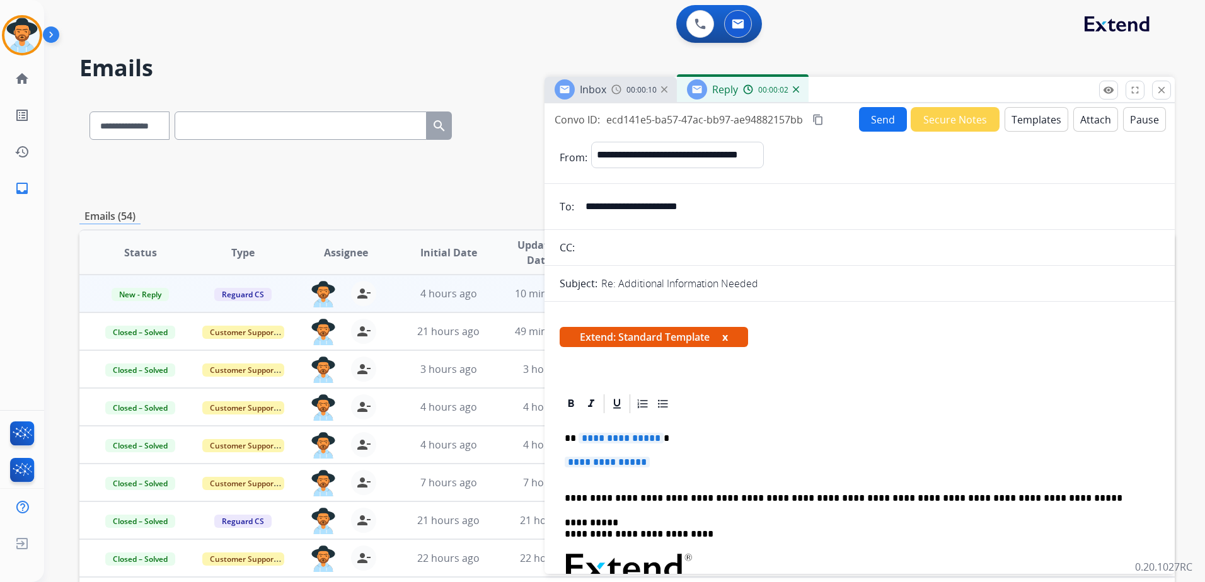
click at [1019, 117] on button "Templates" at bounding box center [1036, 119] width 64 height 25
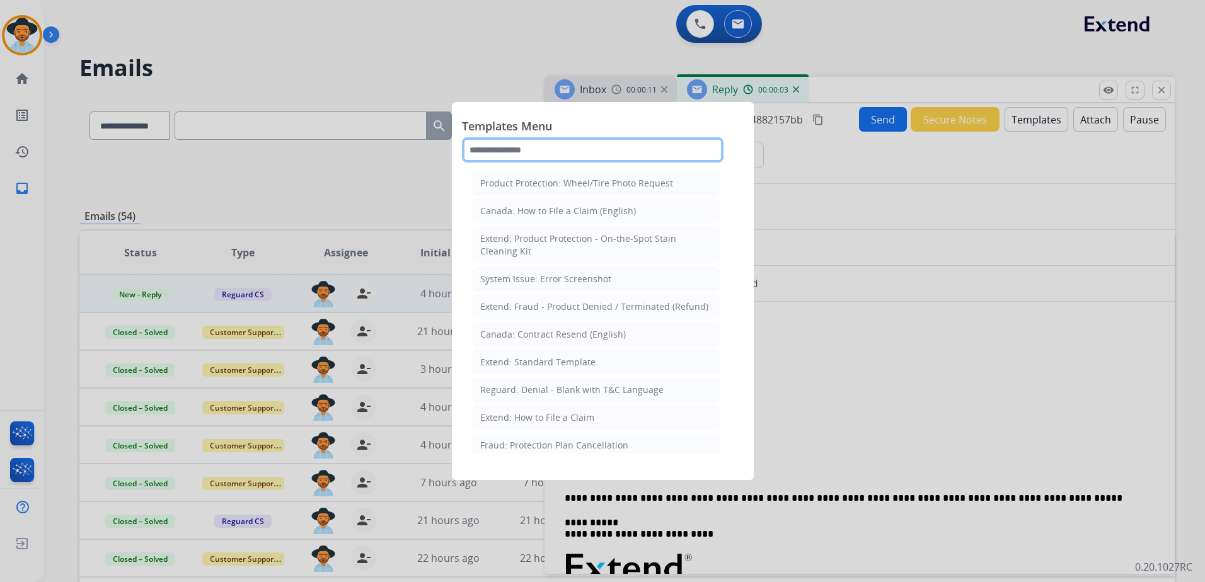
click at [583, 154] on input "text" at bounding box center [592, 149] width 261 height 25
type input "*"
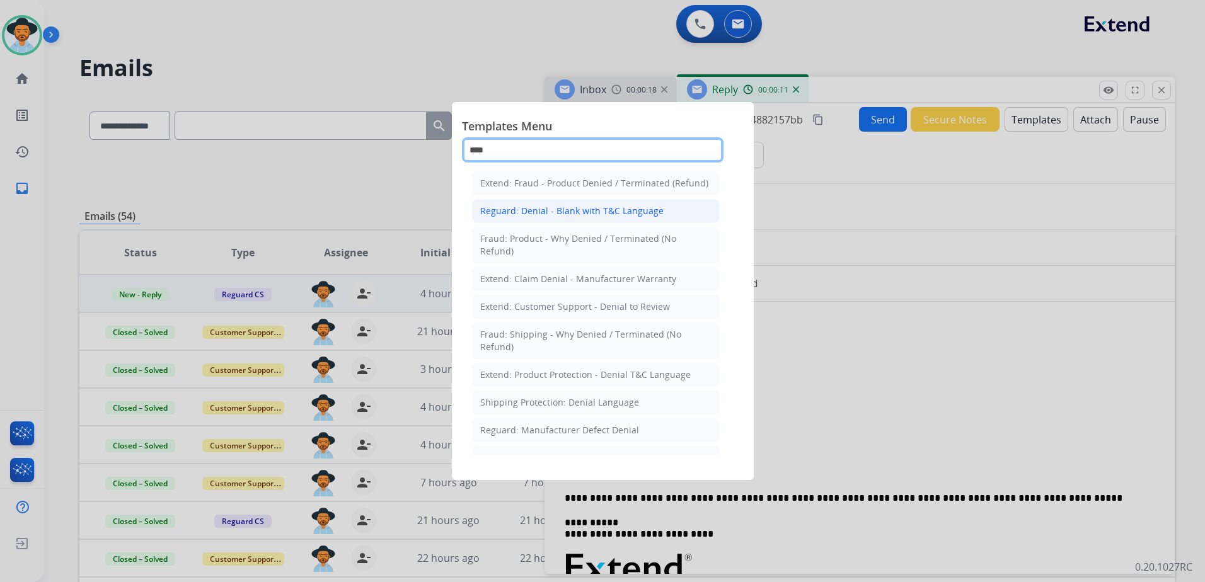
type input "****"
click at [590, 217] on div "Reguard: Denial - Blank with T&C Language" at bounding box center [571, 211] width 183 height 13
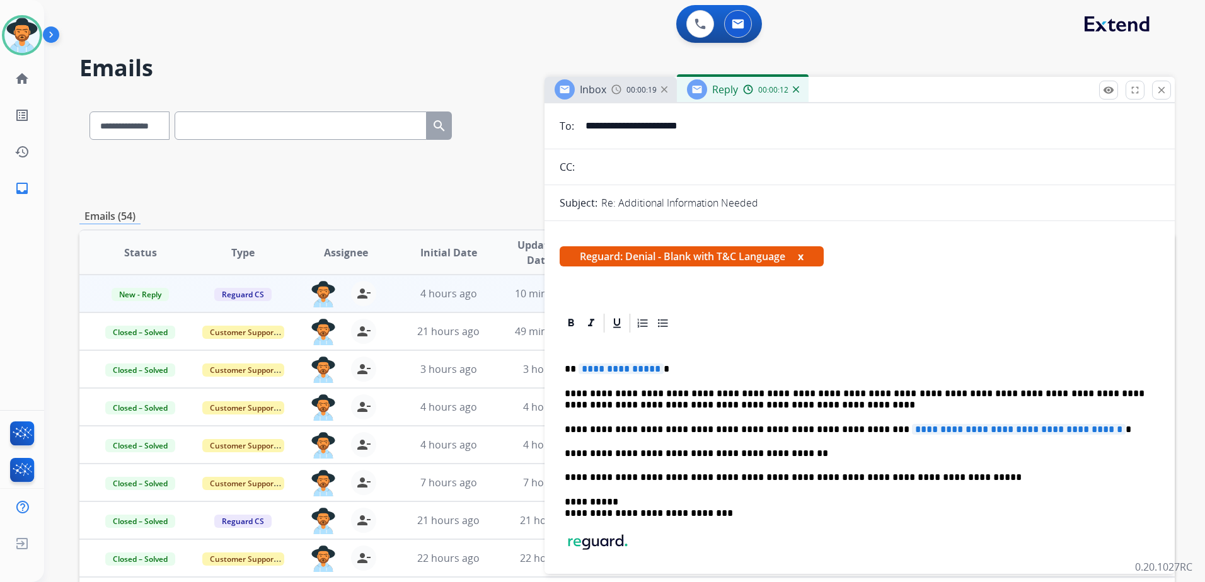
scroll to position [189, 0]
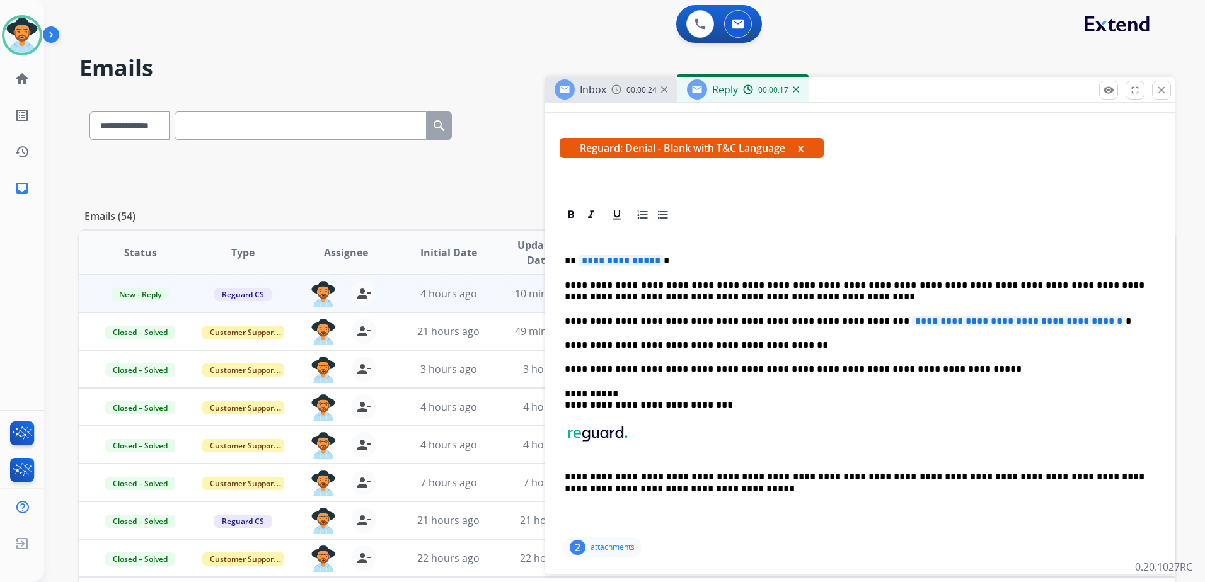
click at [932, 319] on span "**********" at bounding box center [1019, 321] width 214 height 11
paste div
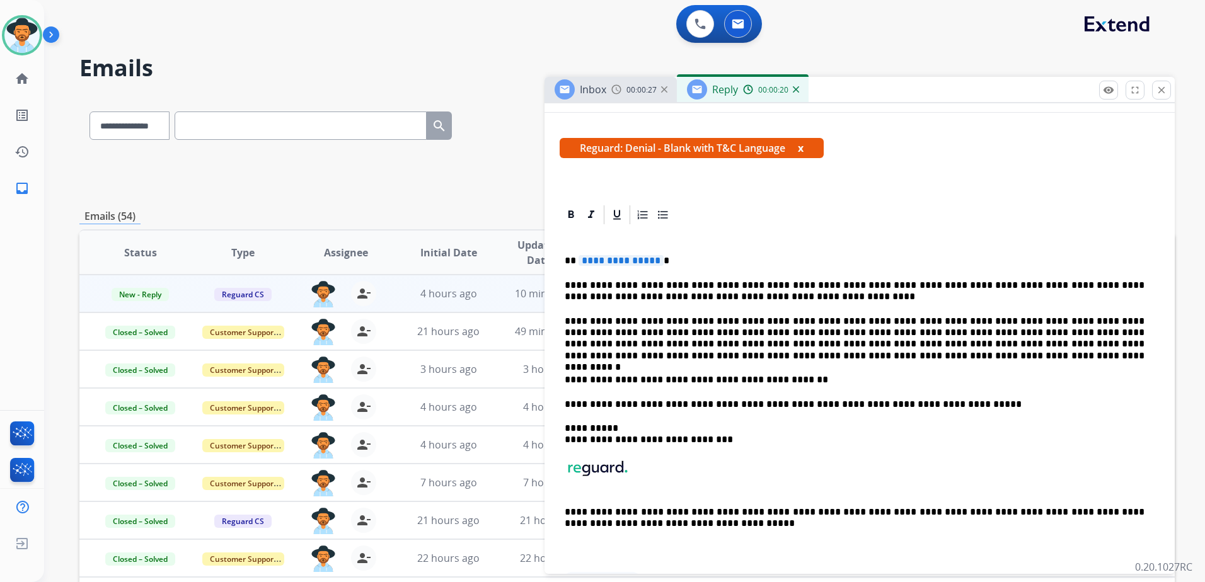
click at [605, 260] on span "**********" at bounding box center [620, 260] width 85 height 11
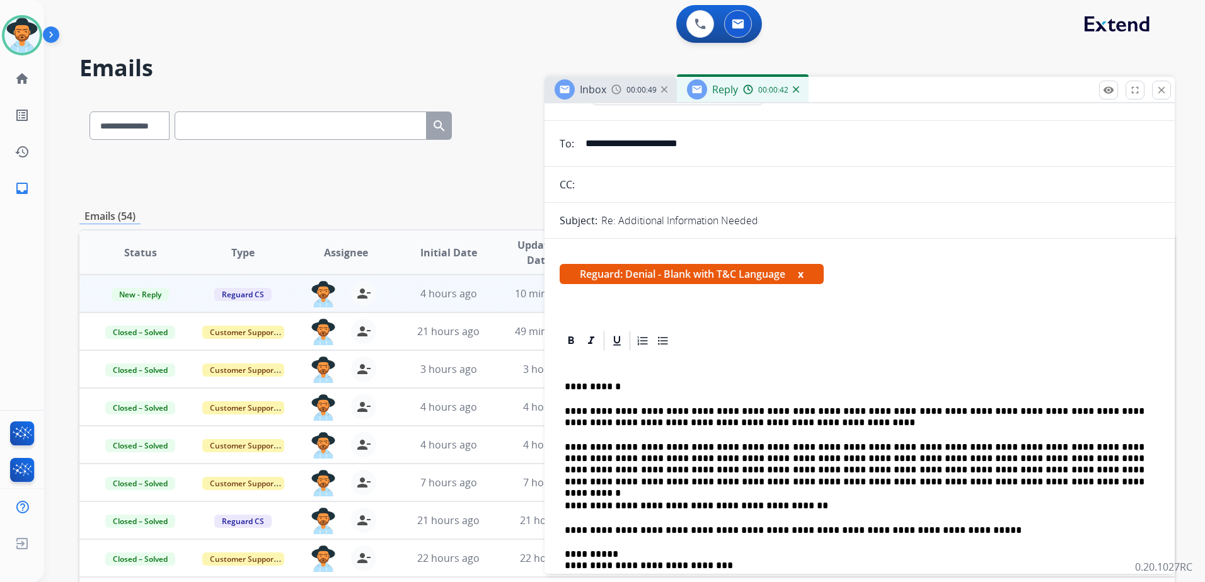
scroll to position [0, 0]
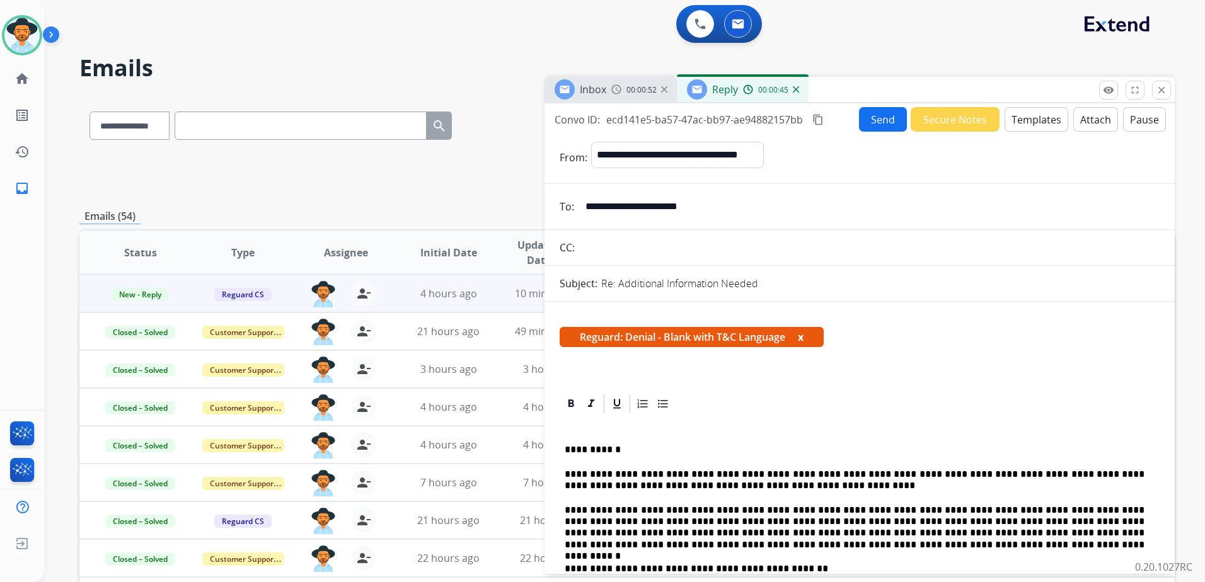
click at [1080, 117] on button "Attach" at bounding box center [1095, 119] width 45 height 25
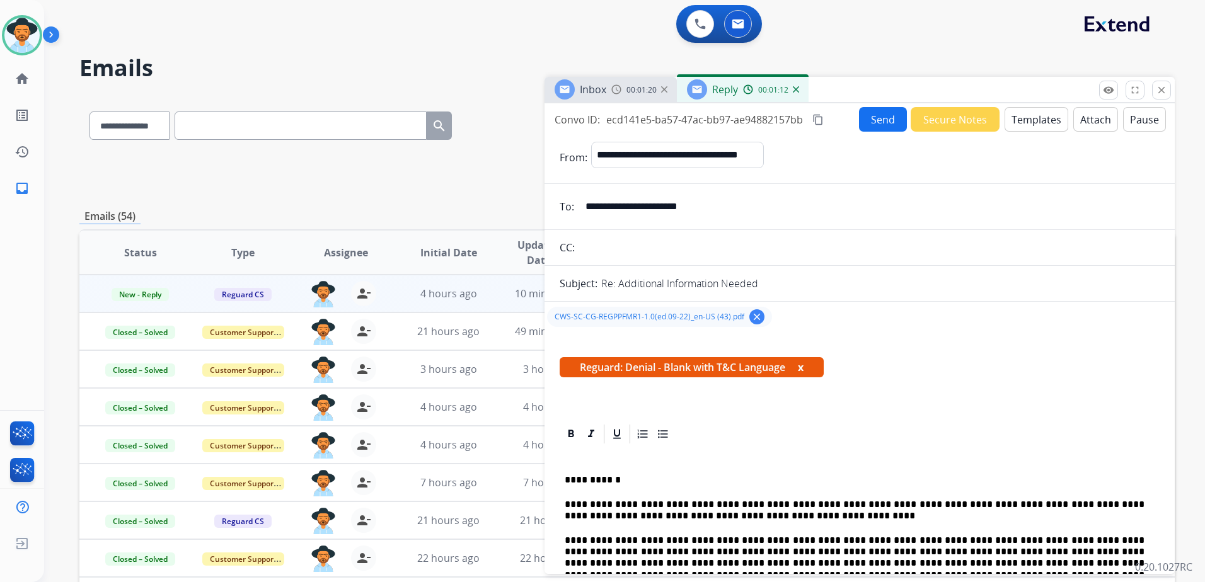
click at [885, 121] on button "Send" at bounding box center [883, 119] width 48 height 25
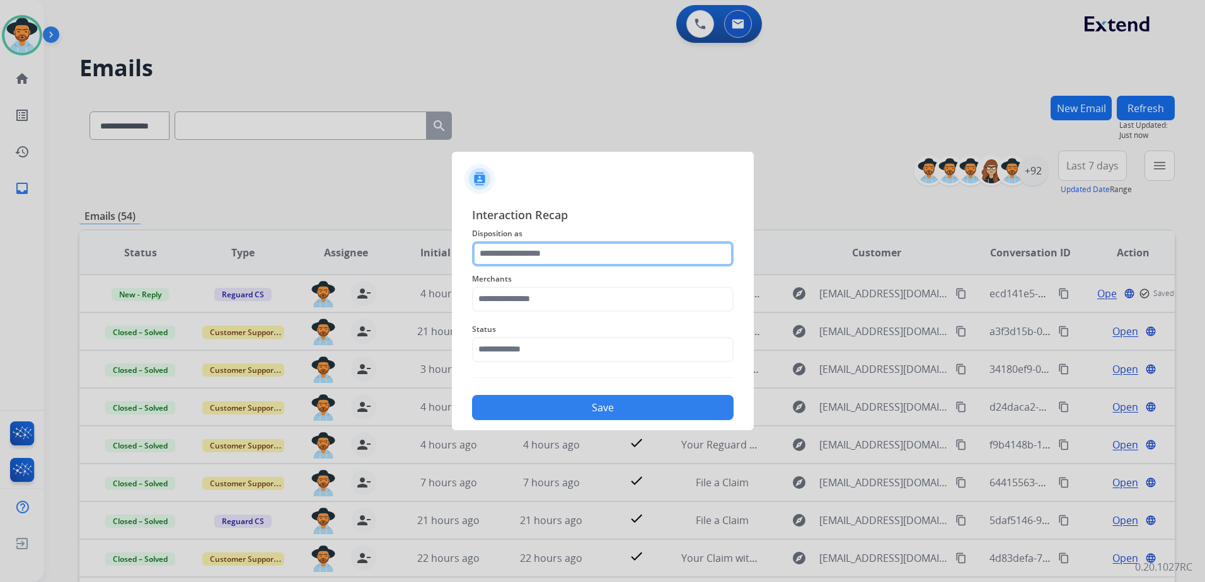
click at [580, 248] on input "text" at bounding box center [602, 253] width 261 height 25
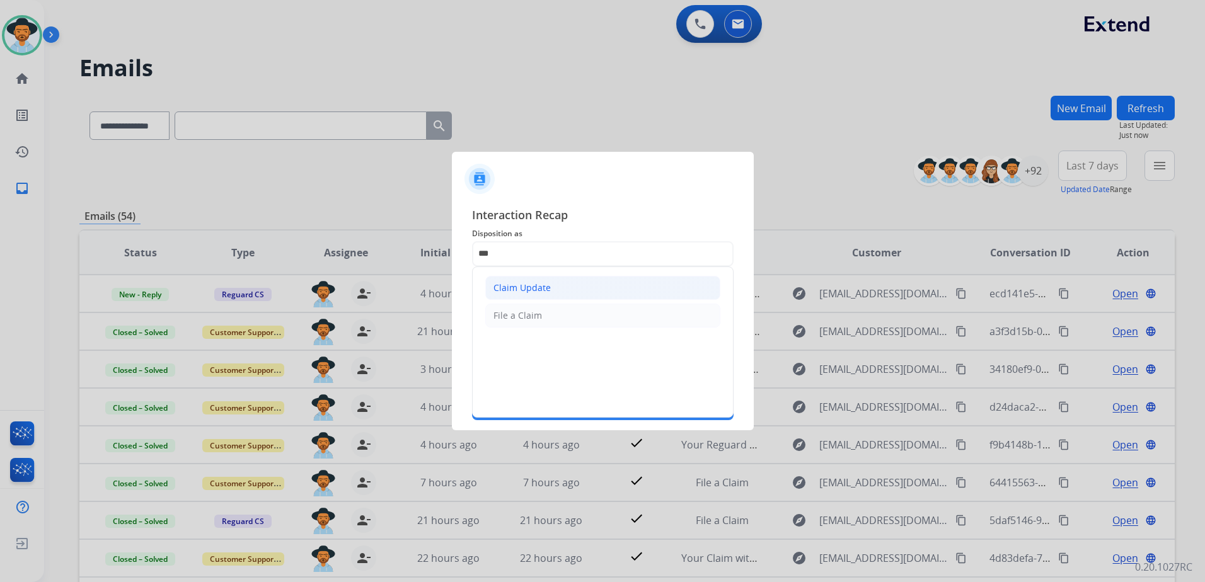
click at [565, 295] on li "Claim Update" at bounding box center [602, 288] width 235 height 24
type input "**********"
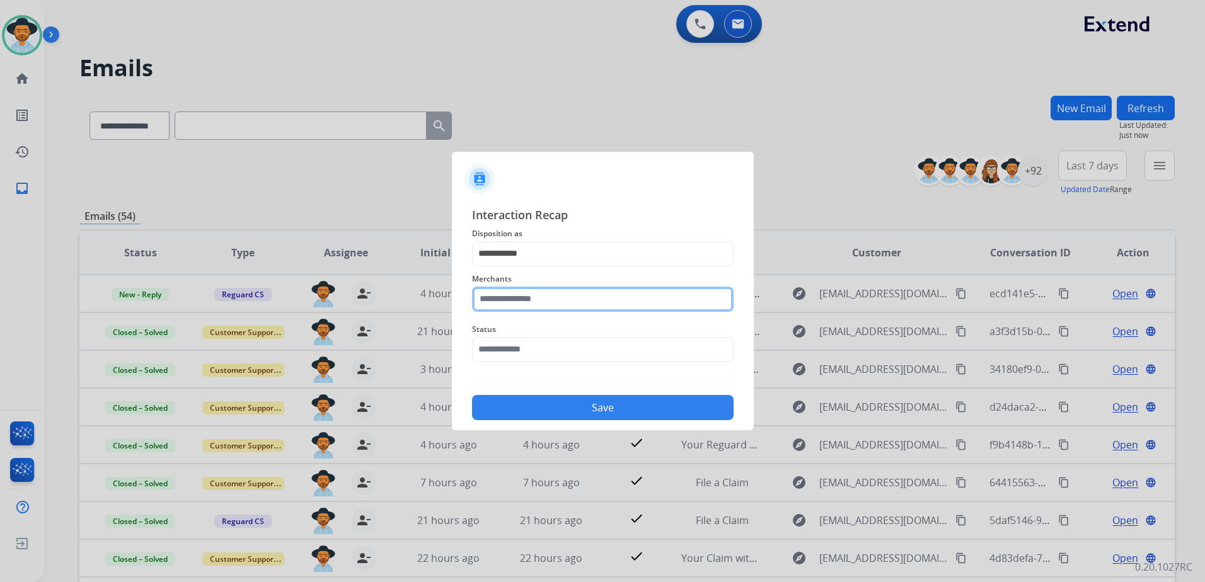
click at [555, 296] on input "text" at bounding box center [602, 299] width 261 height 25
click at [553, 295] on input "text" at bounding box center [602, 299] width 261 height 25
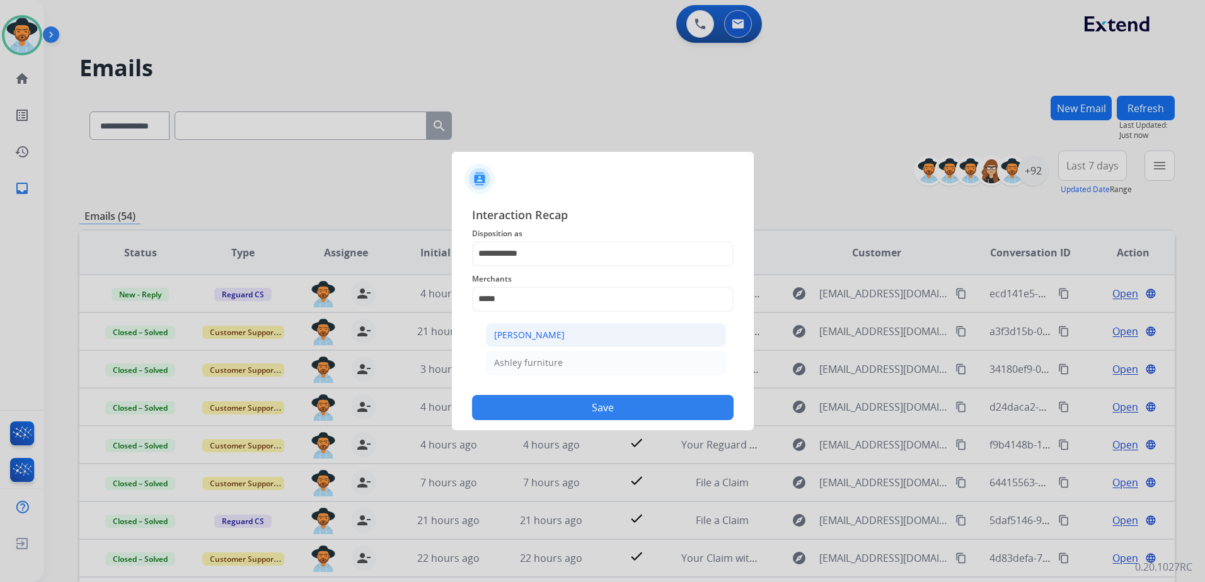
click at [527, 330] on div "Ashley - Reguard" at bounding box center [529, 335] width 71 height 13
type input "**********"
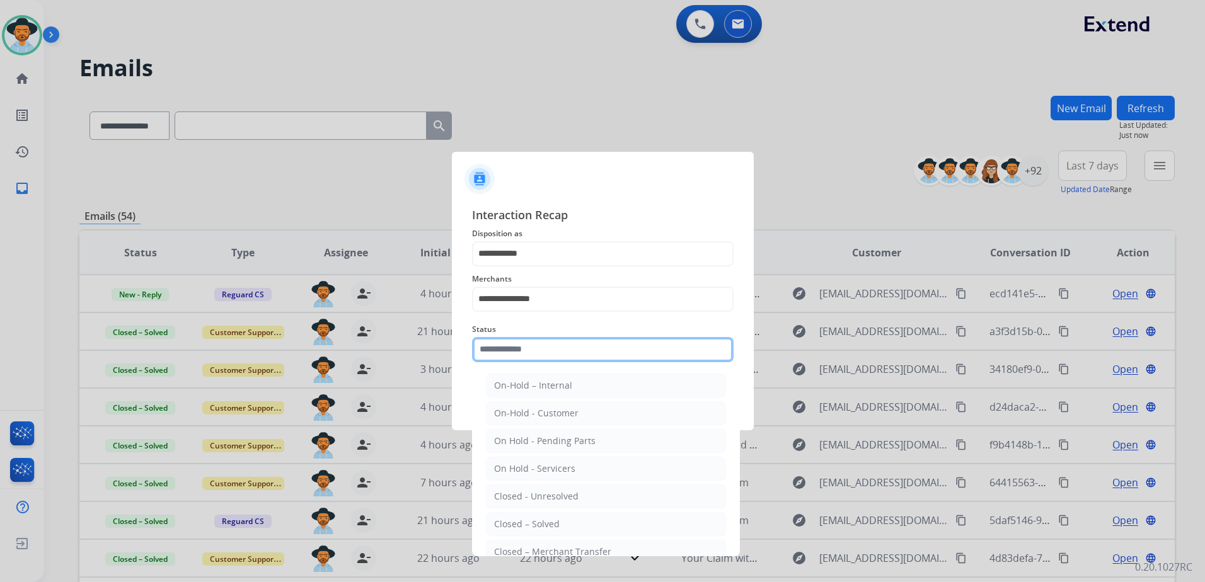
click at [534, 351] on input "text" at bounding box center [602, 349] width 261 height 25
click at [559, 525] on li "Closed – Solved" at bounding box center [606, 524] width 240 height 24
type input "**********"
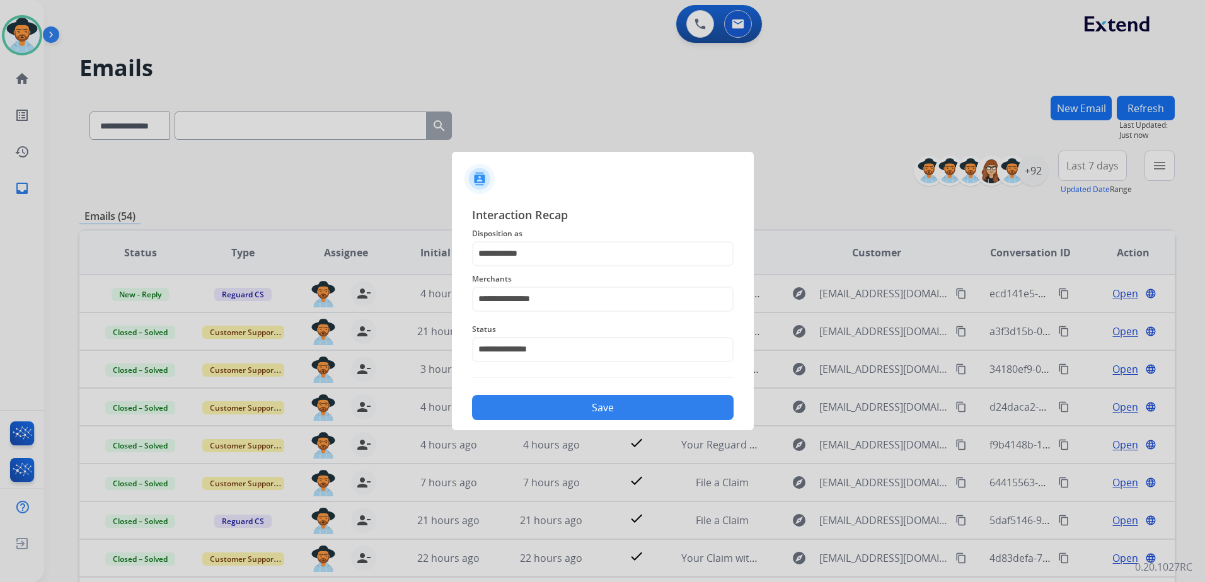
click at [608, 413] on button "Save" at bounding box center [602, 407] width 261 height 25
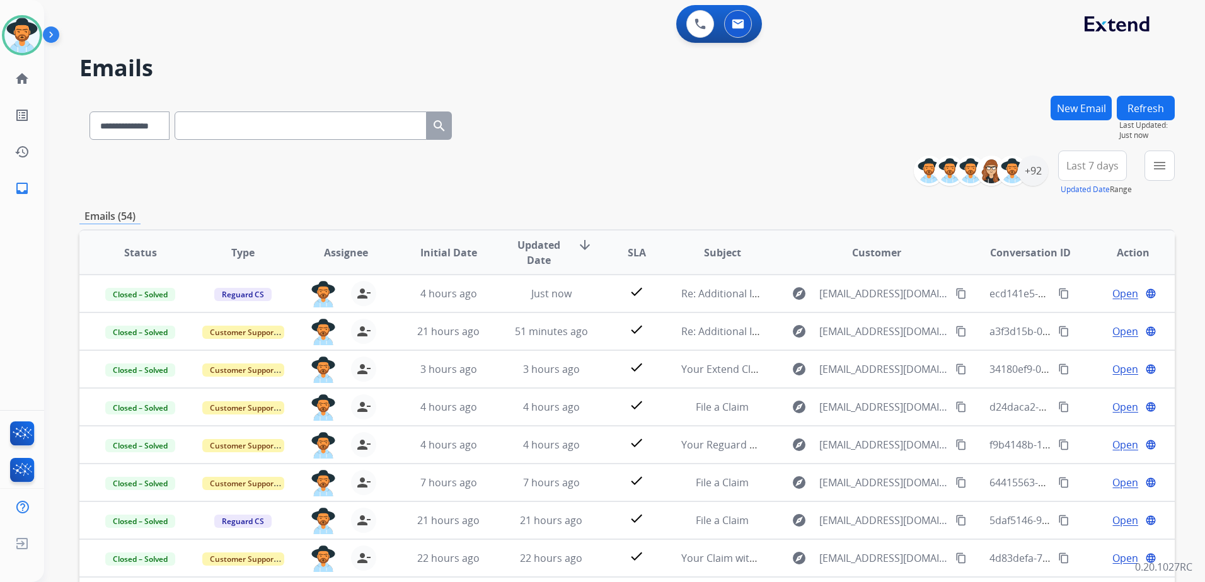
click at [0, 34] on html "**********" at bounding box center [602, 291] width 1205 height 582
click at [15, 35] on img at bounding box center [21, 35] width 35 height 35
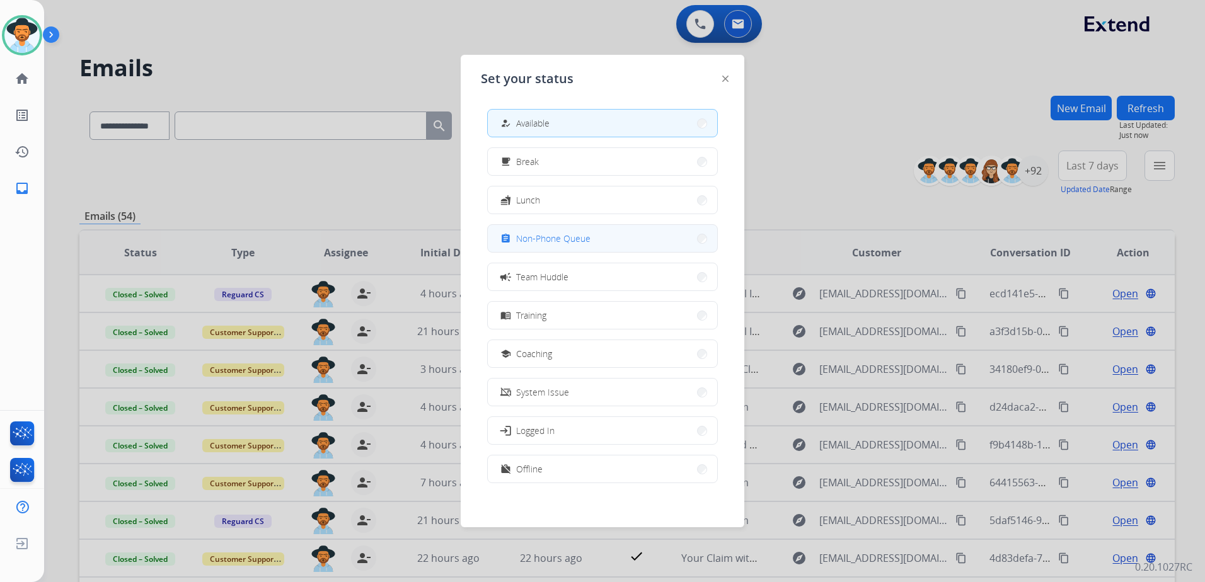
click at [616, 232] on button "assignment Non-Phone Queue" at bounding box center [602, 238] width 229 height 27
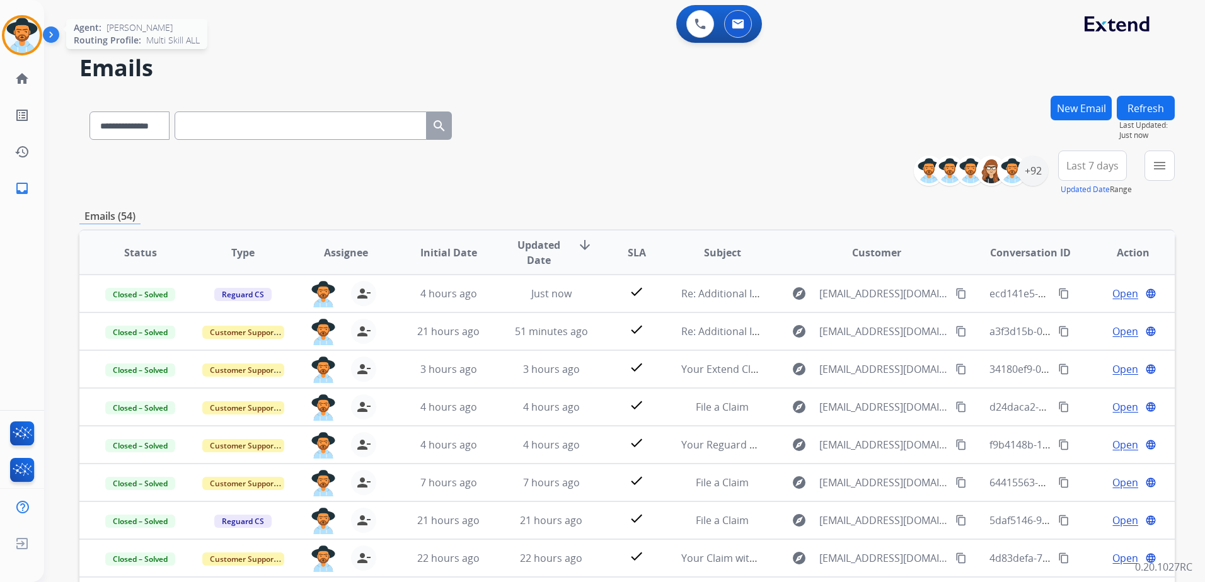
click at [16, 33] on img at bounding box center [21, 35] width 35 height 35
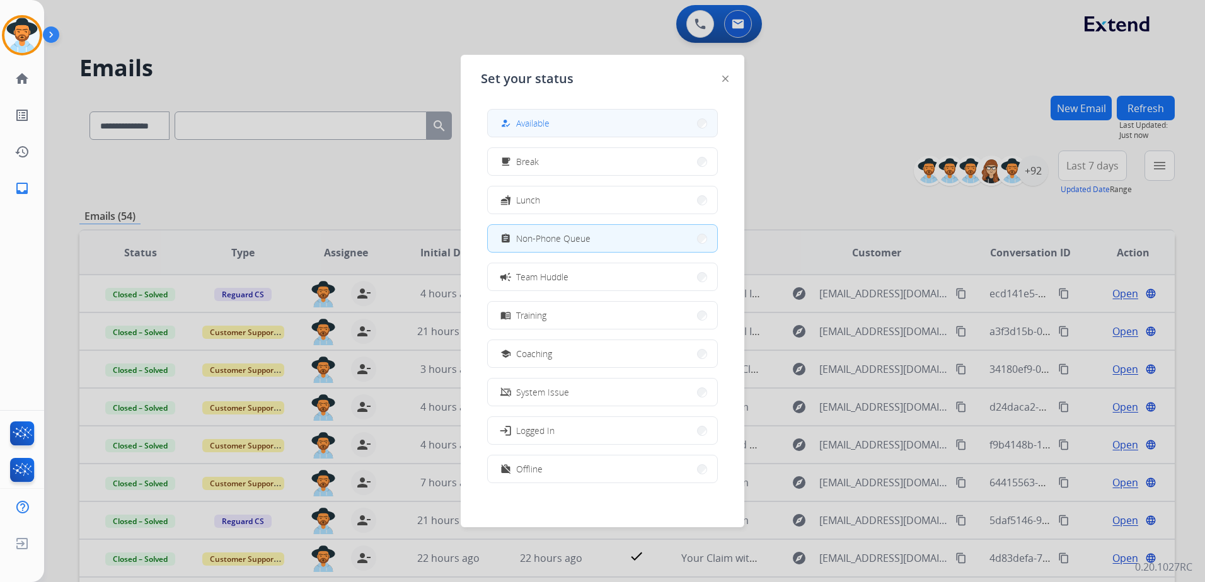
click at [580, 122] on button "how_to_reg Available" at bounding box center [602, 123] width 229 height 27
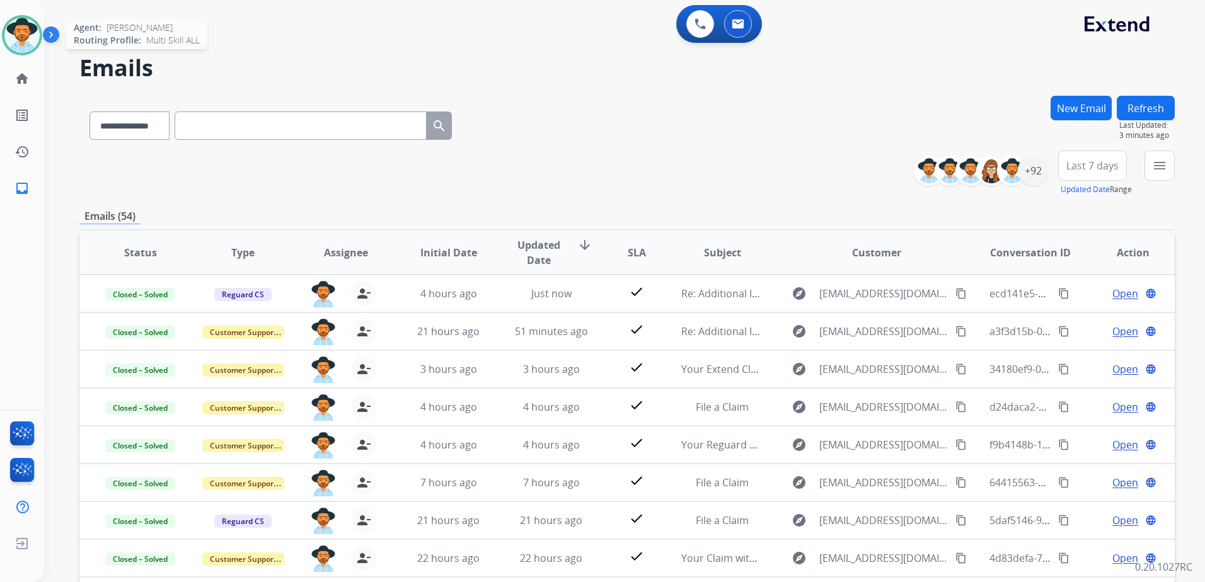
drag, startPoint x: 15, startPoint y: 37, endPoint x: 32, endPoint y: 40, distance: 16.7
click at [15, 37] on img at bounding box center [21, 35] width 35 height 35
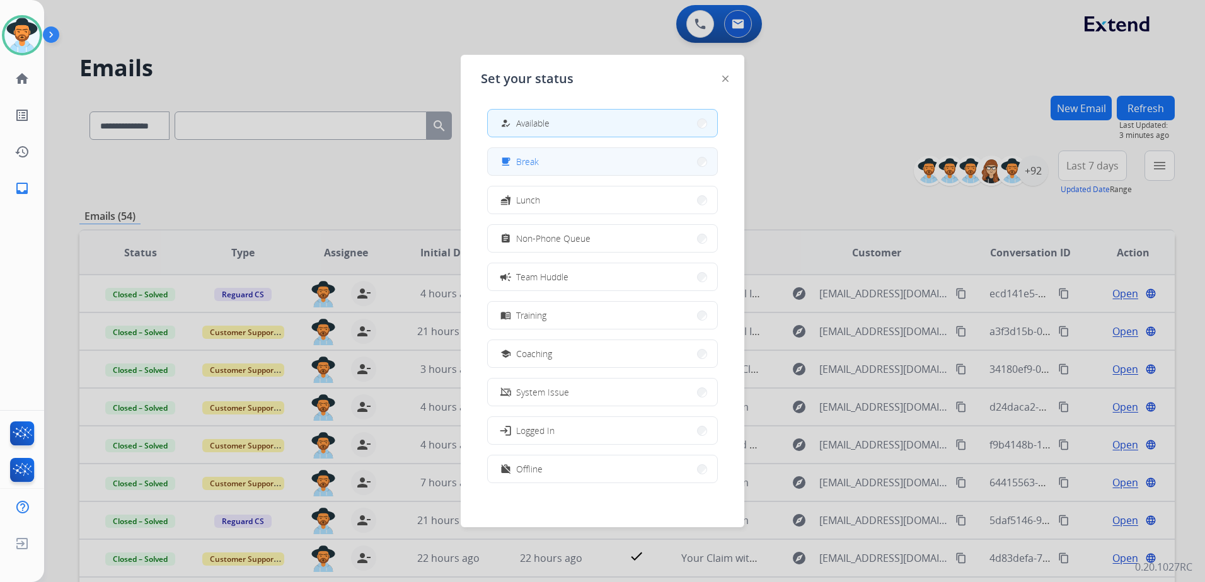
click at [585, 167] on button "free_breakfast Break" at bounding box center [602, 161] width 229 height 27
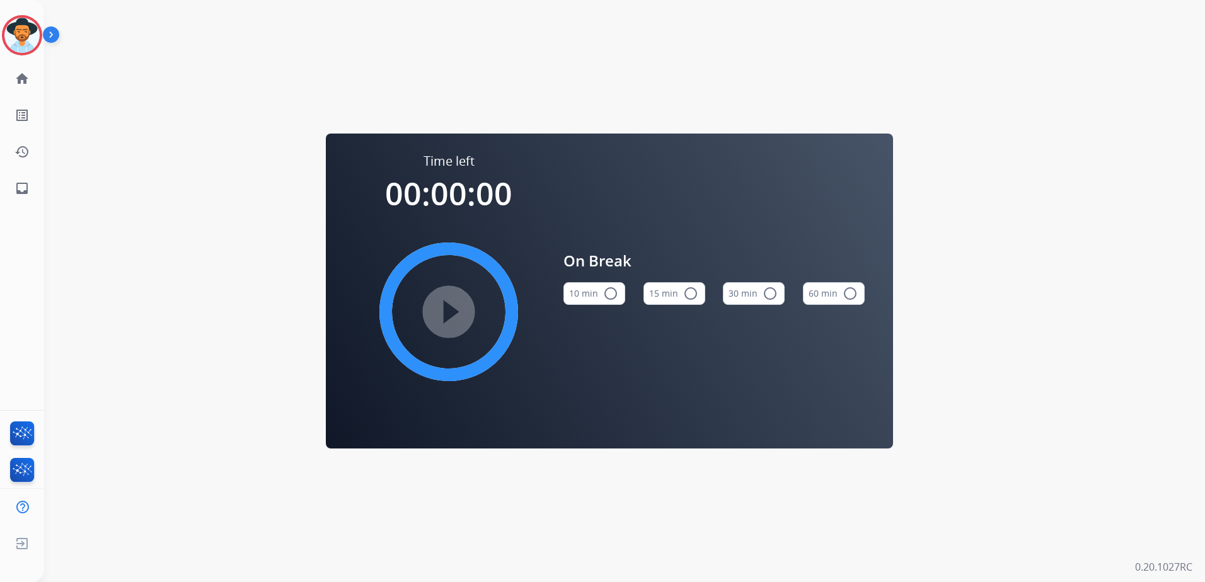
click at [698, 295] on button "15 min radio_button_unchecked" at bounding box center [674, 293] width 62 height 23
click at [446, 318] on mat-icon "play_circle_filled" at bounding box center [448, 311] width 15 height 15
click at [14, 44] on img at bounding box center [21, 35] width 35 height 35
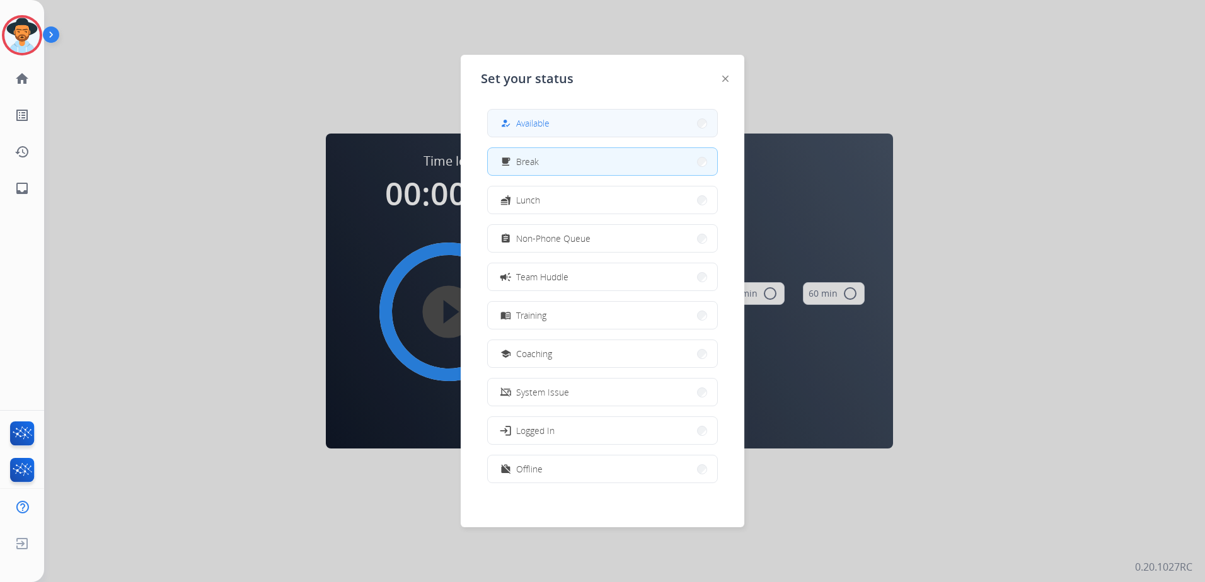
click at [571, 129] on button "how_to_reg Available" at bounding box center [602, 123] width 229 height 27
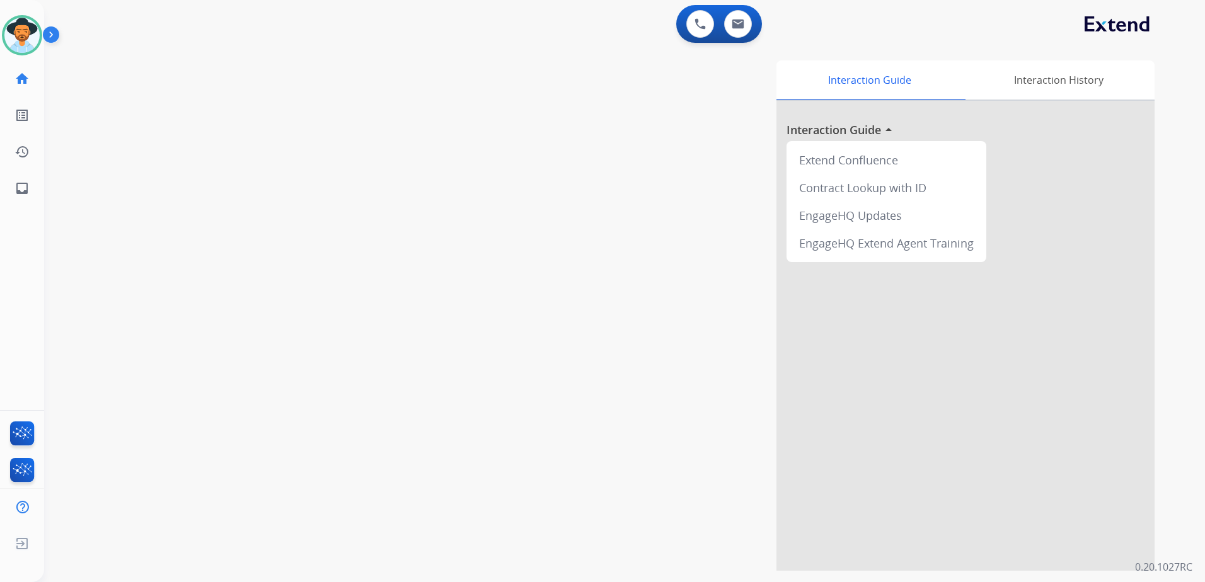
drag, startPoint x: 571, startPoint y: 144, endPoint x: 472, endPoint y: 311, distance: 193.5
click at [470, 310] on div "Interaction Guide Interaction History Interaction Guide arrow_drop_up Extend Co…" at bounding box center [785, 315] width 738 height 510
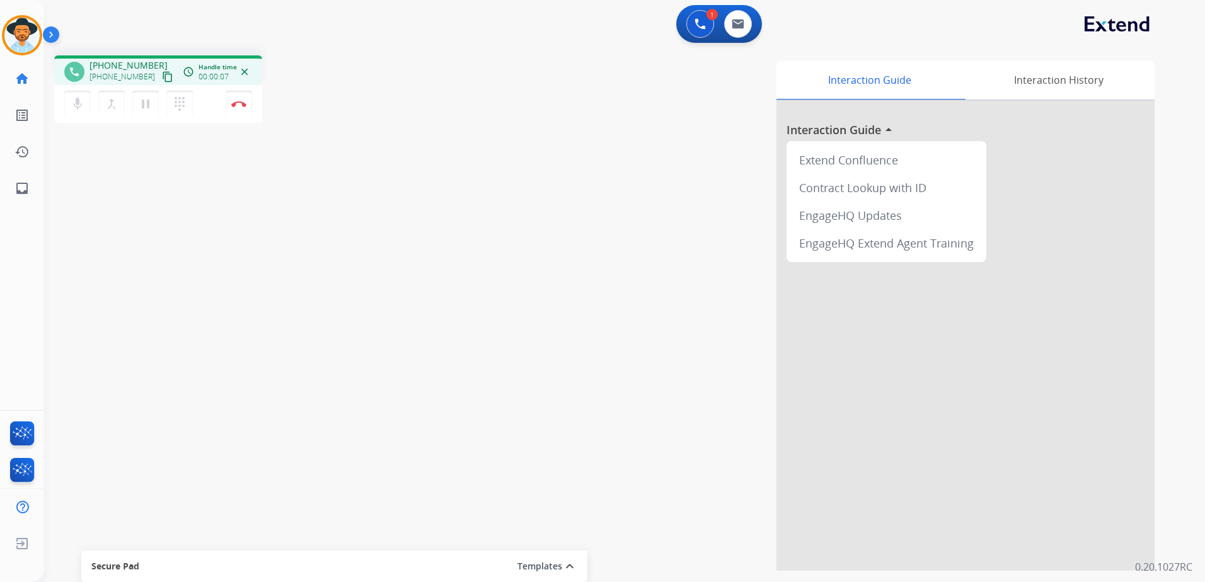
drag, startPoint x: 152, startPoint y: 76, endPoint x: 304, endPoint y: 77, distance: 151.2
click at [162, 76] on mat-icon "content_copy" at bounding box center [167, 76] width 11 height 11
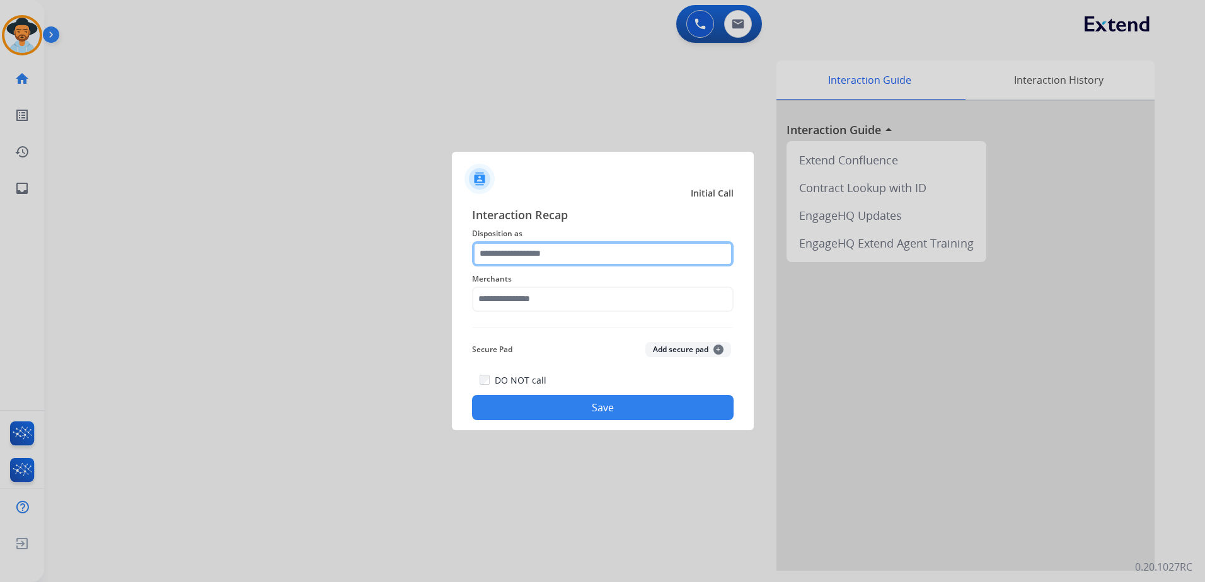
click at [578, 254] on input "text" at bounding box center [602, 253] width 261 height 25
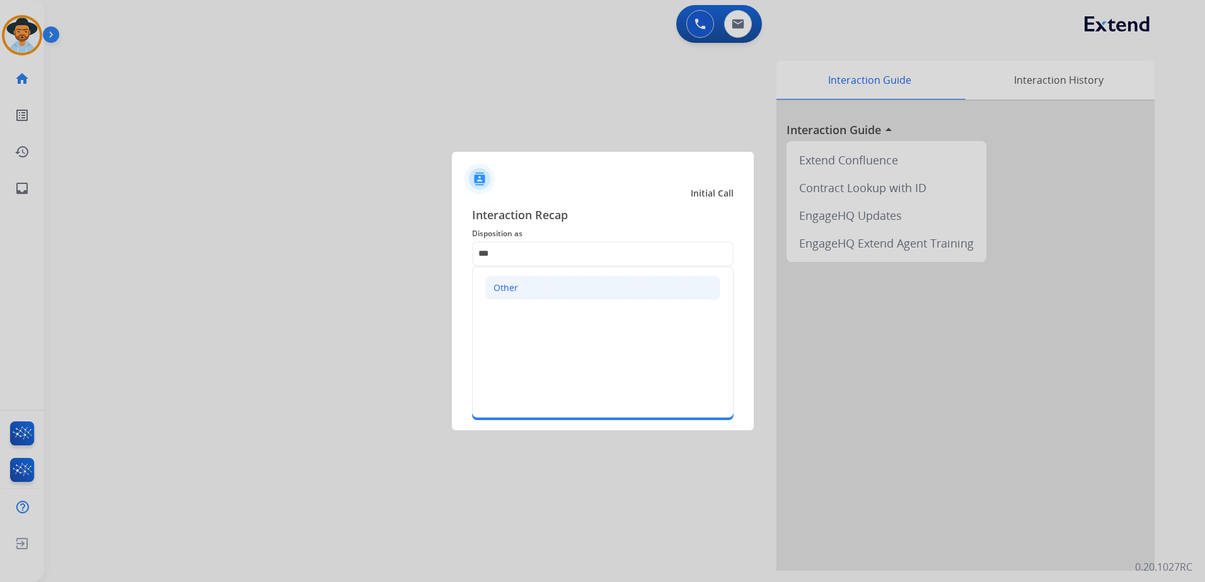
click at [587, 285] on li "Other" at bounding box center [602, 288] width 235 height 24
type input "*****"
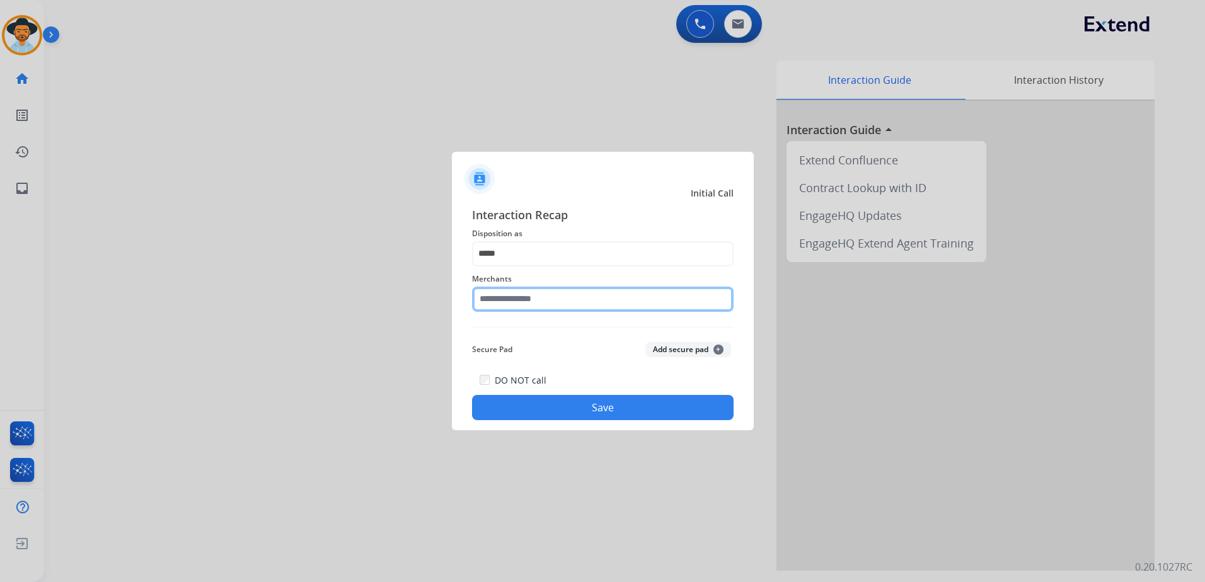
click at [560, 306] on input "text" at bounding box center [602, 299] width 261 height 25
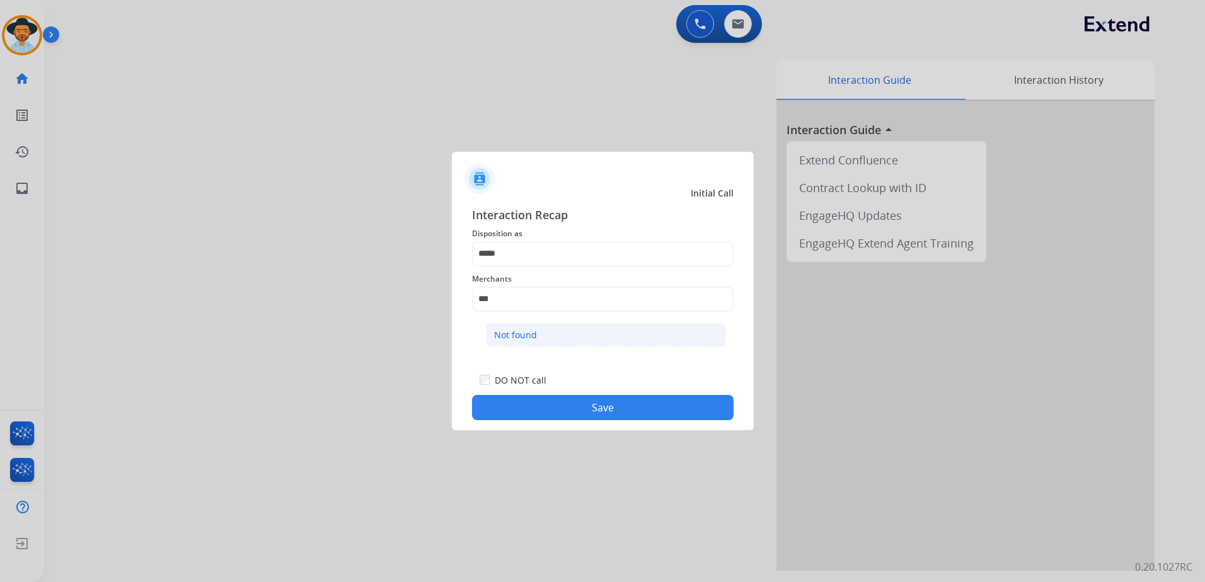
click at [541, 342] on li "Not found" at bounding box center [606, 335] width 240 height 24
type input "*********"
click at [582, 411] on button "Save" at bounding box center [602, 407] width 261 height 25
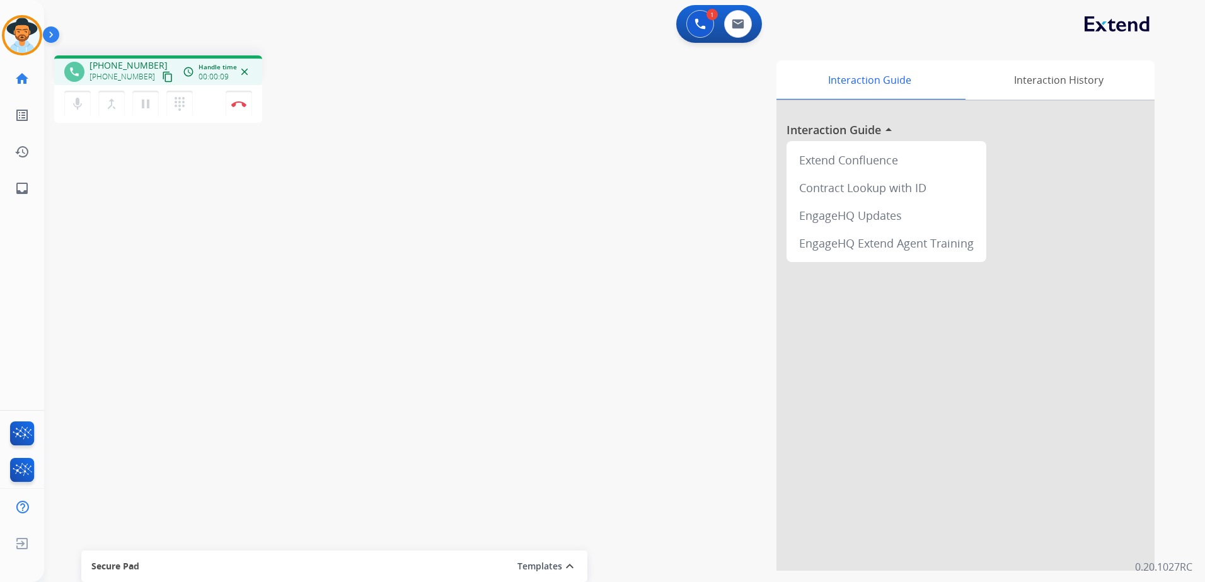
click at [162, 75] on mat-icon "content_copy" at bounding box center [167, 76] width 11 height 11
click at [146, 107] on mat-icon "pause" at bounding box center [145, 103] width 15 height 15
click at [148, 113] on button "play_arrow Hold" at bounding box center [145, 104] width 26 height 26
click at [139, 114] on button "pause Hold" at bounding box center [145, 104] width 26 height 26
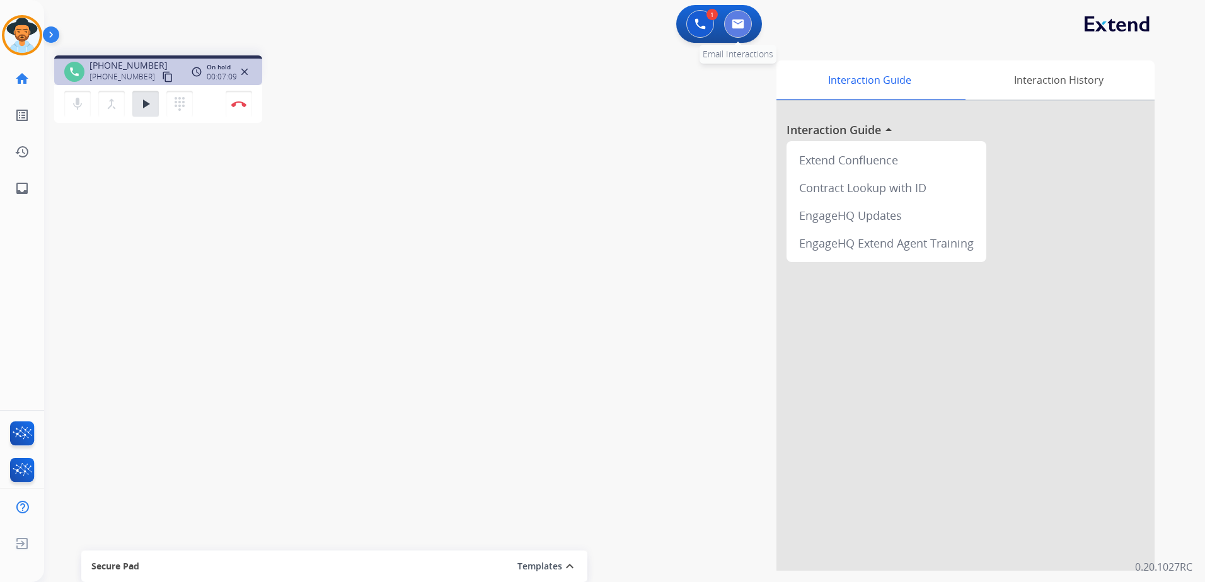
click at [750, 26] on button at bounding box center [738, 24] width 28 height 28
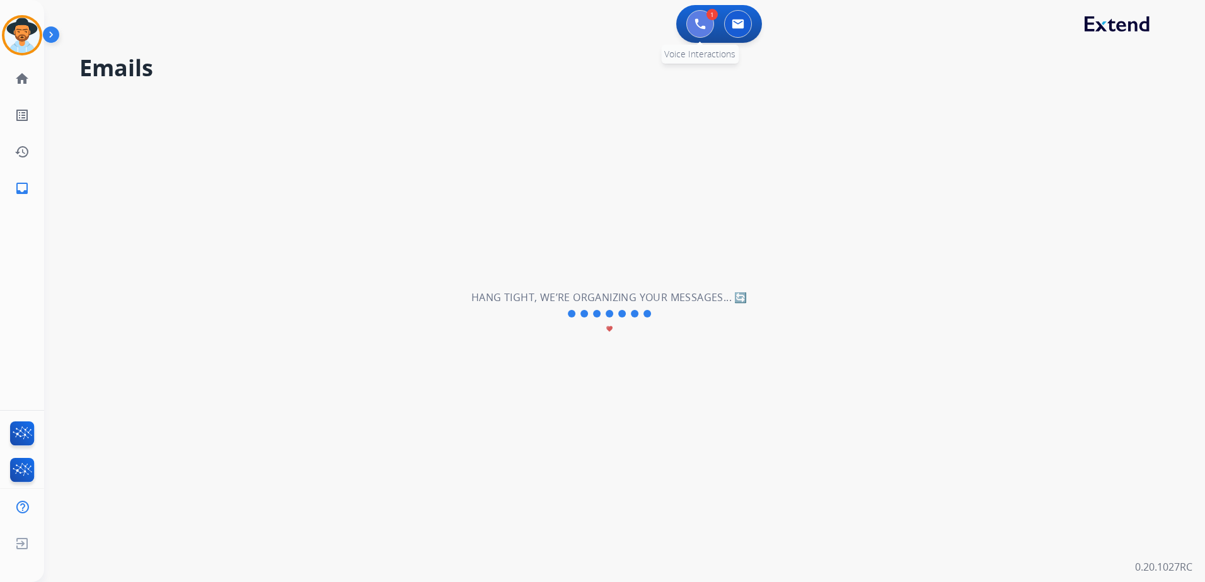
click at [694, 20] on img at bounding box center [699, 23] width 11 height 11
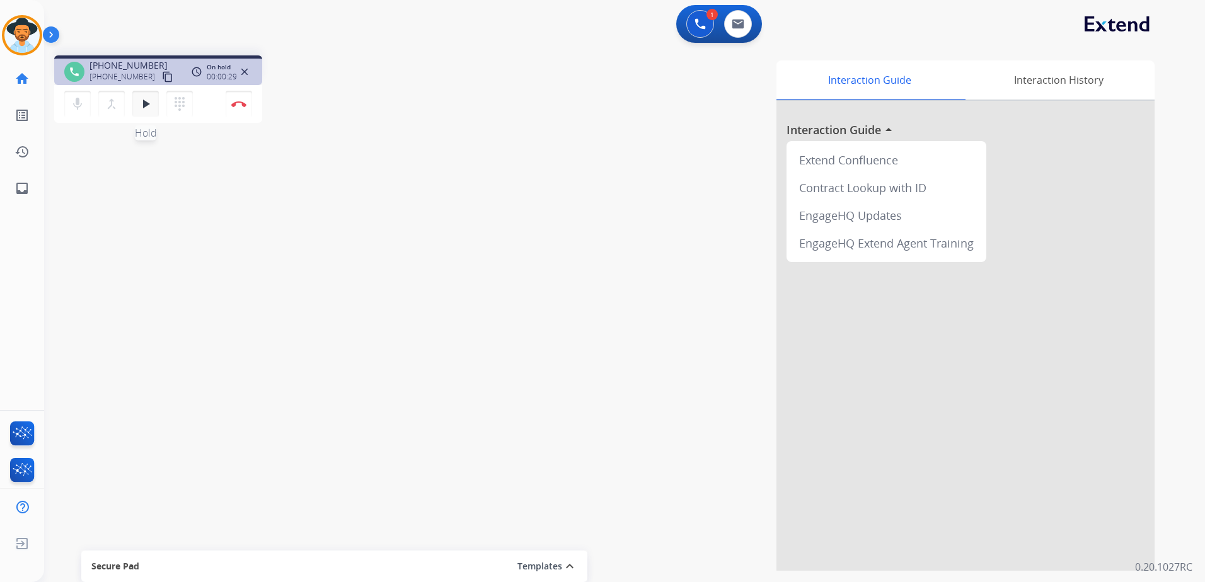
click at [140, 106] on mat-icon "play_arrow" at bounding box center [145, 103] width 15 height 15
click at [247, 111] on button "Disconnect" at bounding box center [239, 104] width 26 height 26
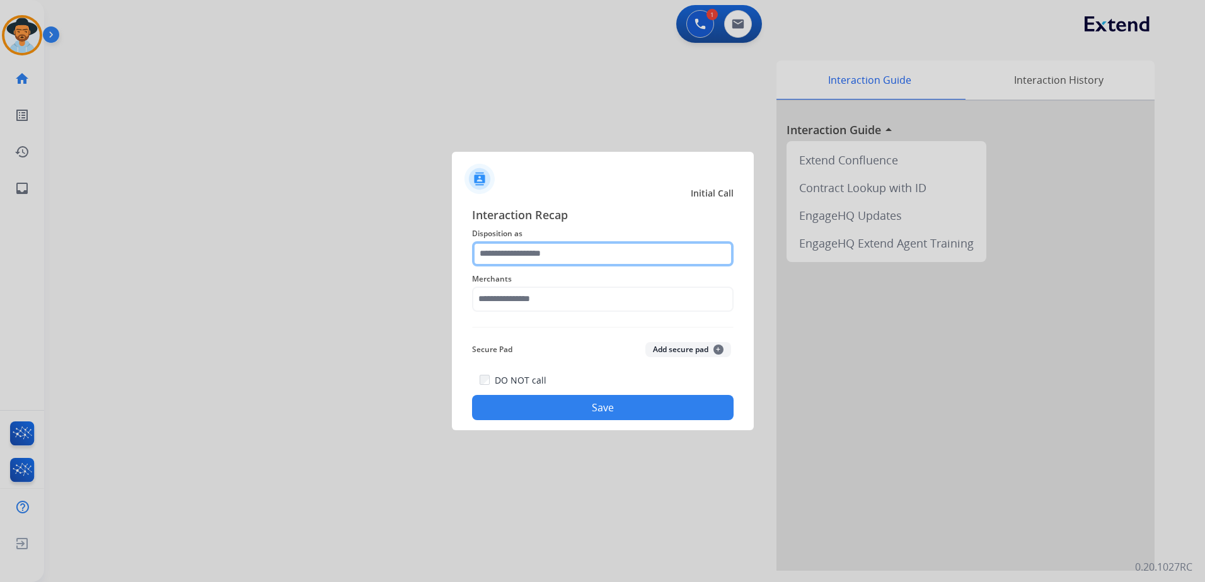
click at [607, 253] on input "text" at bounding box center [602, 253] width 261 height 25
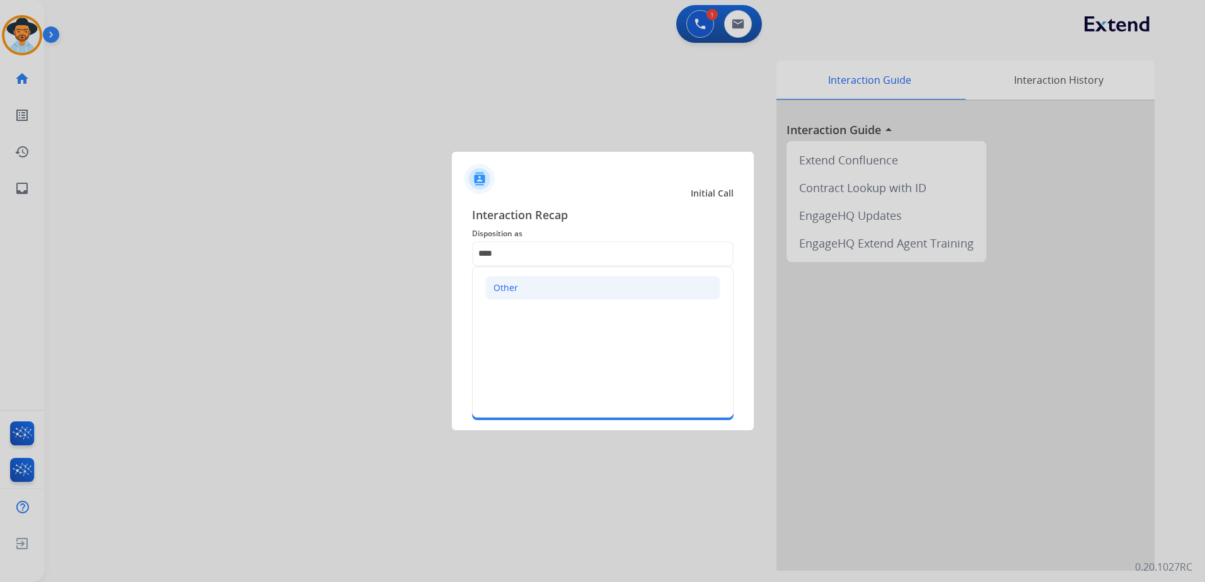
click at [570, 287] on li "Other" at bounding box center [602, 288] width 235 height 24
type input "*****"
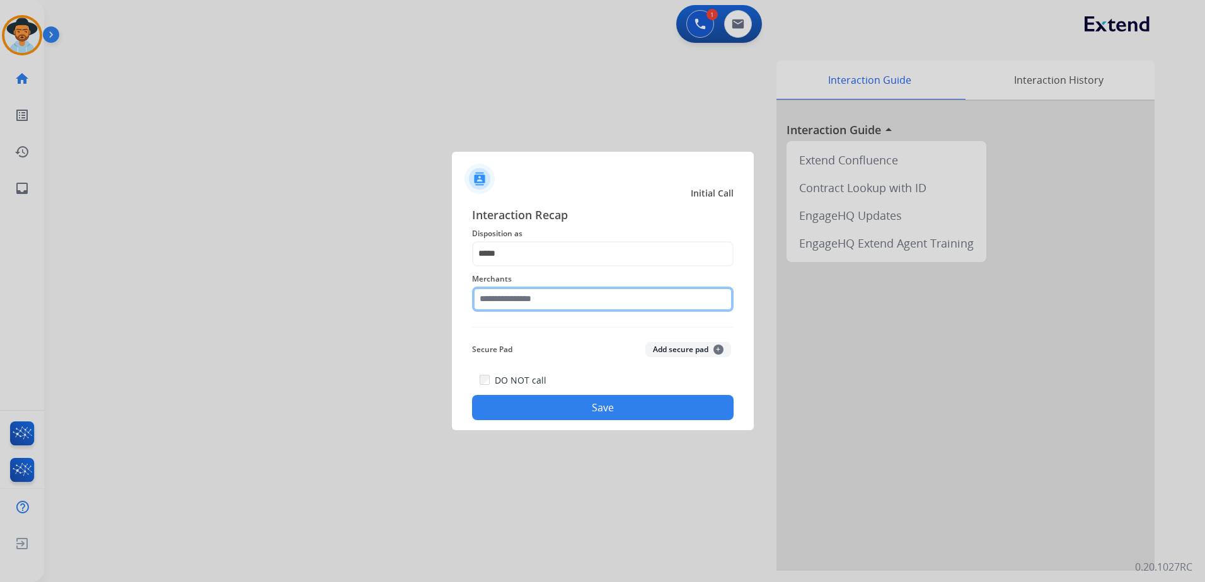
click at [553, 297] on input "text" at bounding box center [602, 299] width 261 height 25
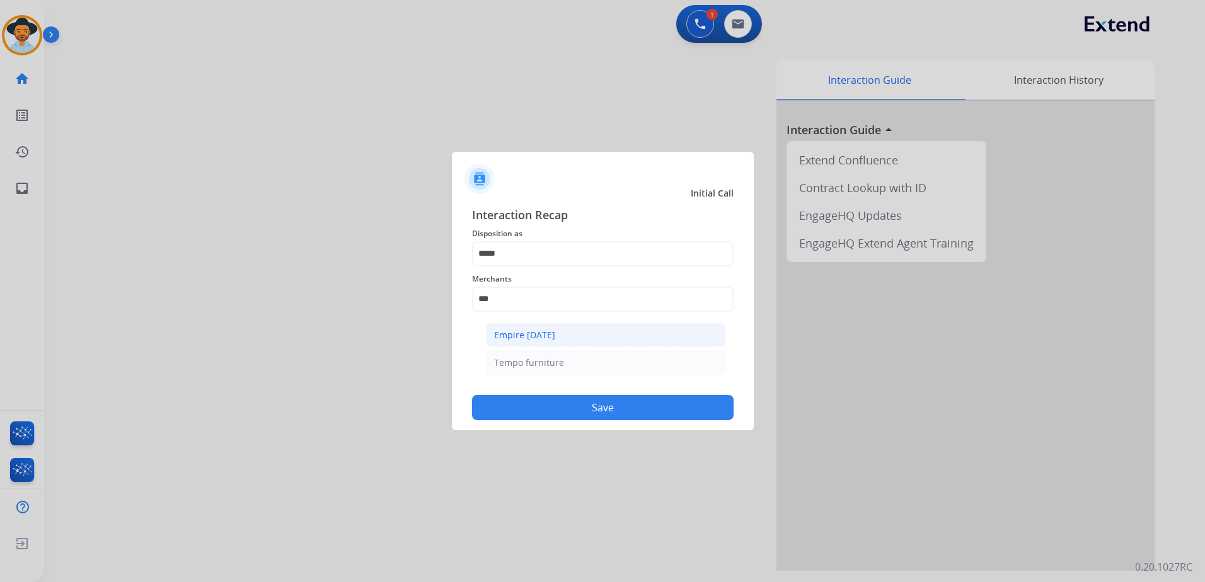
click at [553, 333] on li "Empire today" at bounding box center [606, 335] width 240 height 24
type input "**********"
click at [642, 410] on button "Save" at bounding box center [602, 407] width 261 height 25
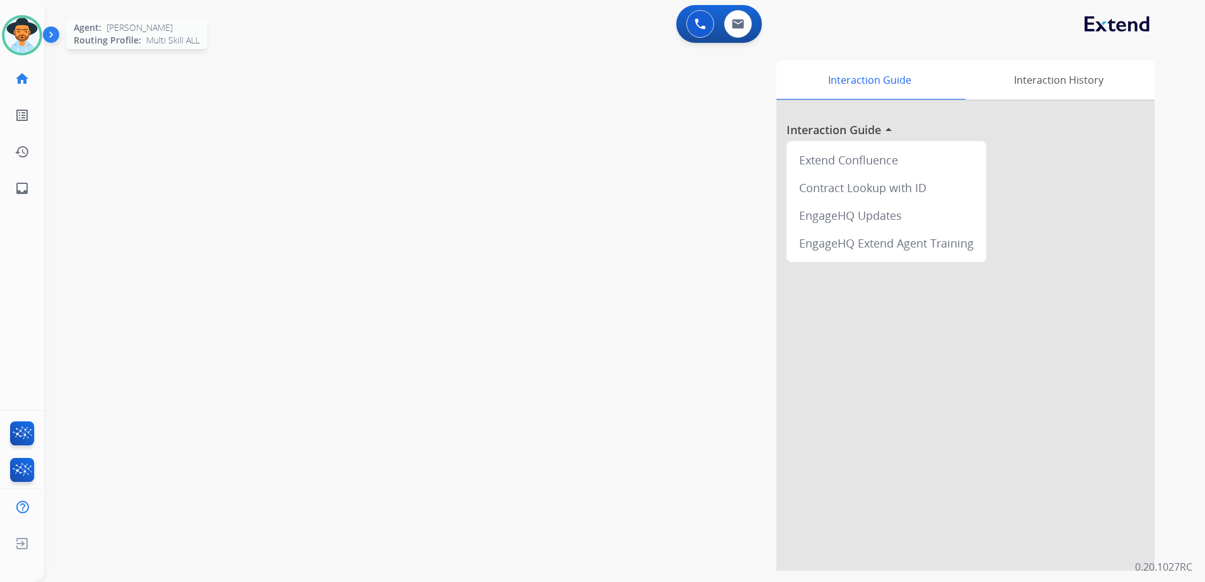
click at [23, 33] on img at bounding box center [21, 35] width 35 height 35
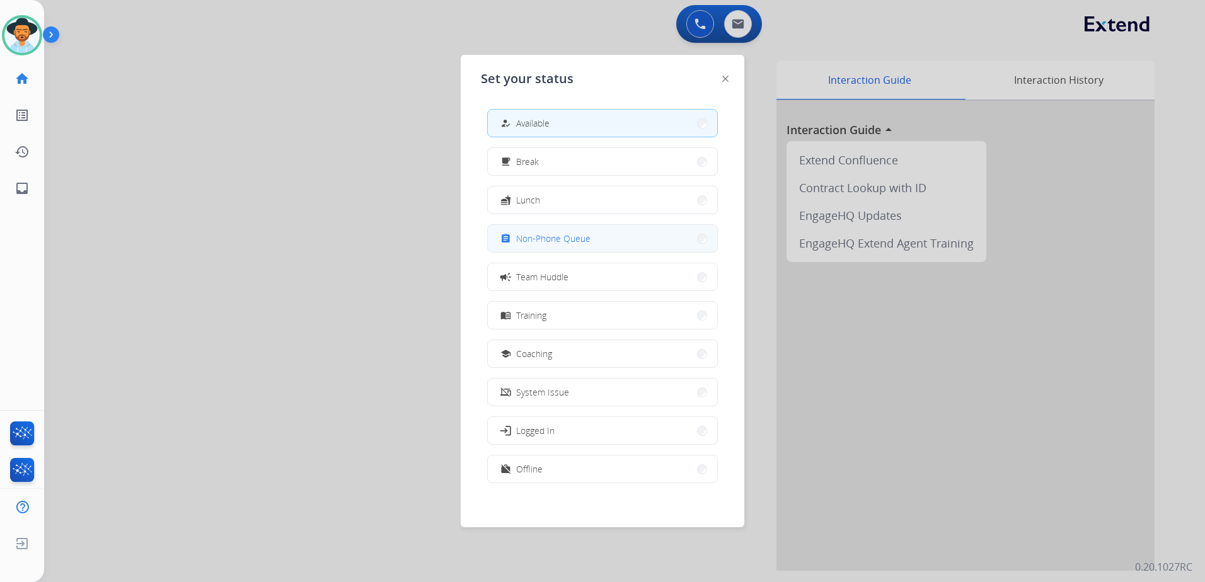
click at [578, 243] on span "Non-Phone Queue" at bounding box center [553, 238] width 74 height 13
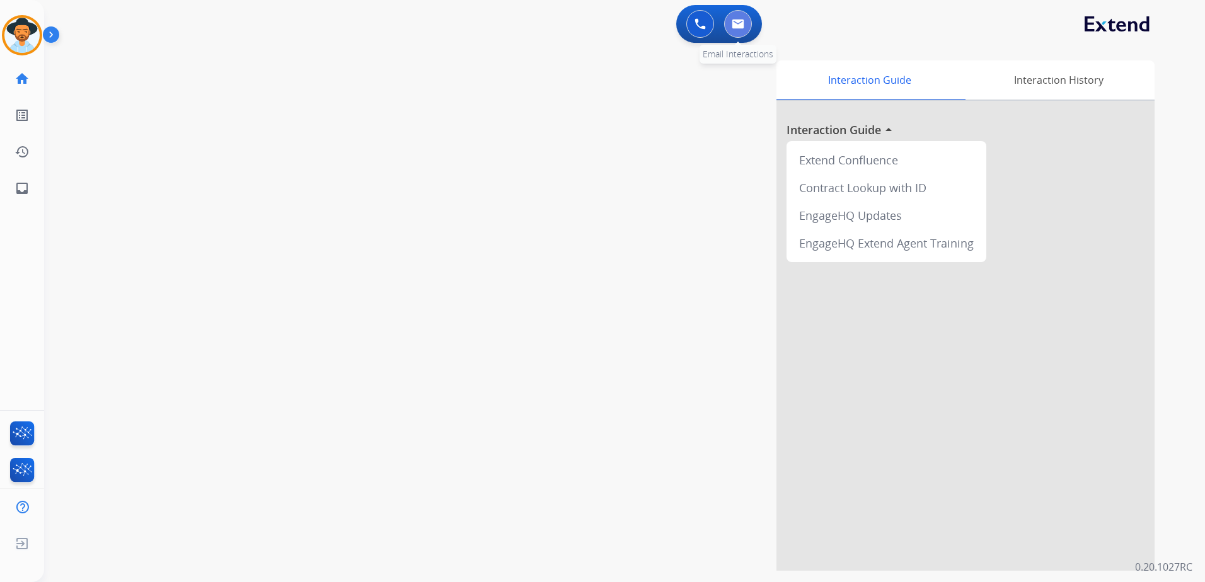
click at [747, 32] on button at bounding box center [738, 24] width 28 height 28
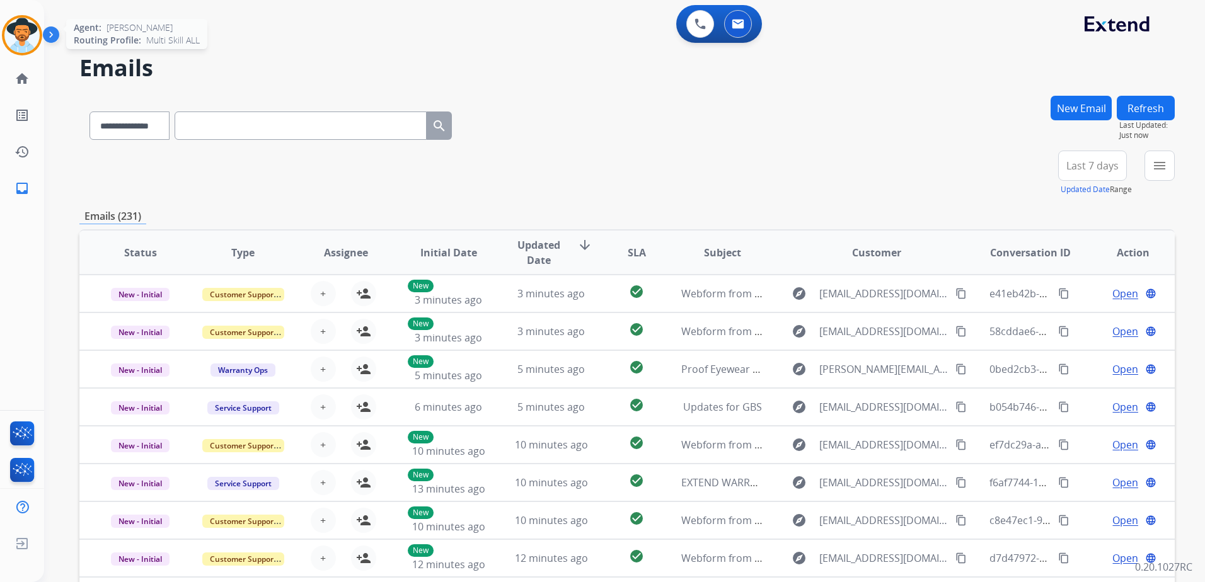
click at [30, 43] on img at bounding box center [21, 35] width 35 height 35
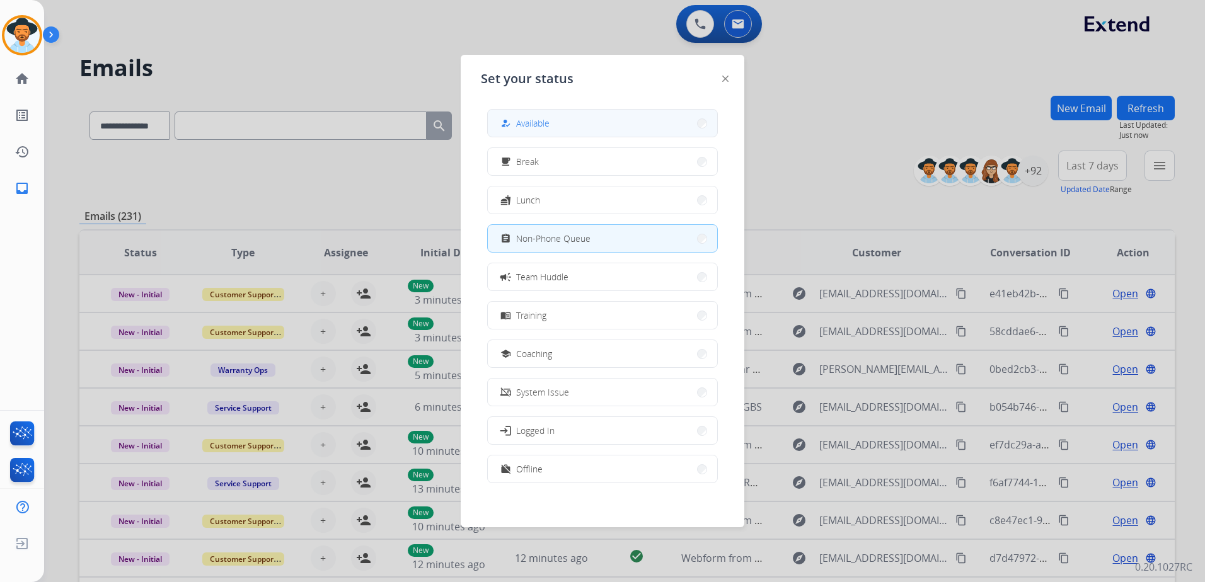
click at [506, 110] on button "how_to_reg Available" at bounding box center [602, 123] width 229 height 27
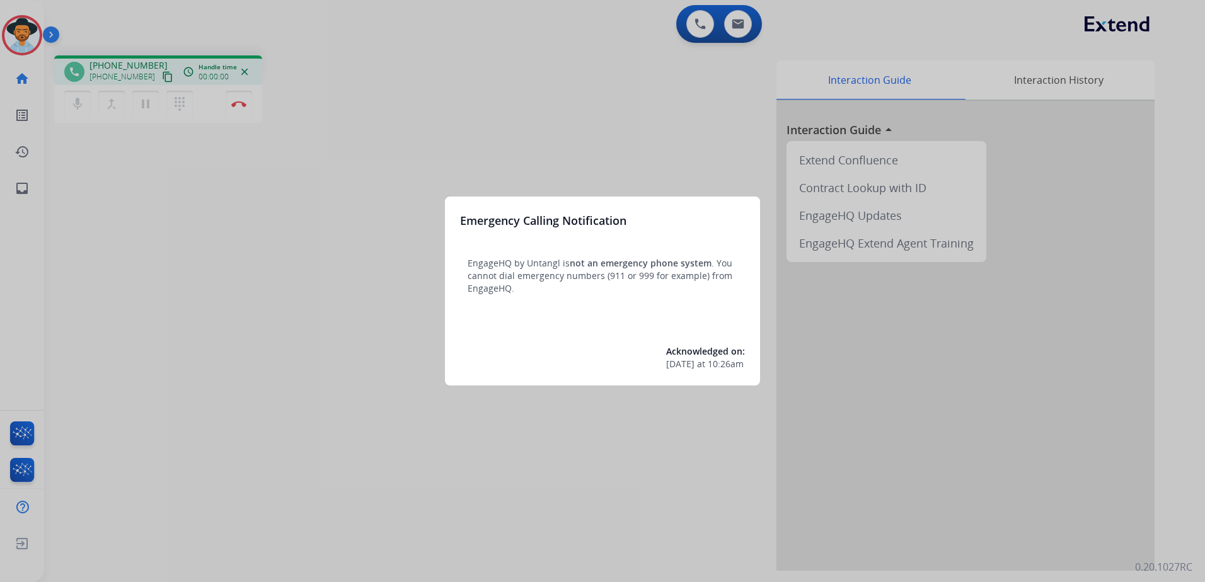
click at [655, 503] on div at bounding box center [602, 291] width 1205 height 582
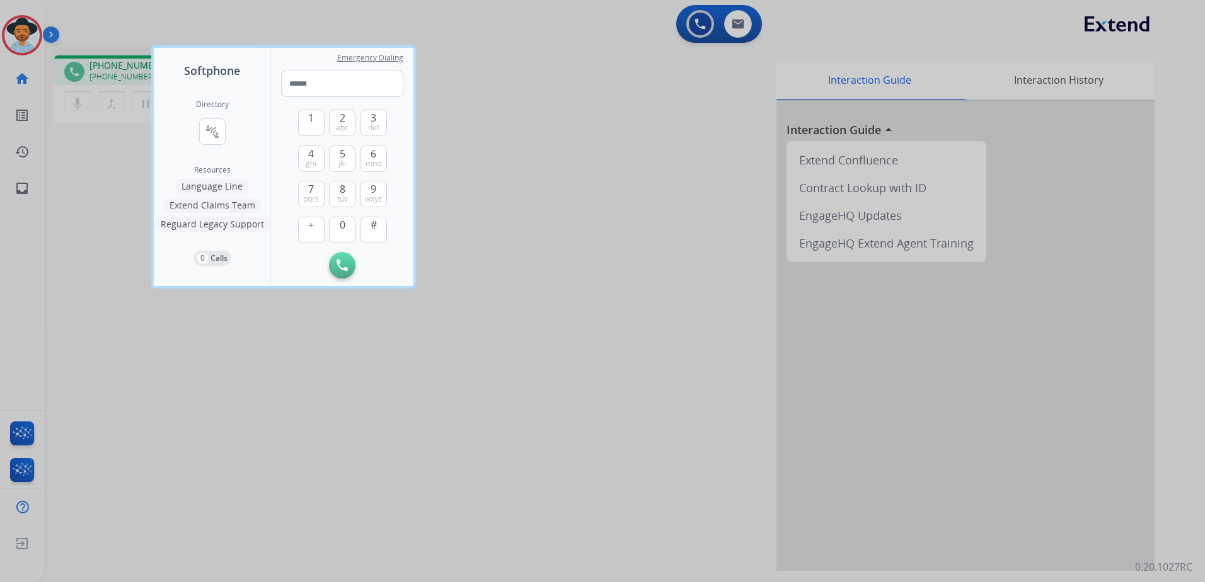
click at [684, 485] on div at bounding box center [602, 291] width 1205 height 582
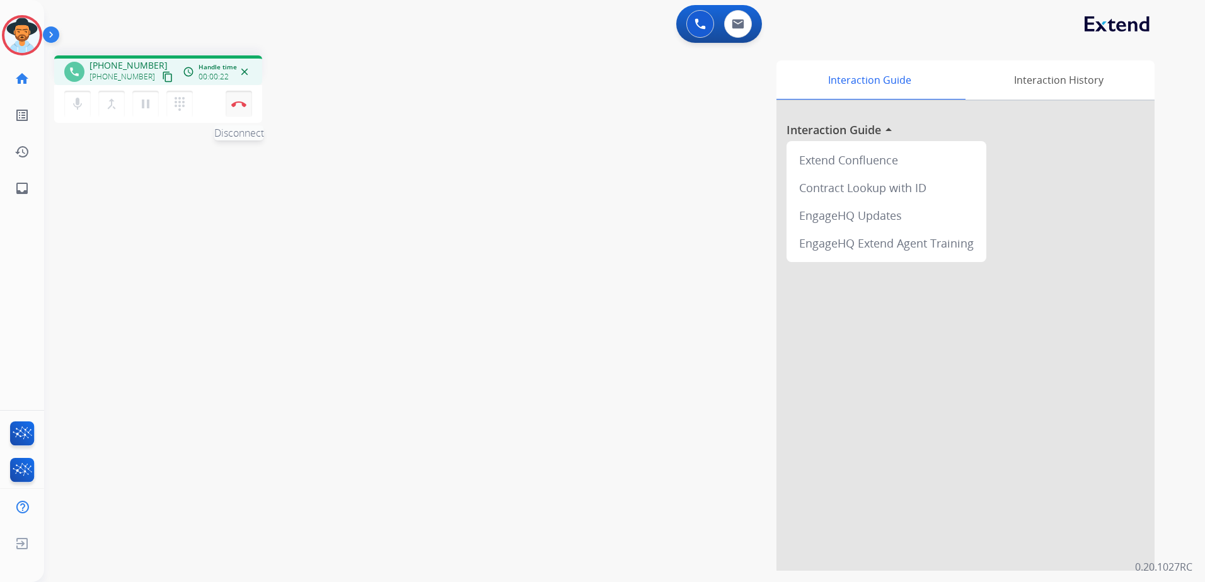
click at [239, 115] on button "Disconnect" at bounding box center [239, 104] width 26 height 26
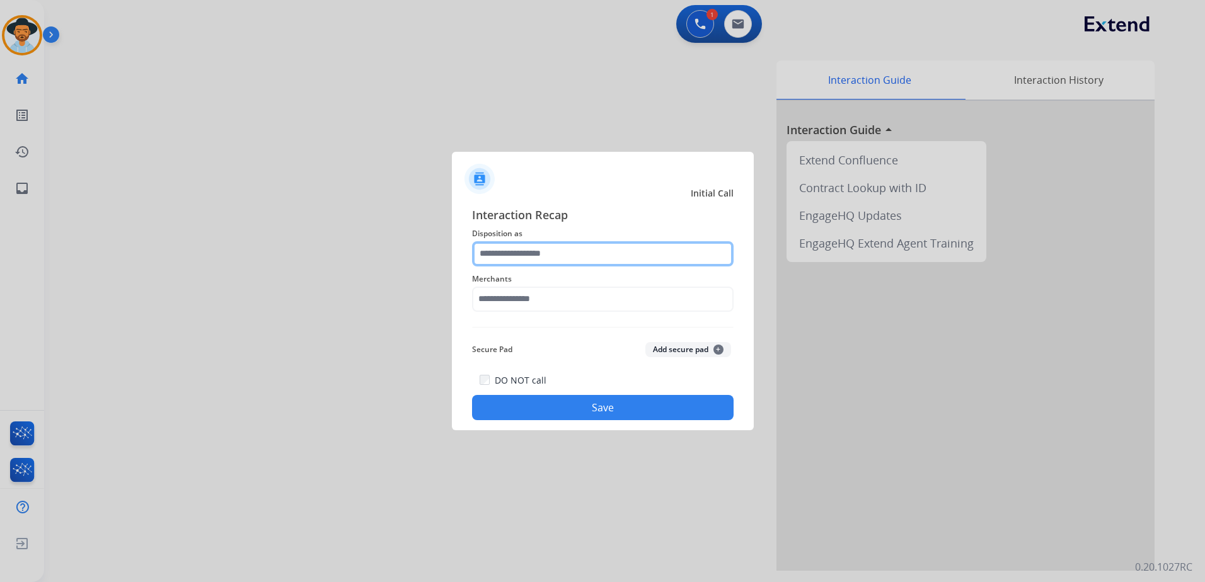
click at [547, 255] on input "text" at bounding box center [602, 253] width 261 height 25
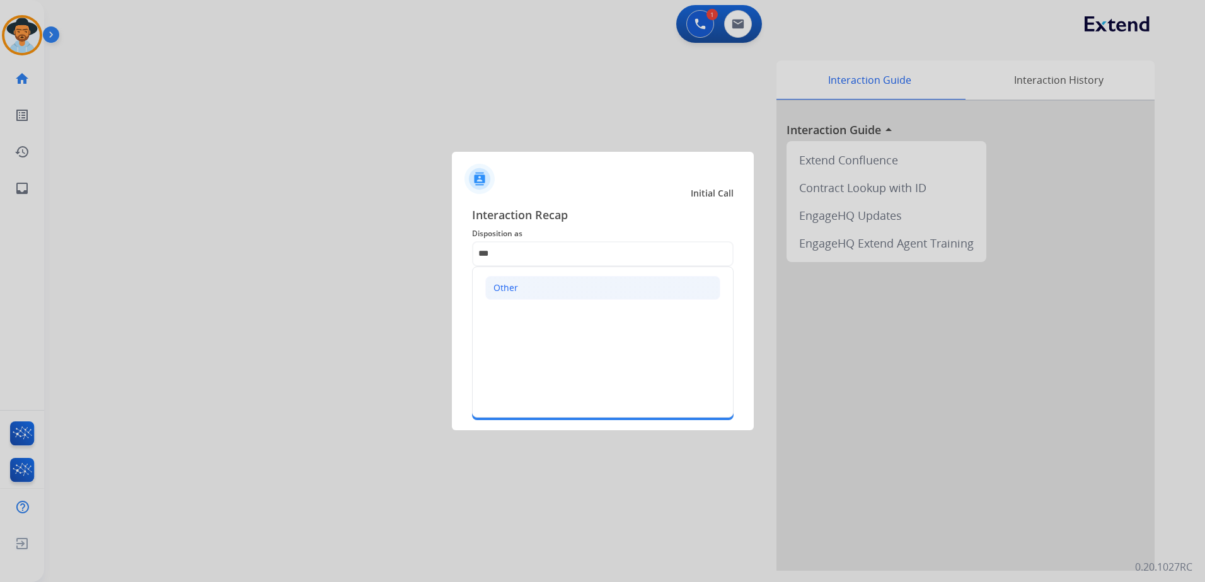
click at [553, 284] on li "Other" at bounding box center [602, 288] width 235 height 24
type input "*****"
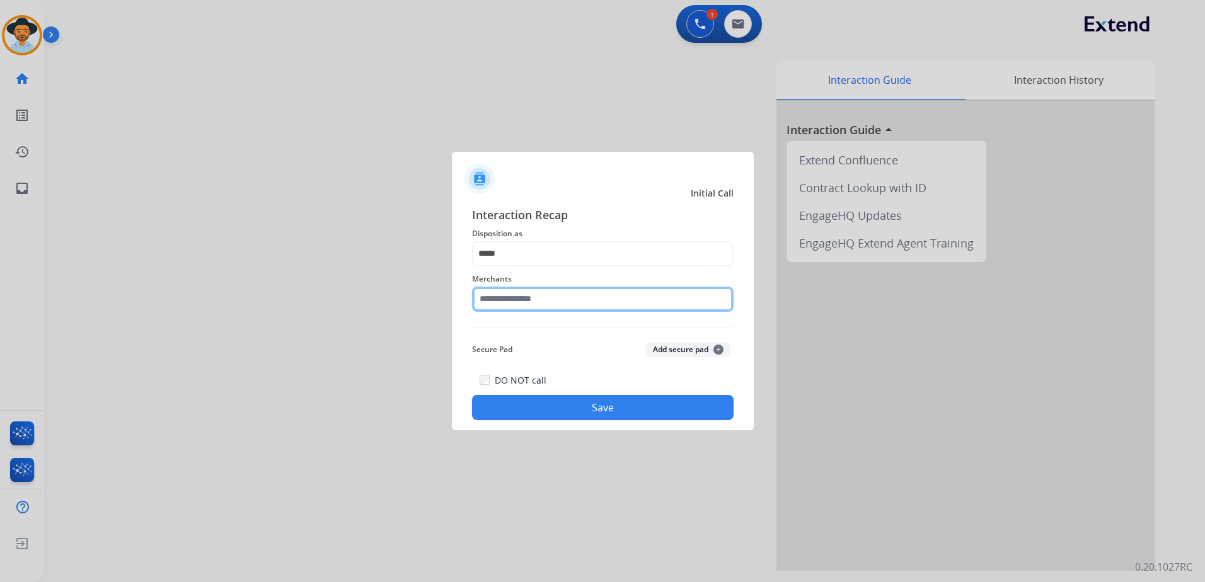
click at [551, 296] on input "text" at bounding box center [602, 299] width 261 height 25
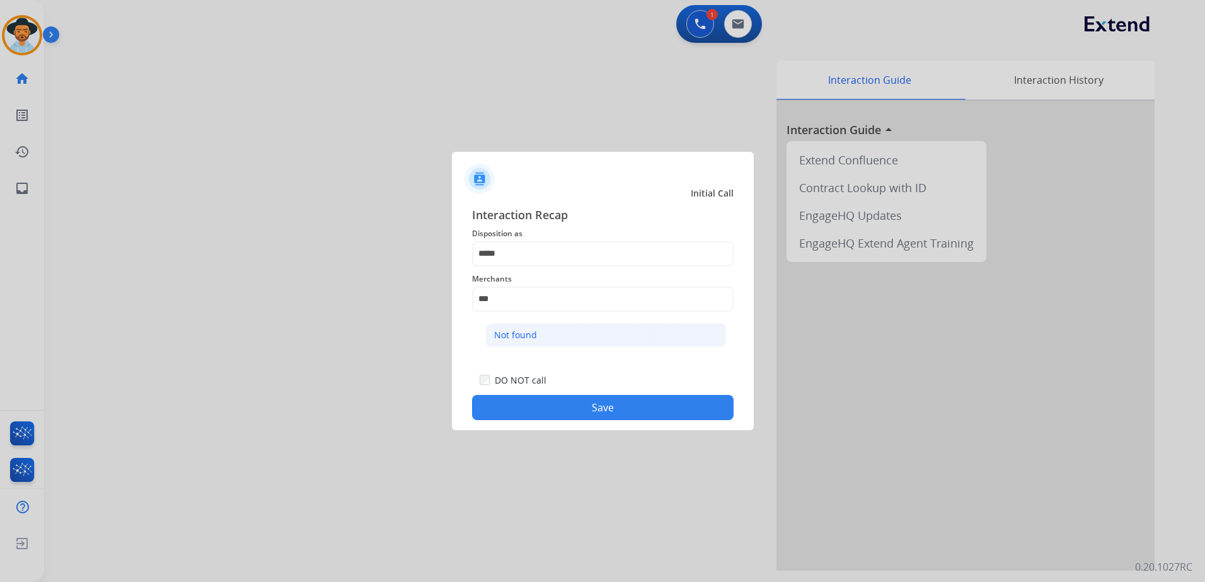
click at [536, 331] on div "Not found" at bounding box center [515, 335] width 43 height 13
type input "*********"
drag, startPoint x: 593, startPoint y: 407, endPoint x: 614, endPoint y: 399, distance: 21.8
click at [593, 407] on button "Save" at bounding box center [602, 407] width 261 height 25
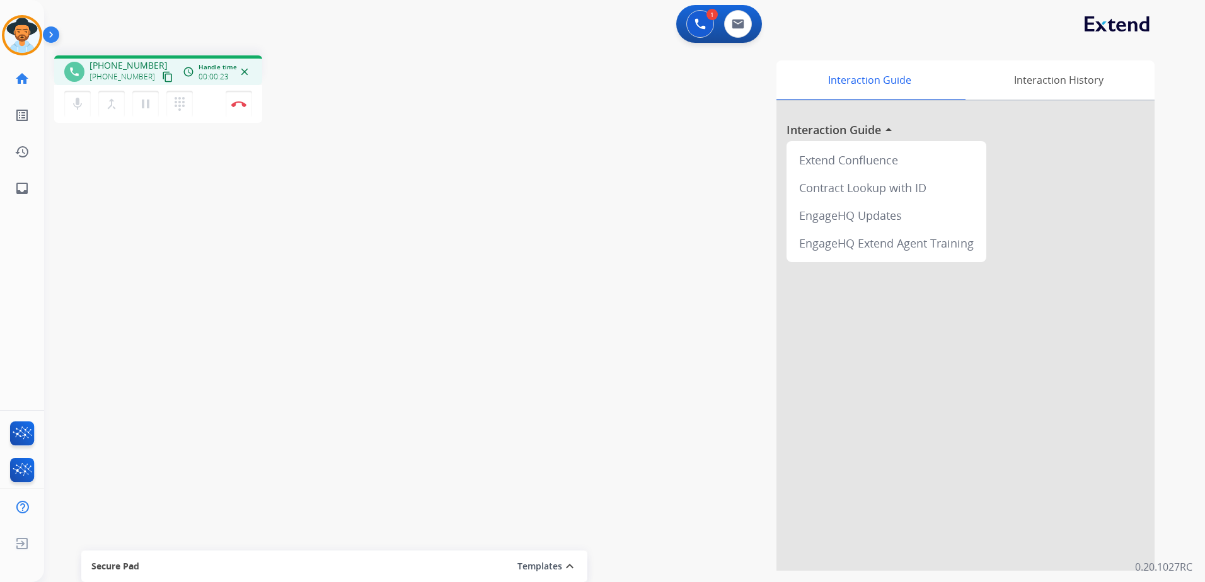
drag, startPoint x: 154, startPoint y: 77, endPoint x: 345, endPoint y: 76, distance: 191.5
click at [162, 77] on mat-icon "content_copy" at bounding box center [167, 76] width 11 height 11
click at [241, 108] on button "Disconnect" at bounding box center [239, 104] width 26 height 26
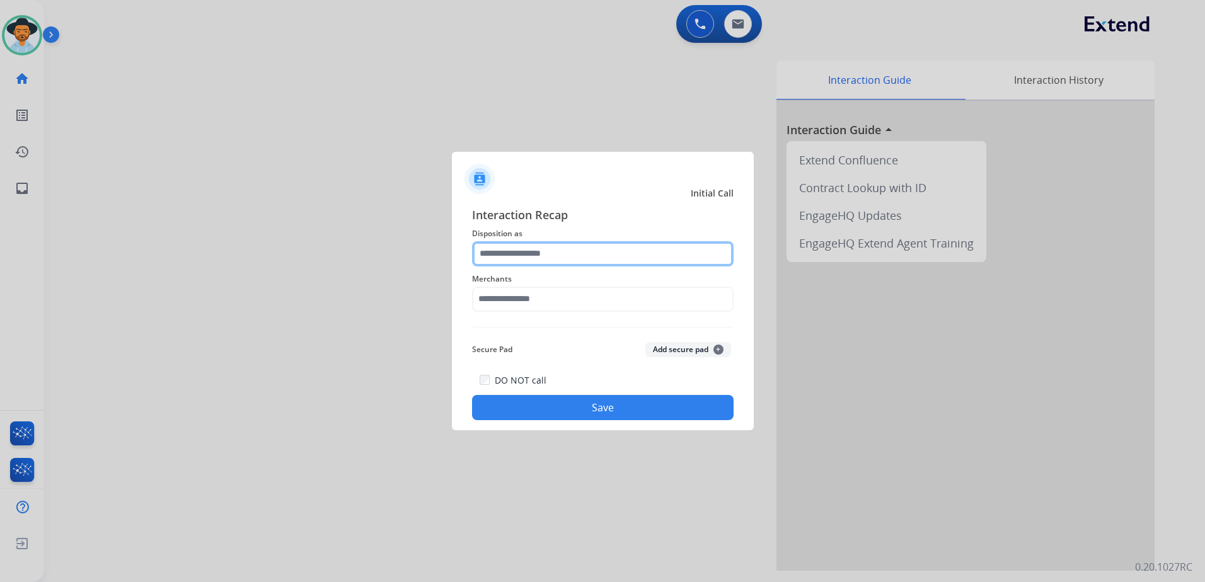
click at [505, 252] on input "text" at bounding box center [602, 253] width 261 height 25
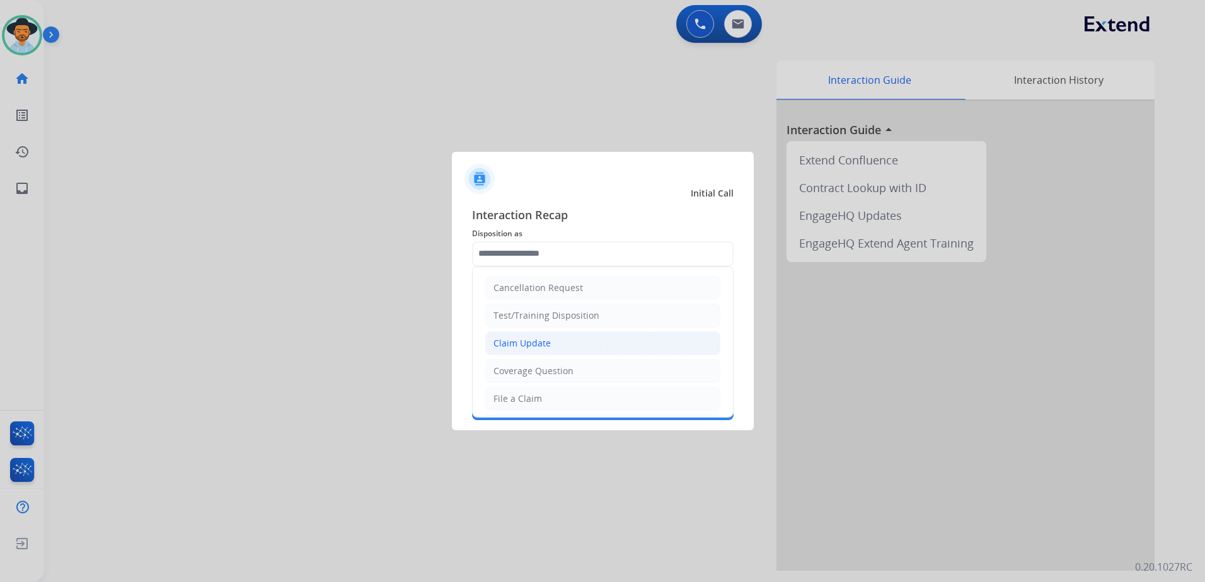
click at [537, 348] on div "Claim Update" at bounding box center [521, 343] width 57 height 13
type input "**********"
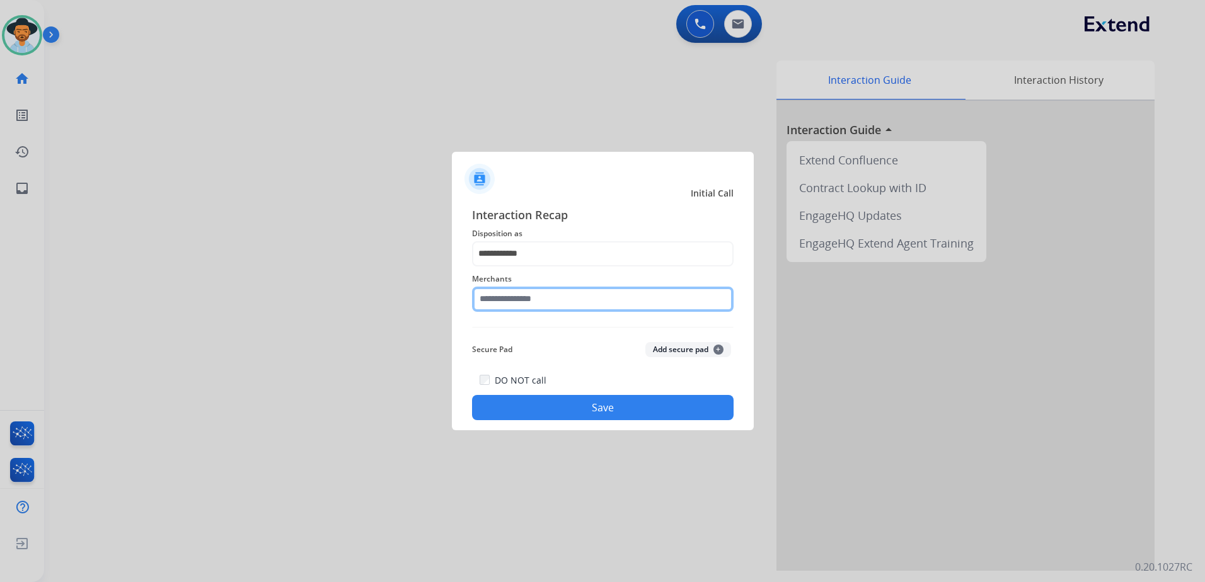
click at [542, 305] on input "text" at bounding box center [602, 299] width 261 height 25
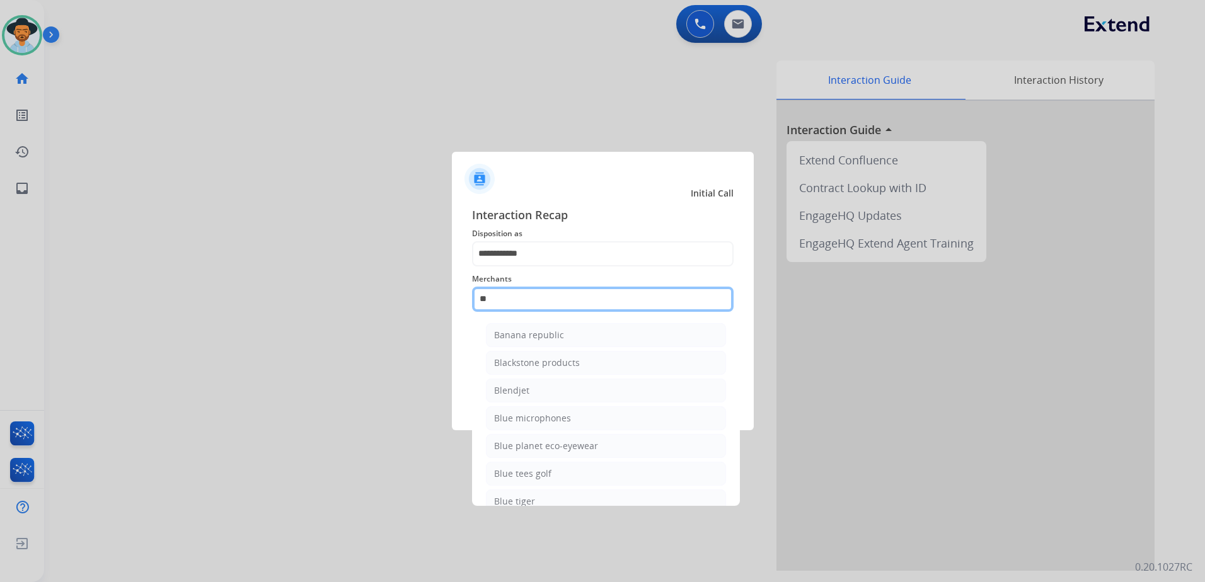
type input "*"
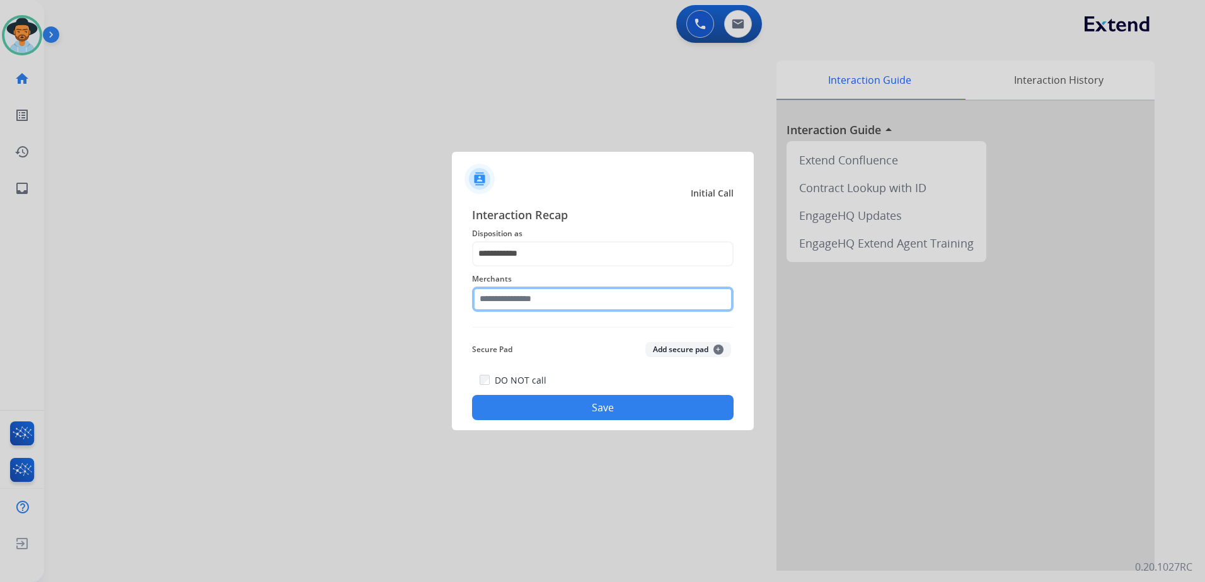
click at [579, 299] on input "text" at bounding box center [602, 299] width 261 height 25
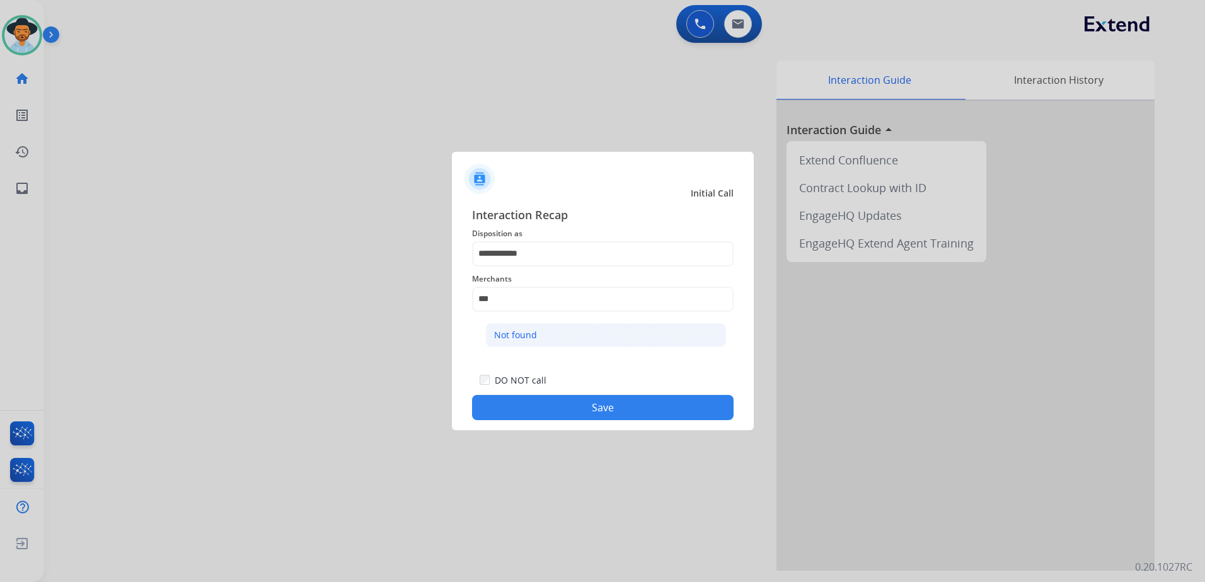
click at [518, 336] on div "Not found" at bounding box center [515, 335] width 43 height 13
type input "*********"
click at [619, 406] on button "Save" at bounding box center [602, 407] width 261 height 25
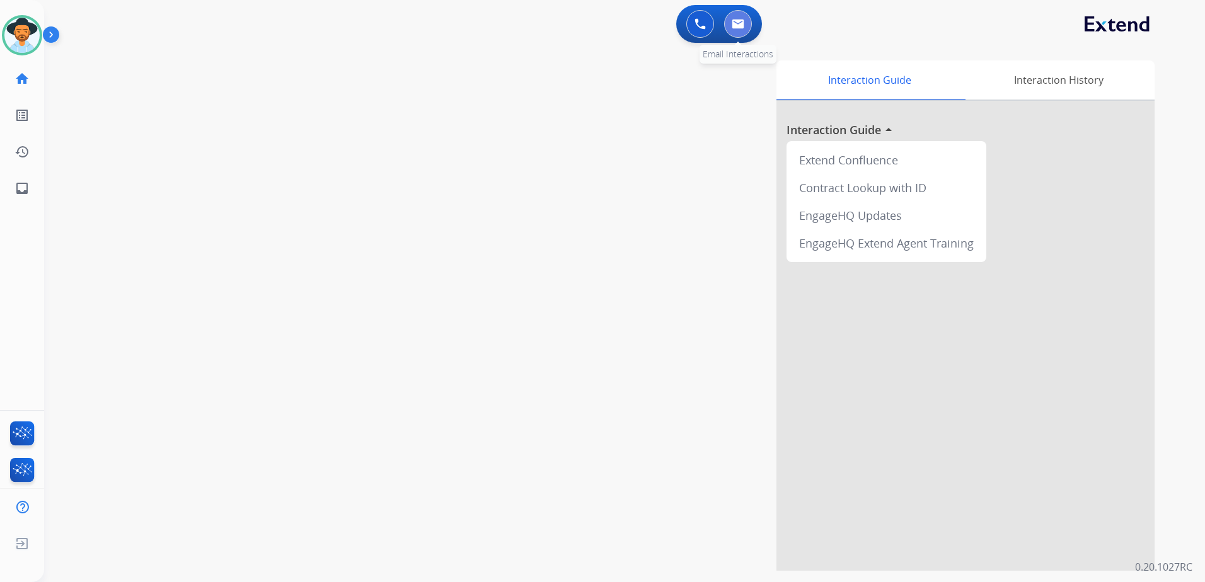
click at [744, 32] on button at bounding box center [738, 24] width 28 height 28
select select "**********"
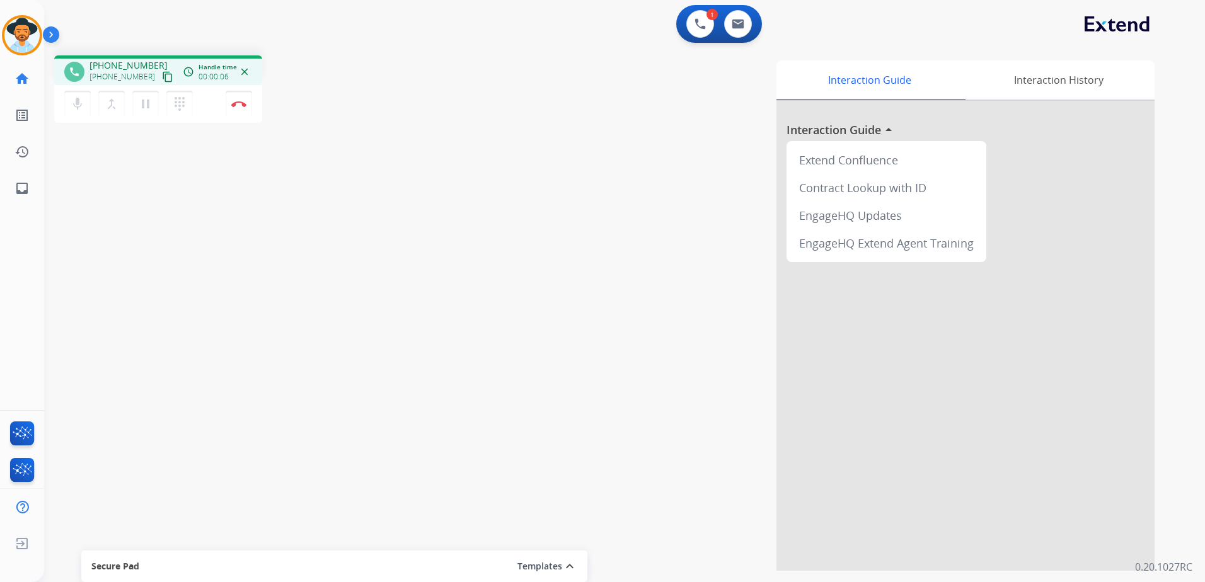
drag, startPoint x: 158, startPoint y: 74, endPoint x: 273, endPoint y: 70, distance: 114.7
click at [162, 74] on mat-icon "content_copy" at bounding box center [167, 76] width 11 height 11
click at [149, 115] on button "pause Hold" at bounding box center [145, 104] width 26 height 26
click at [177, 106] on mat-icon "dialpad" at bounding box center [179, 103] width 15 height 15
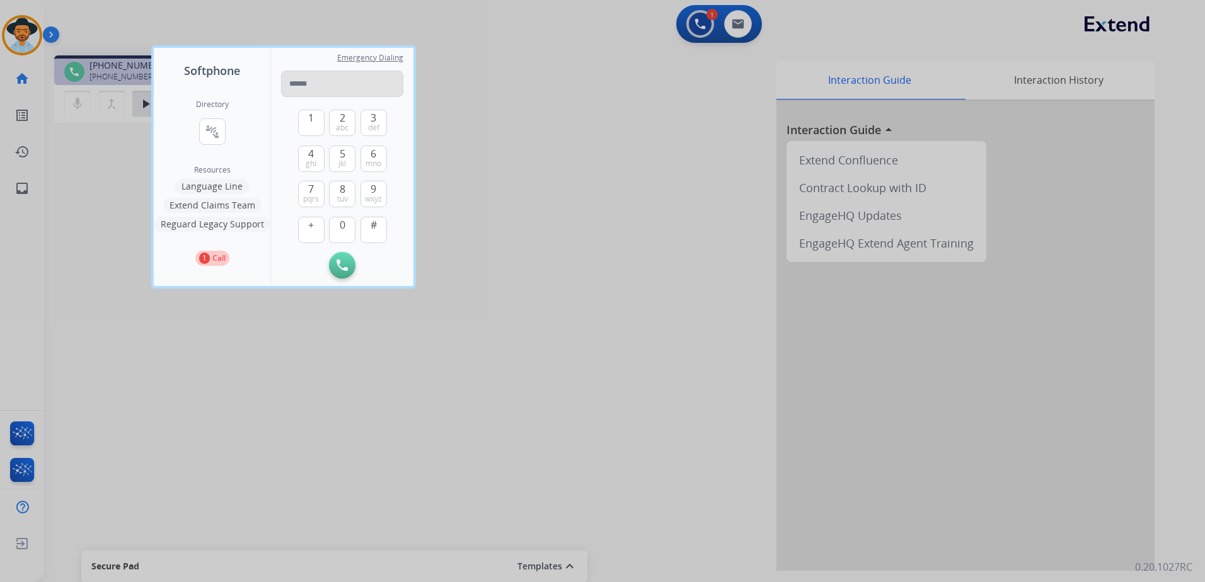
type input "**********"
click at [340, 259] on button "Initiate Call" at bounding box center [342, 265] width 26 height 26
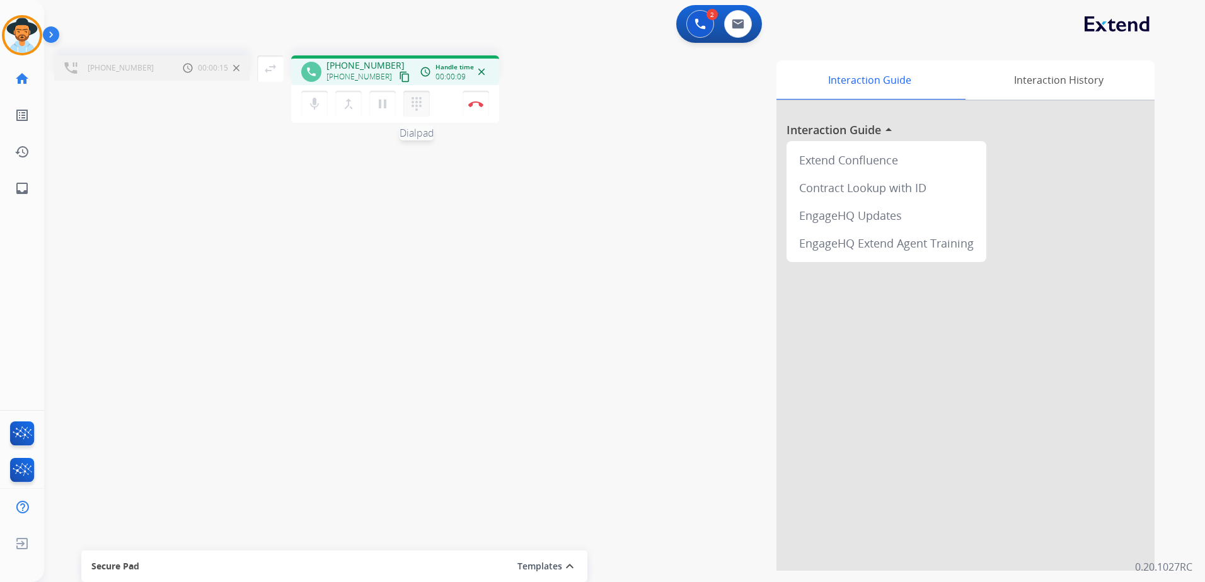
click at [421, 109] on mat-icon "dialpad" at bounding box center [416, 103] width 15 height 15
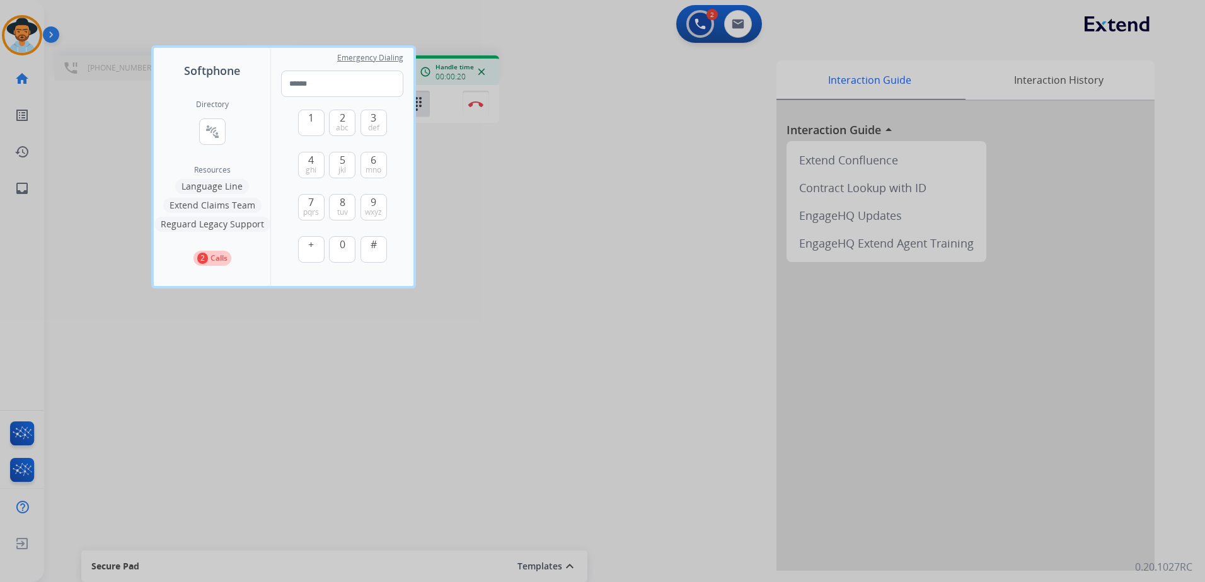
click at [459, 169] on div at bounding box center [602, 291] width 1205 height 582
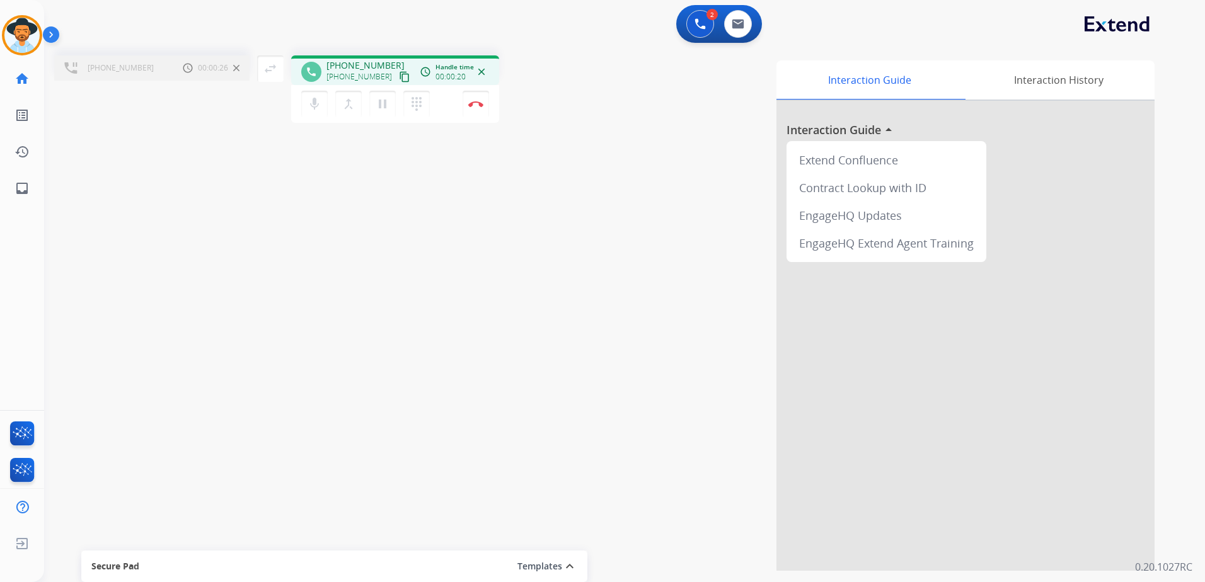
click at [478, 117] on div "mic Mute merge_type Bridge pause Hold dialpad Dialpad Disconnect" at bounding box center [395, 104] width 208 height 38
click at [478, 108] on button "Disconnect" at bounding box center [475, 104] width 26 height 26
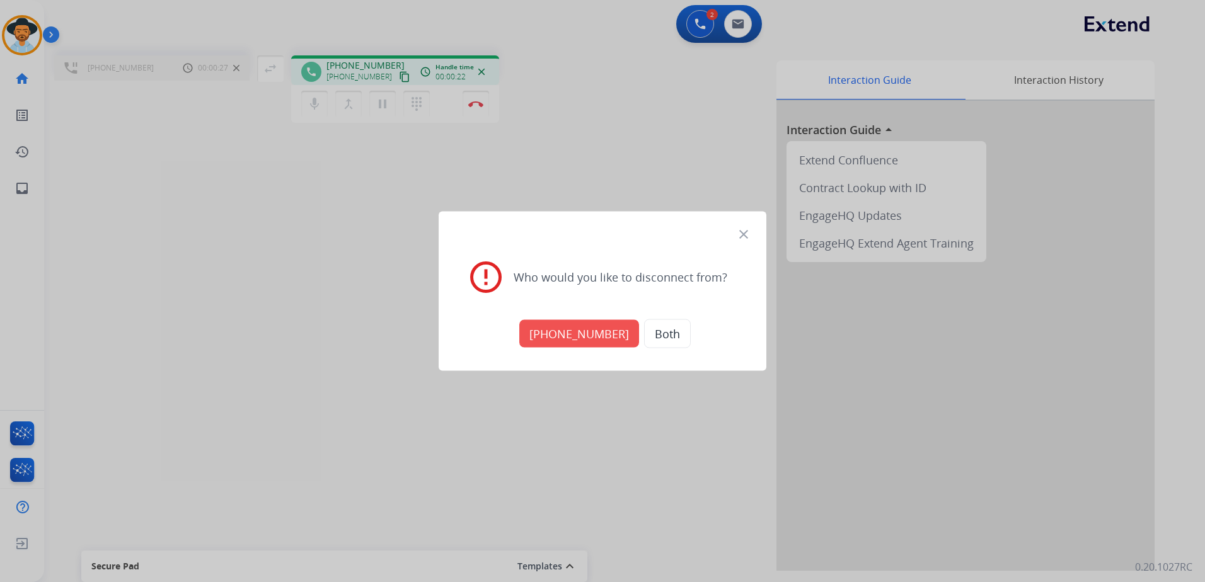
click at [577, 335] on button "+18667877930" at bounding box center [579, 334] width 120 height 28
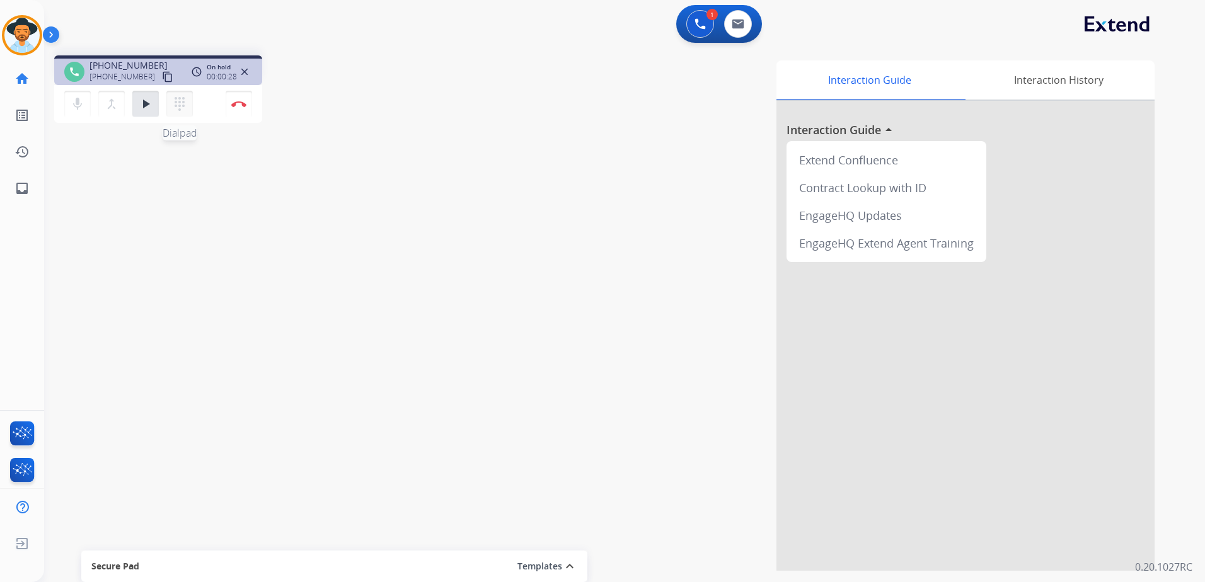
click at [173, 110] on mat-icon "dialpad" at bounding box center [179, 103] width 15 height 15
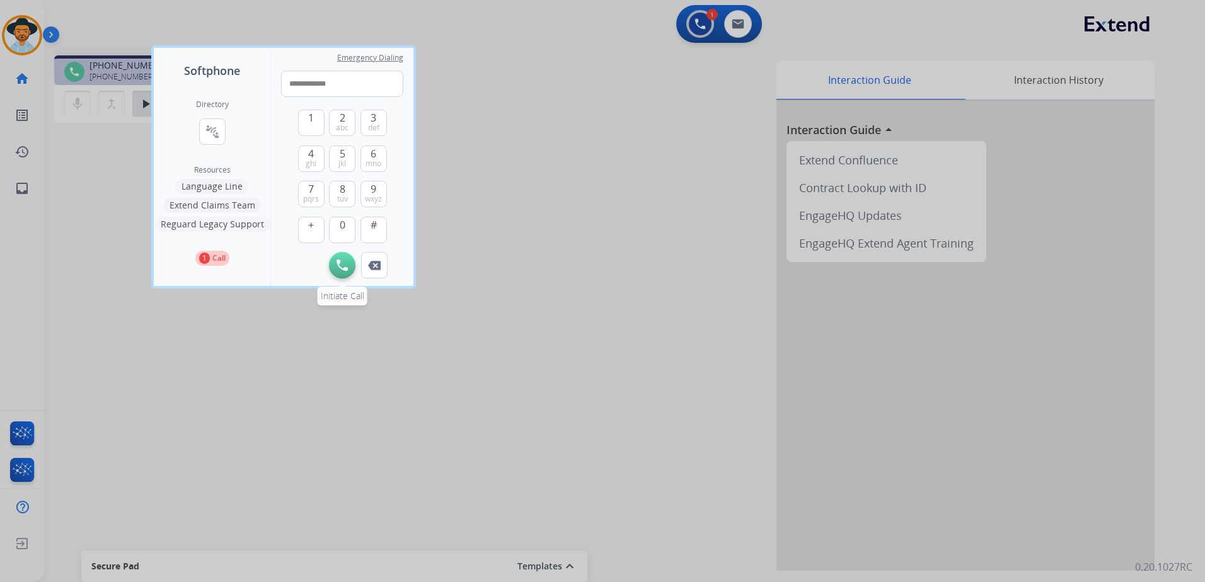
type input "**********"
click at [340, 270] on img at bounding box center [341, 265] width 11 height 11
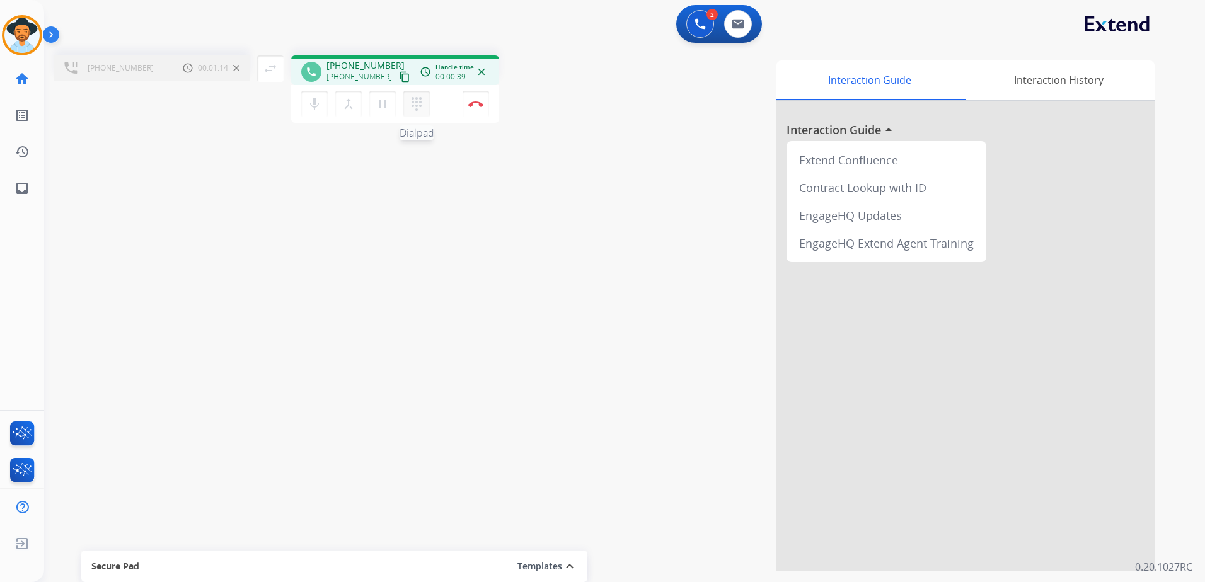
click at [422, 106] on mat-icon "dialpad" at bounding box center [416, 103] width 15 height 15
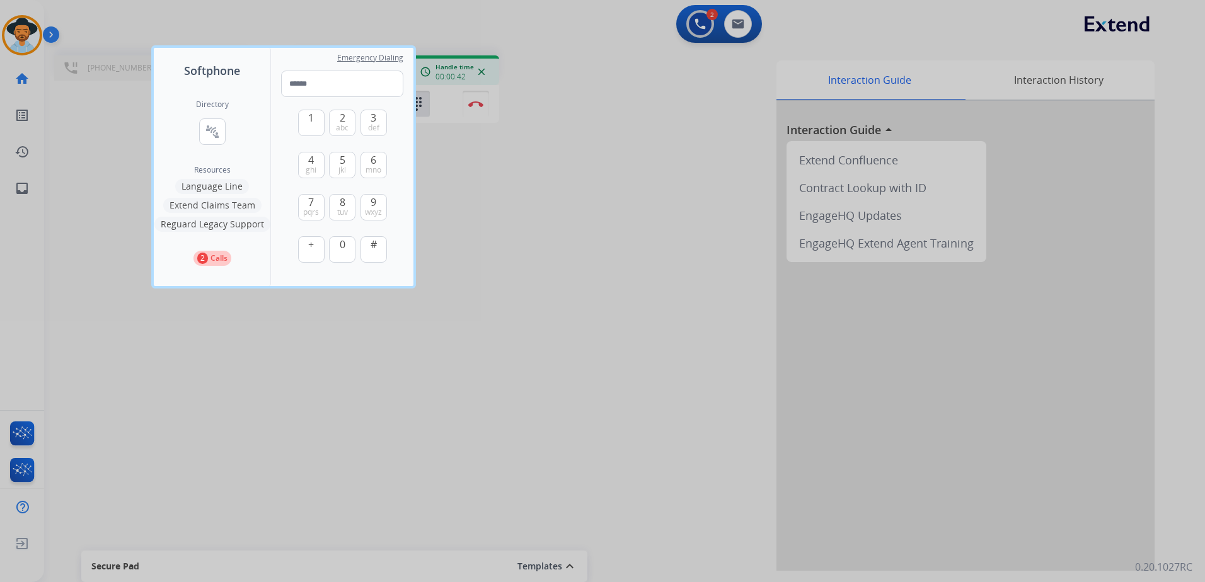
click at [526, 223] on div at bounding box center [602, 291] width 1205 height 582
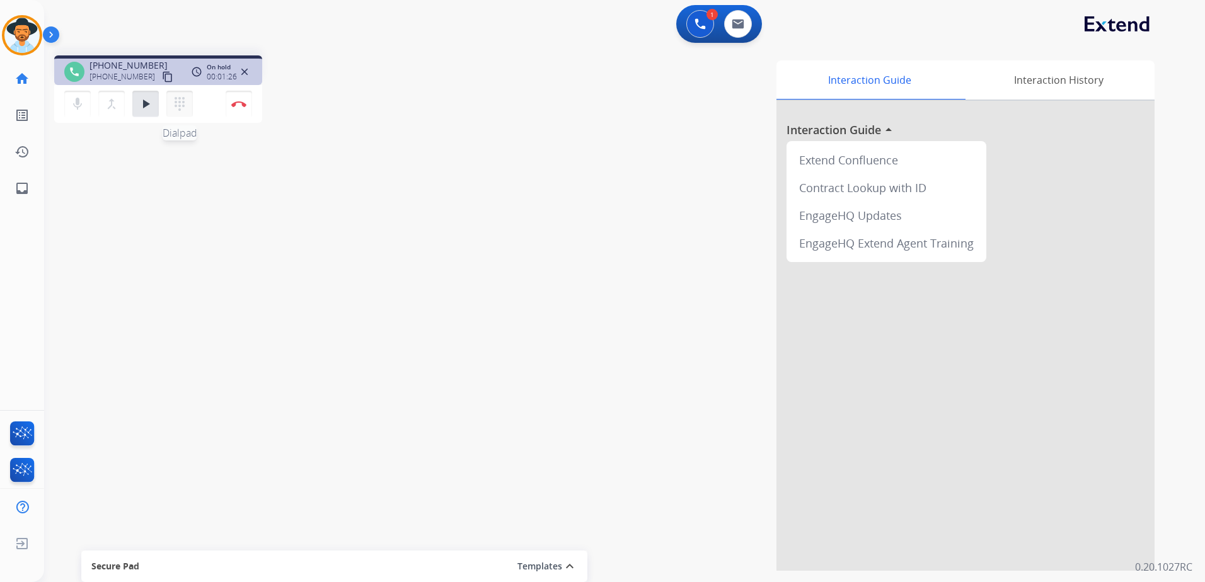
click at [183, 104] on mat-icon "dialpad" at bounding box center [179, 103] width 15 height 15
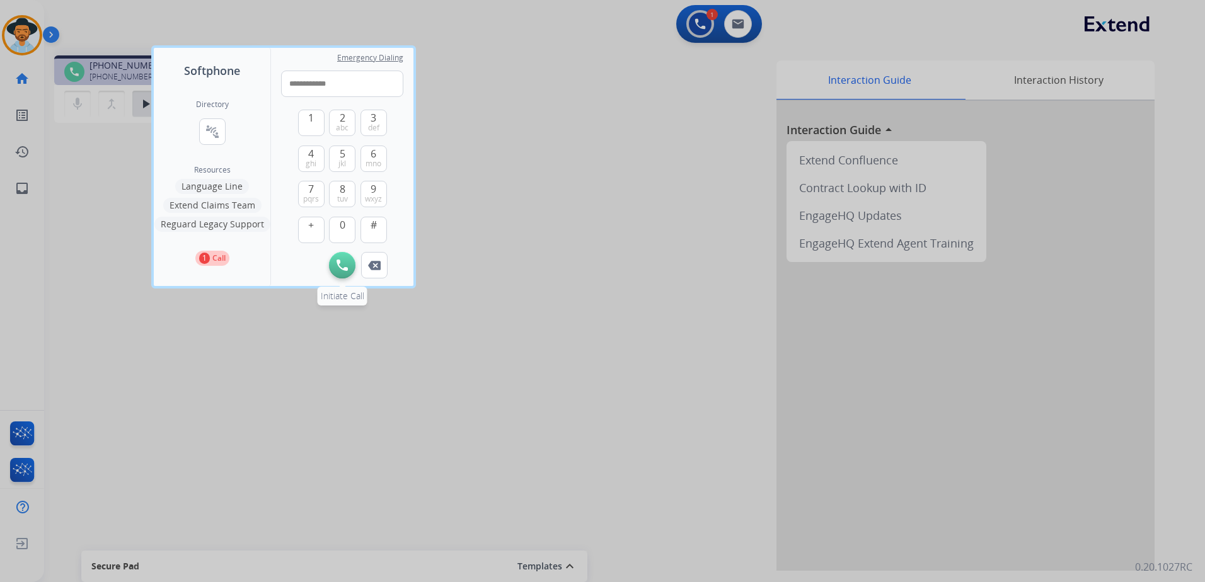
type input "**********"
click at [346, 268] on img at bounding box center [341, 265] width 11 height 11
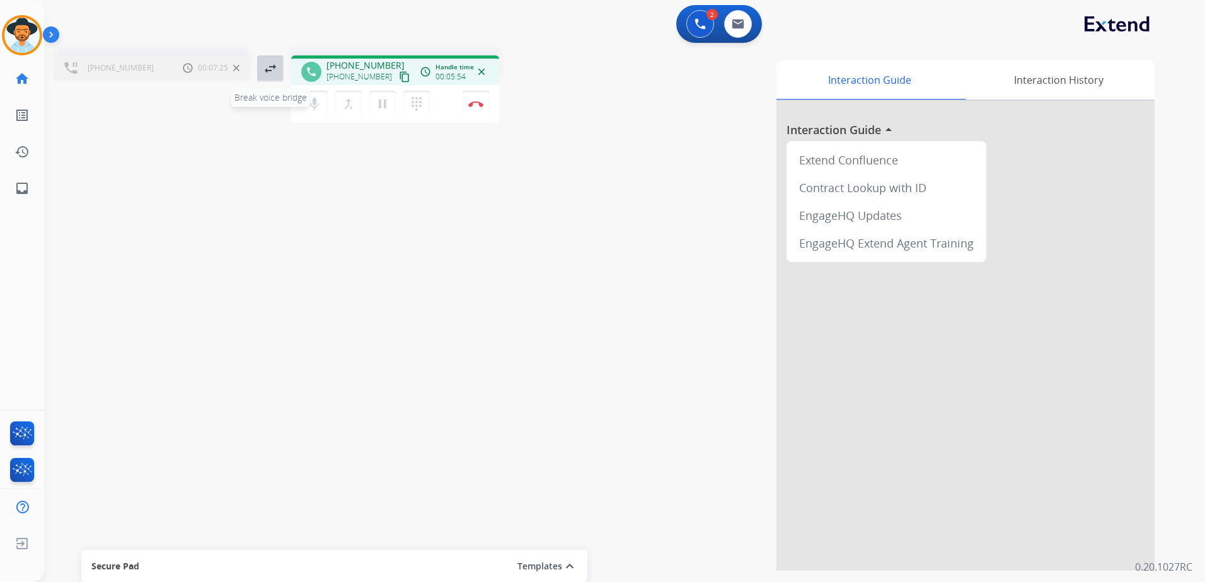
click at [271, 76] on mat-icon "swap_horiz" at bounding box center [270, 68] width 15 height 15
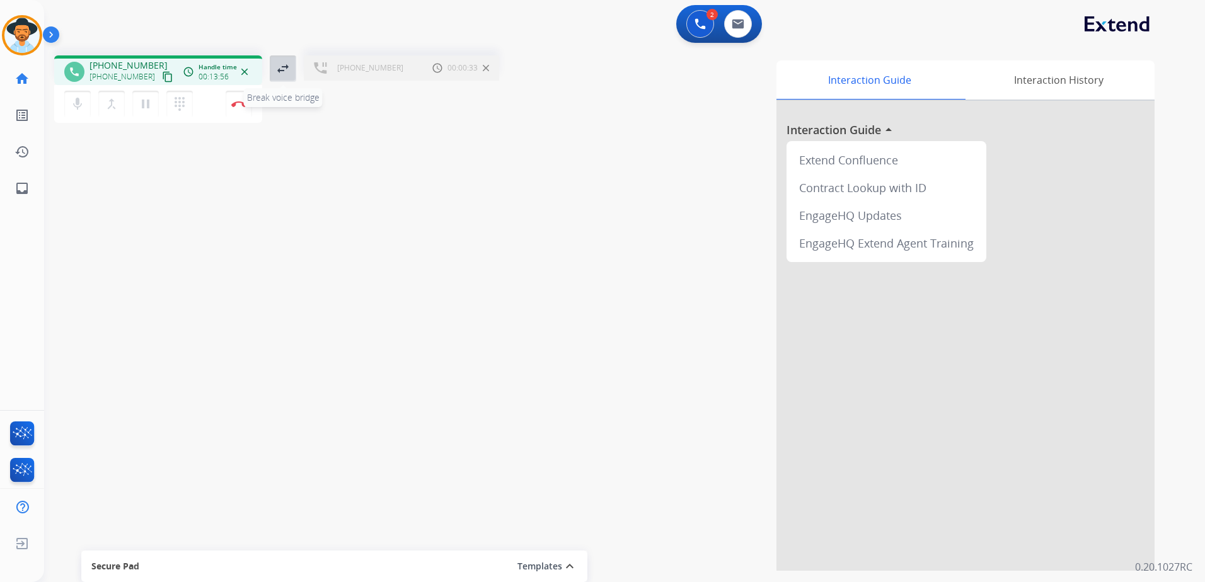
click at [276, 71] on mat-icon "swap_horiz" at bounding box center [282, 68] width 15 height 15
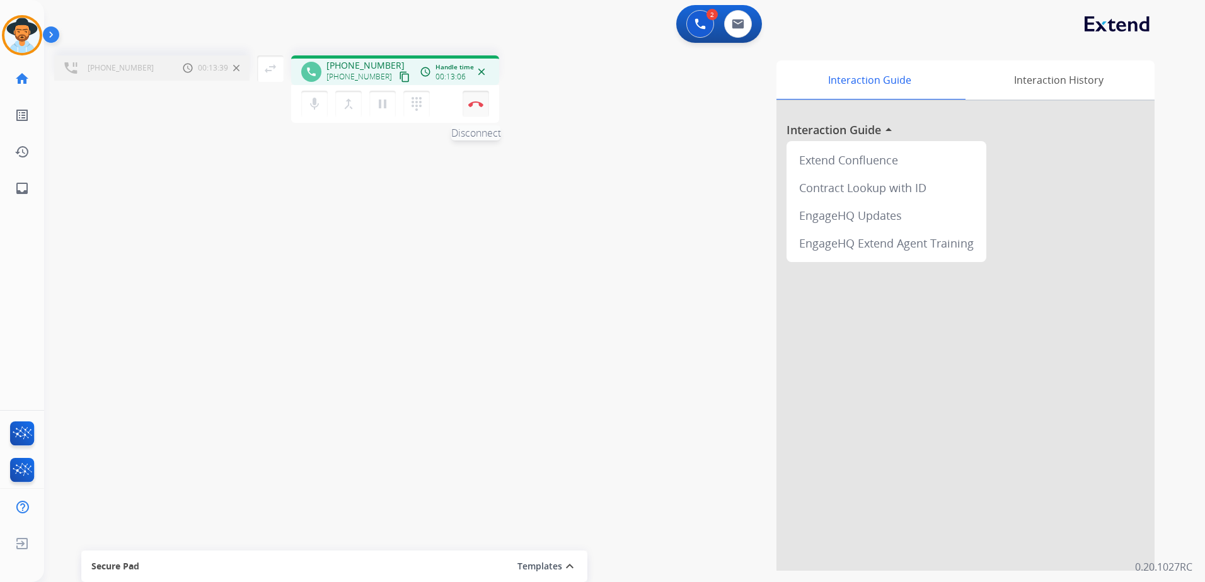
click at [481, 114] on button "Disconnect" at bounding box center [475, 104] width 26 height 26
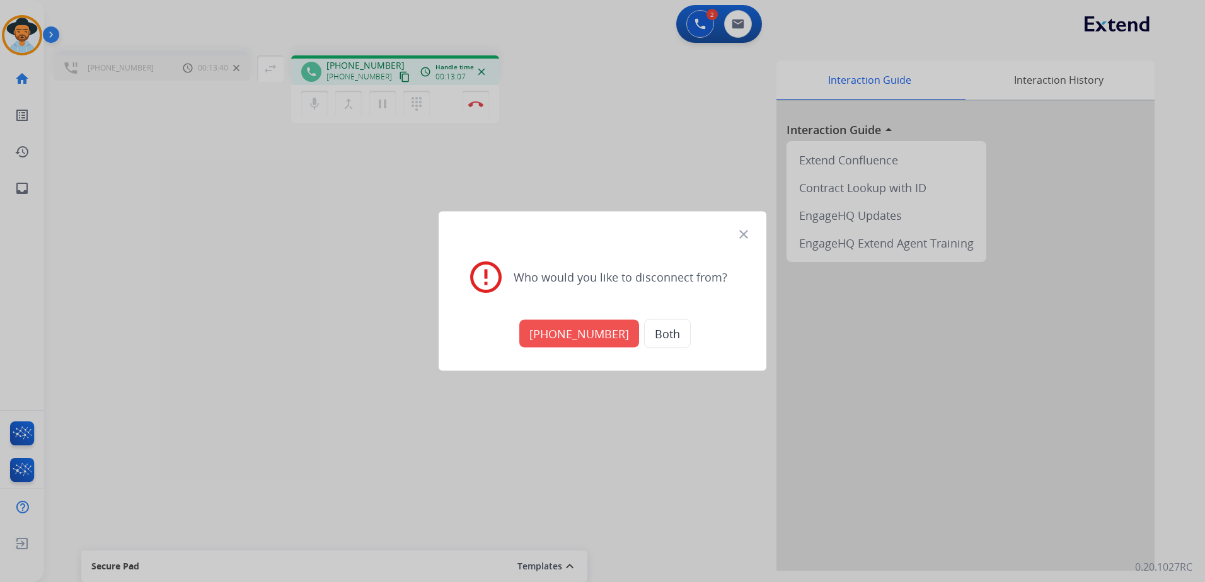
click at [667, 327] on button "Both" at bounding box center [667, 333] width 47 height 29
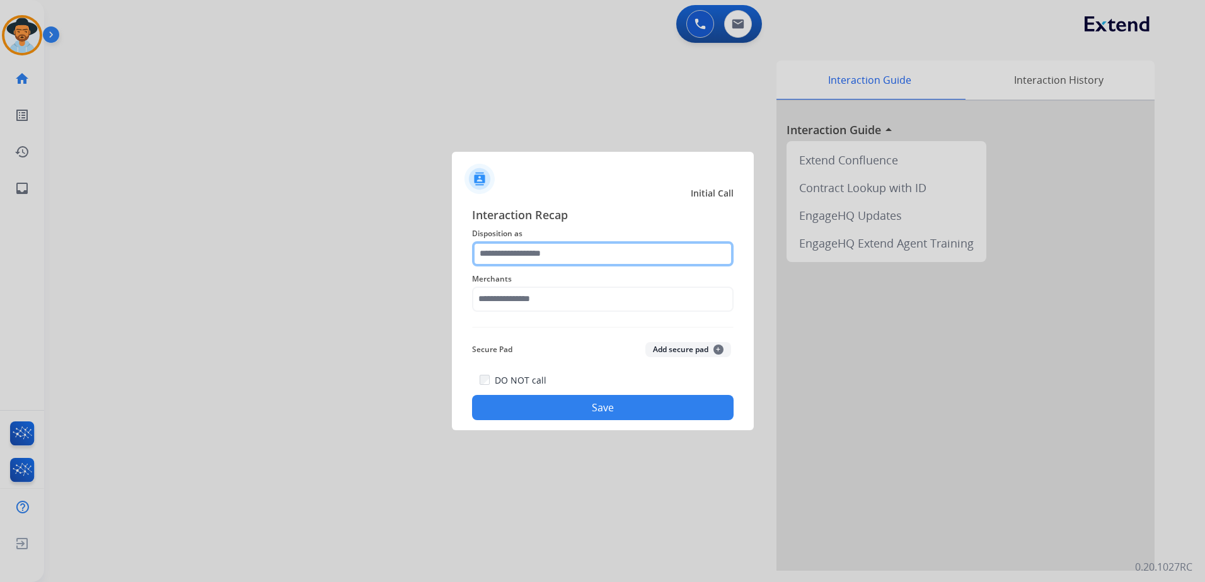
click at [617, 245] on input "text" at bounding box center [602, 253] width 261 height 25
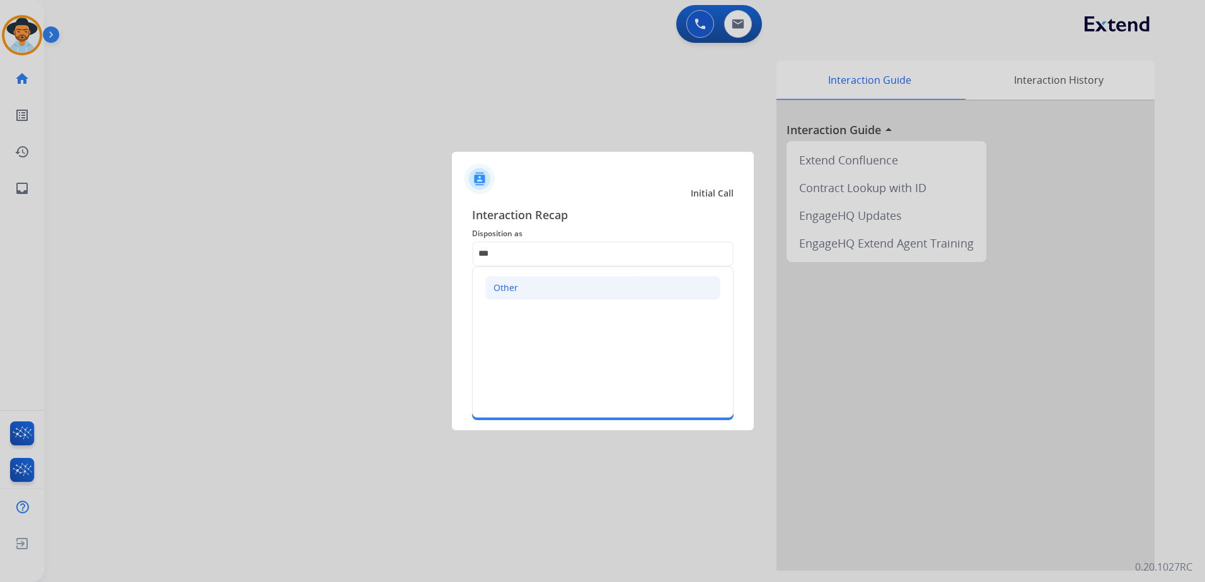
drag, startPoint x: 599, startPoint y: 290, endPoint x: 570, endPoint y: 294, distance: 29.2
click at [597, 290] on li "Other" at bounding box center [602, 288] width 235 height 24
type input "*****"
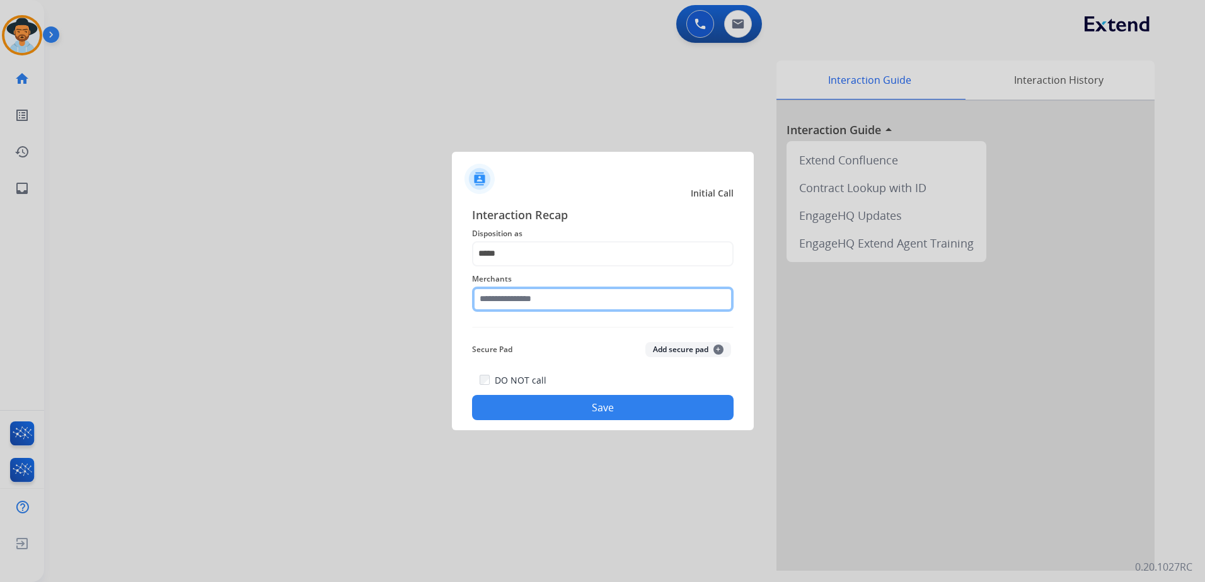
click at [557, 306] on input "text" at bounding box center [602, 299] width 261 height 25
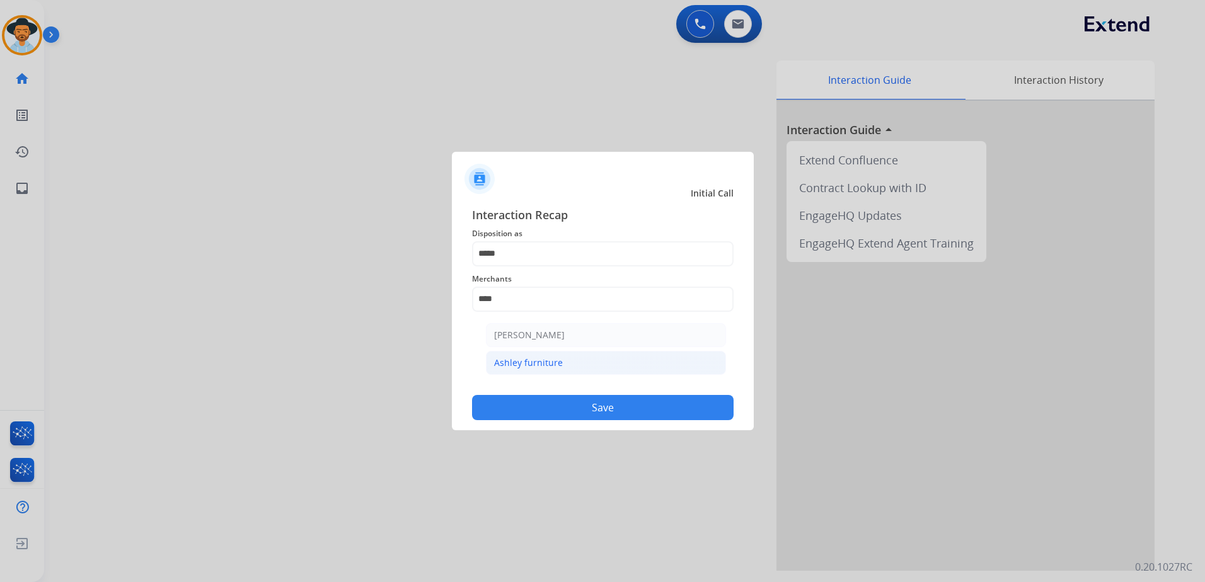
click at [523, 360] on div "Ashley furniture" at bounding box center [528, 363] width 69 height 13
type input "**********"
click at [606, 411] on button "Save" at bounding box center [602, 407] width 261 height 25
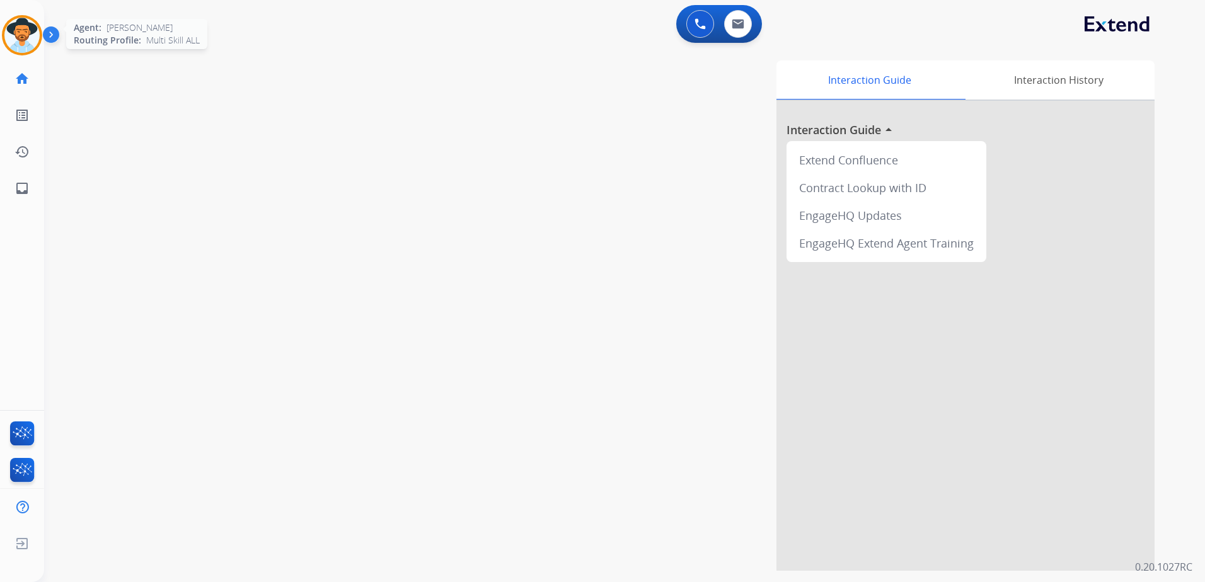
click at [10, 34] on img at bounding box center [21, 35] width 35 height 35
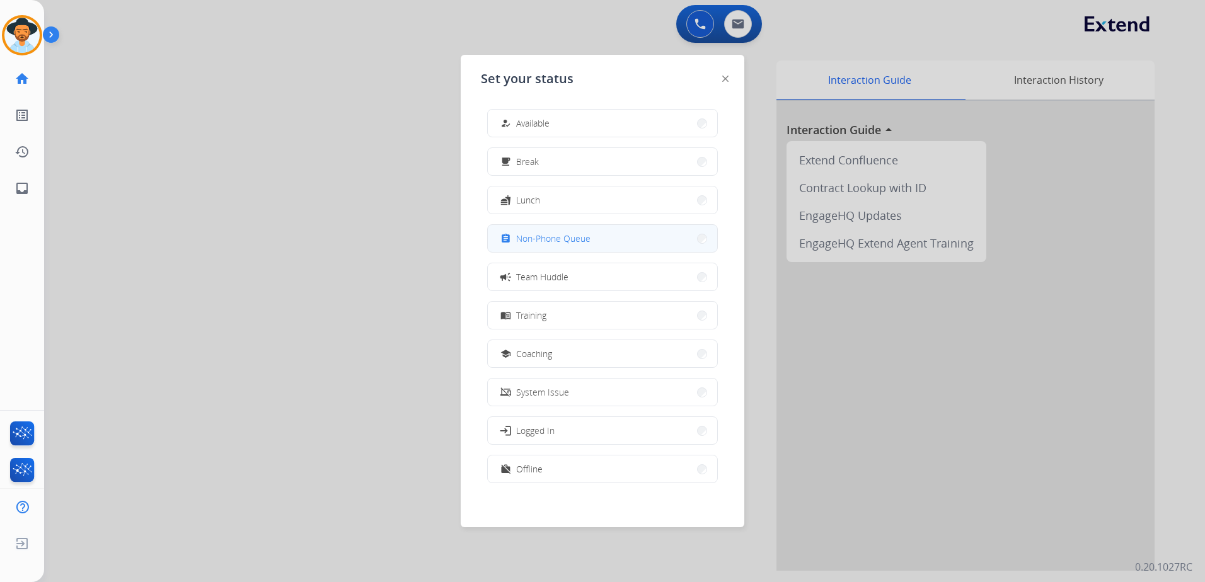
click at [580, 232] on span "Non-Phone Queue" at bounding box center [553, 238] width 74 height 13
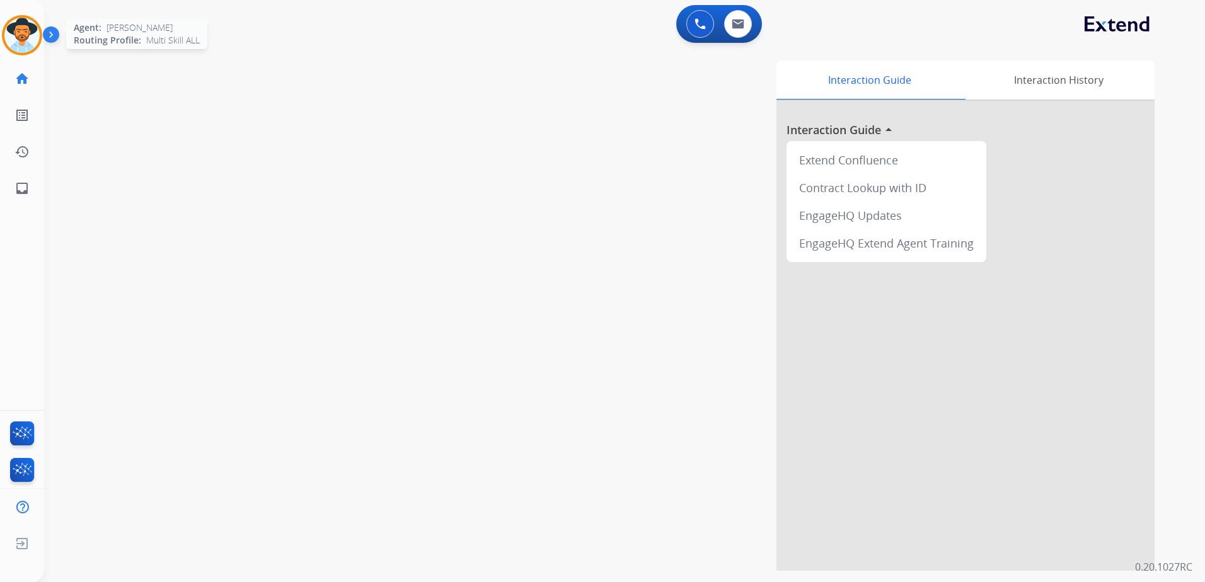
click at [30, 41] on img at bounding box center [21, 35] width 35 height 35
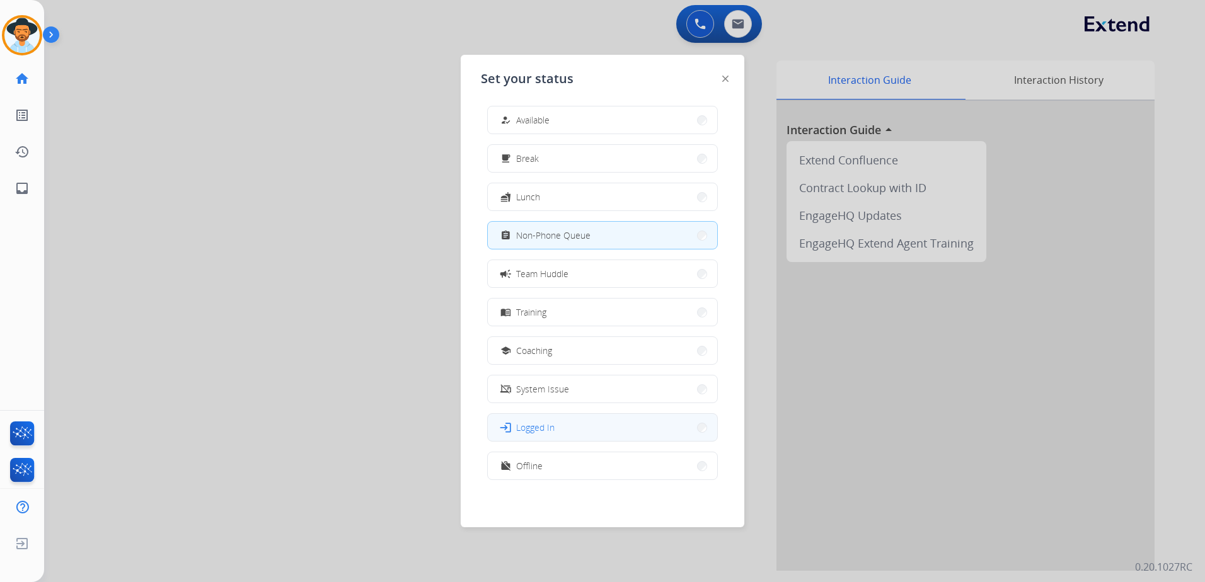
scroll to position [4, 0]
click at [566, 462] on button "work_off Offline" at bounding box center [602, 465] width 229 height 27
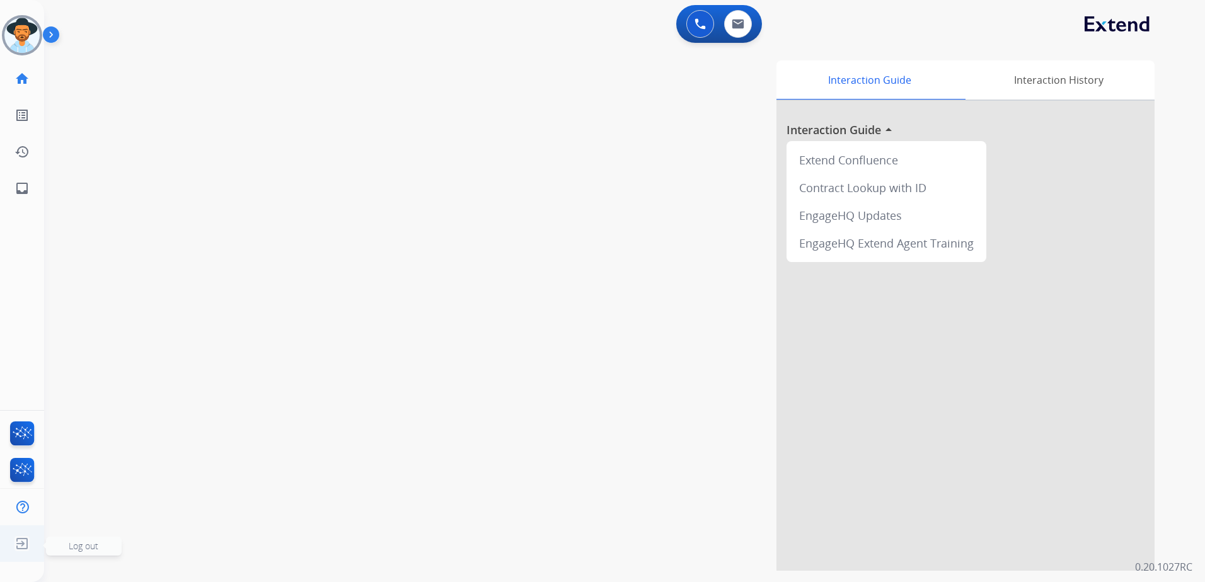
click at [18, 539] on img at bounding box center [22, 544] width 23 height 24
